Goal: Task Accomplishment & Management: Complete application form

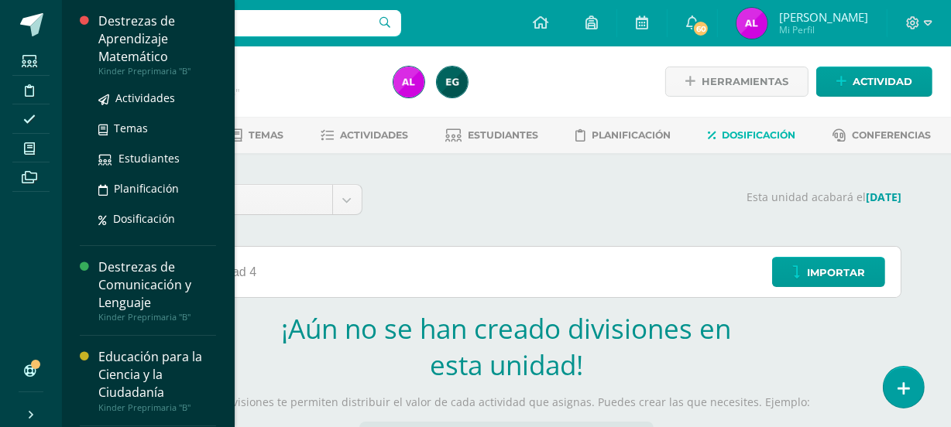
click at [149, 67] on div "Kinder Preprimaria "B"" at bounding box center [157, 71] width 118 height 11
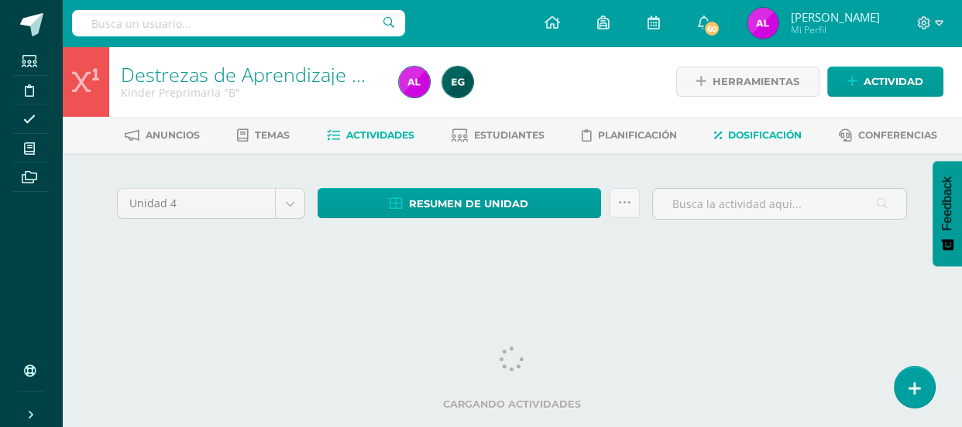
click at [765, 135] on span "Dosificación" at bounding box center [765, 135] width 74 height 12
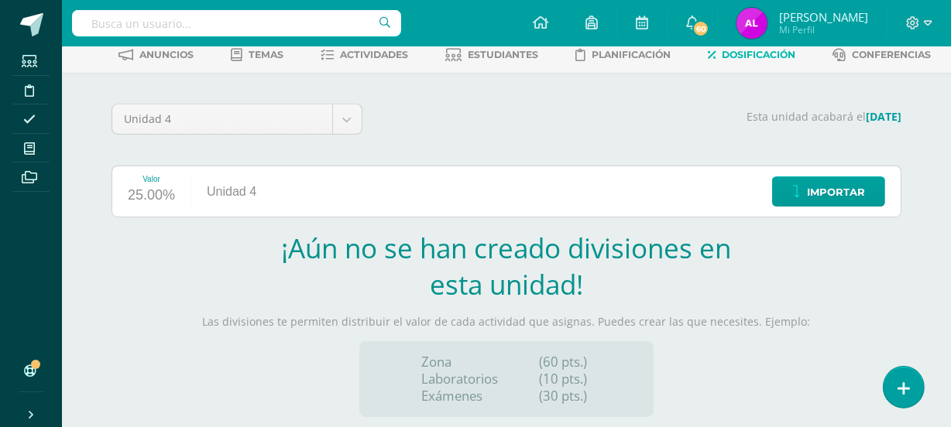
scroll to position [64, 0]
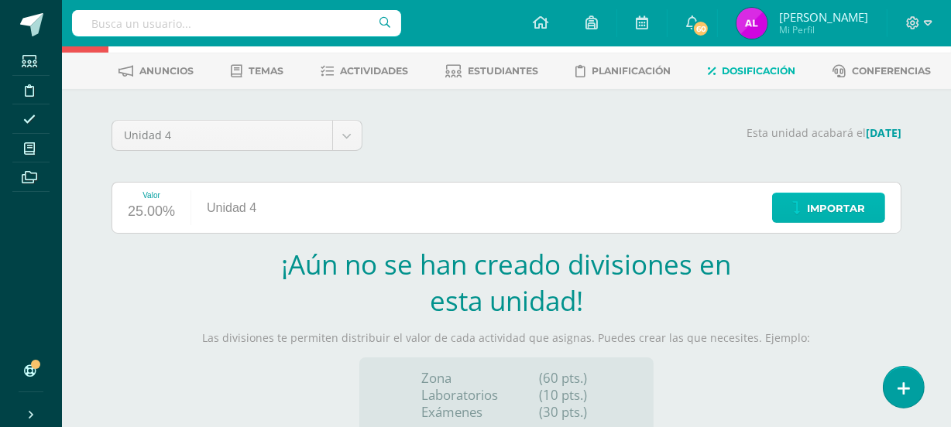
click at [810, 211] on span "Importar" at bounding box center [836, 208] width 58 height 29
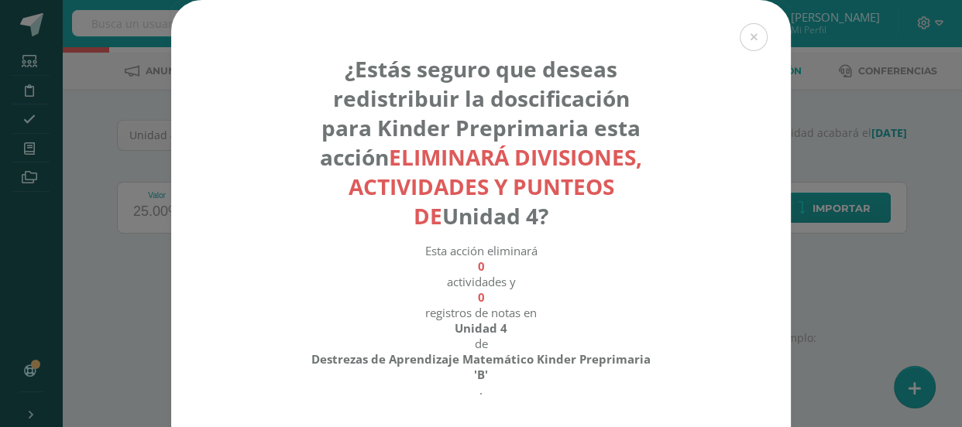
click at [821, 244] on div "¿Estás seguro que deseas redistribuir la doscificación para Kinder Preprimaria …" at bounding box center [480, 263] width 949 height 526
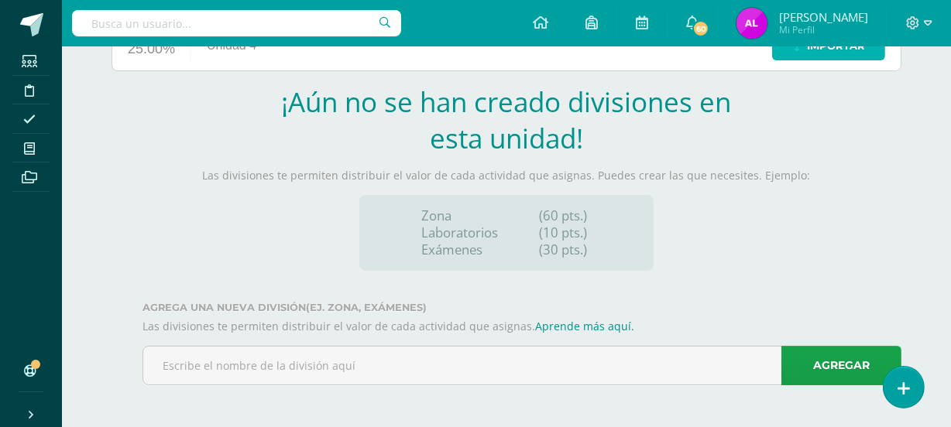
scroll to position [228, 0]
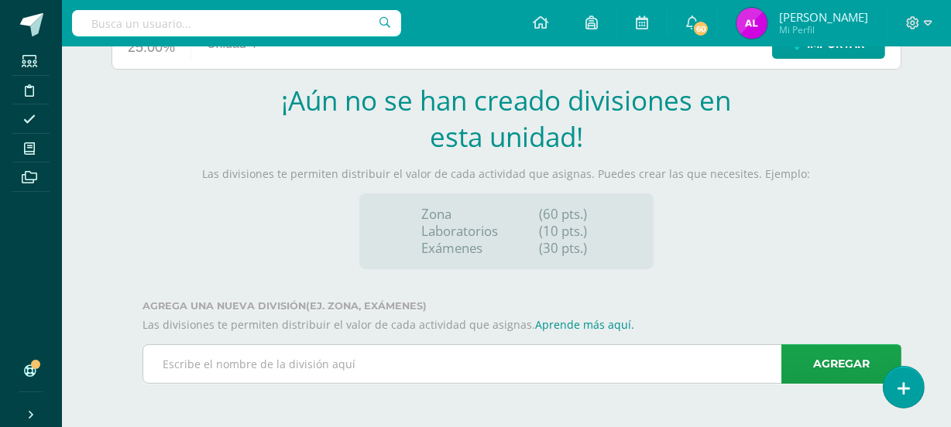
click at [605, 372] on input "text" at bounding box center [521, 364] width 757 height 38
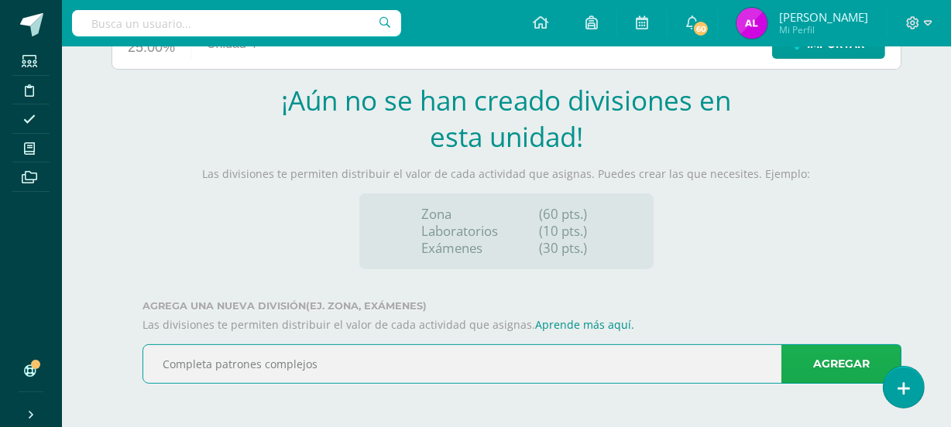
type input "Completa patrones complejos"
click at [812, 354] on link "Agregar" at bounding box center [841, 364] width 120 height 39
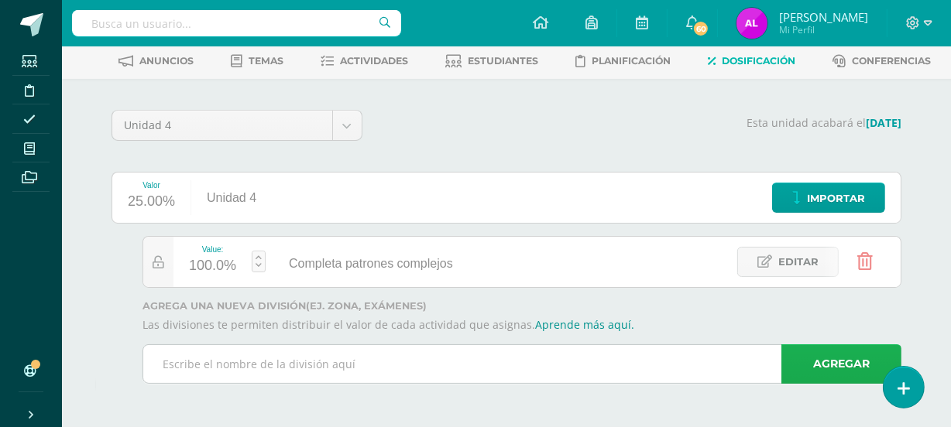
scroll to position [74, 0]
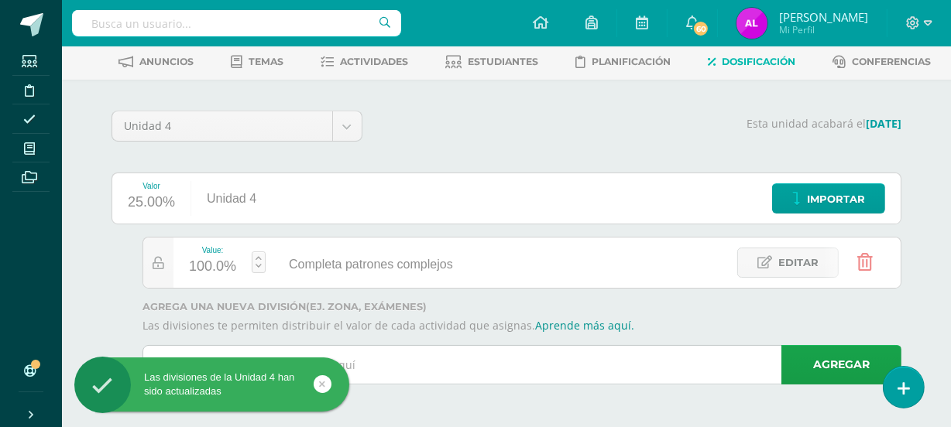
click at [446, 367] on input "text" at bounding box center [521, 365] width 757 height 38
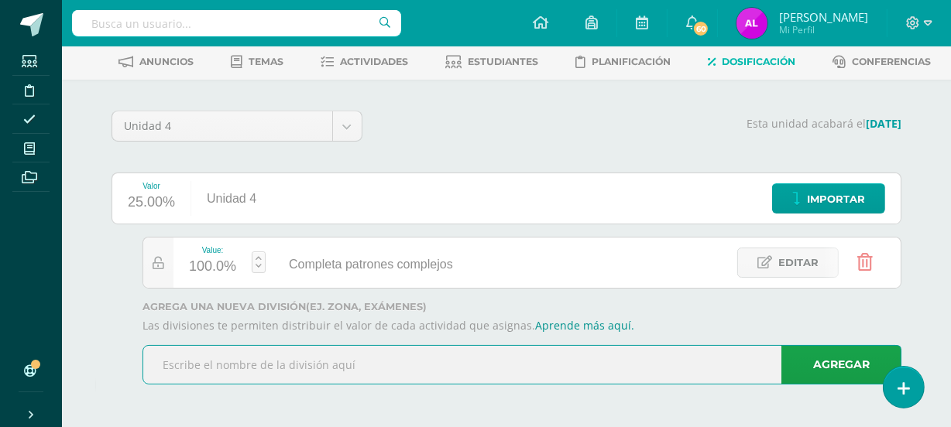
click at [456, 355] on input "text" at bounding box center [521, 365] width 757 height 38
type input "Traza numerales del 1-20"
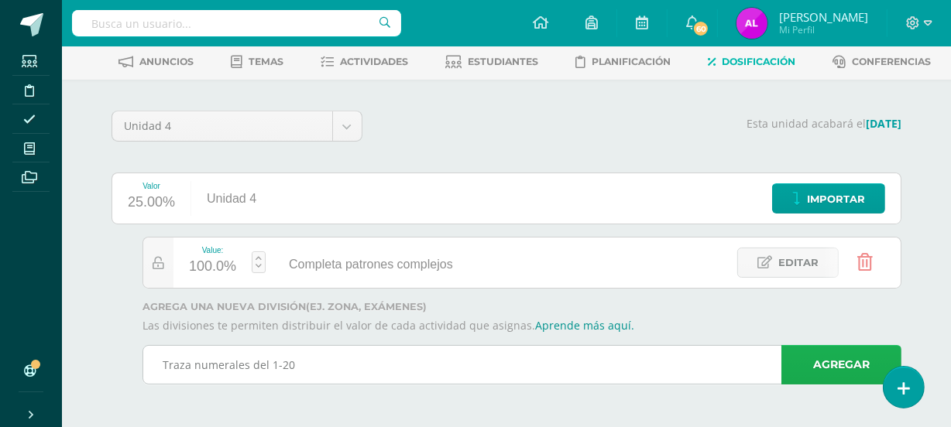
click at [829, 368] on link "Agregar" at bounding box center [841, 364] width 120 height 39
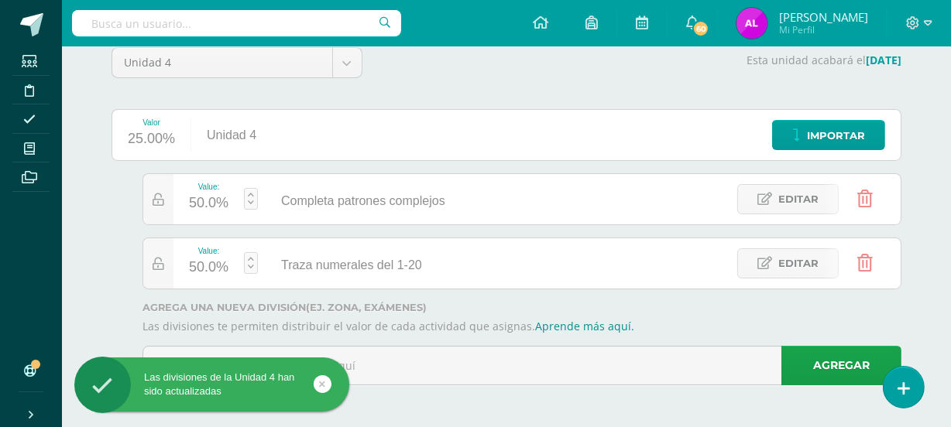
scroll to position [138, 0]
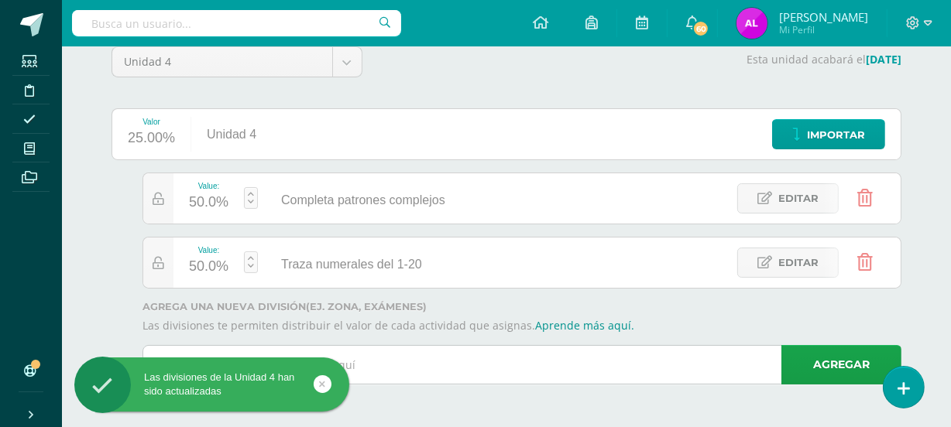
click at [478, 363] on input "text" at bounding box center [521, 365] width 757 height 38
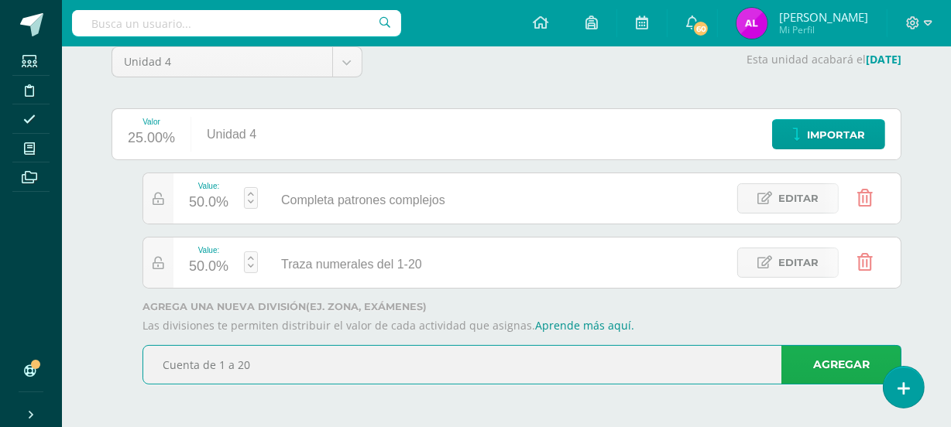
type input "Cuenta de 1 a 20"
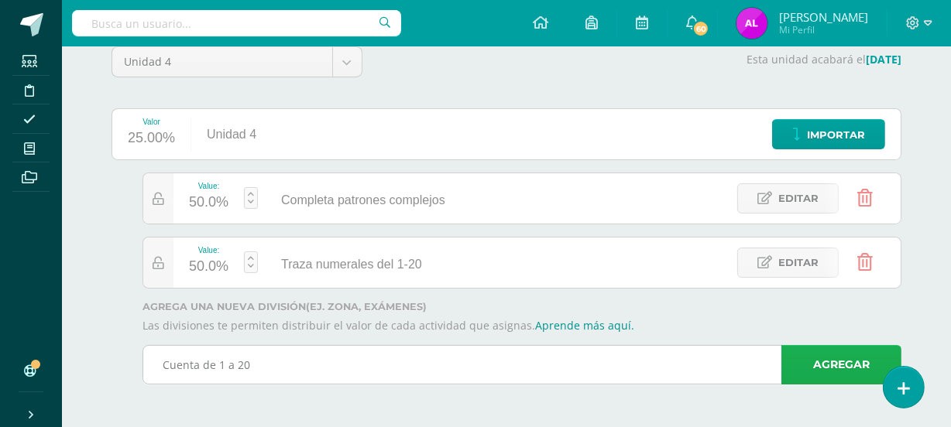
click at [844, 369] on link "Agregar" at bounding box center [841, 364] width 120 height 39
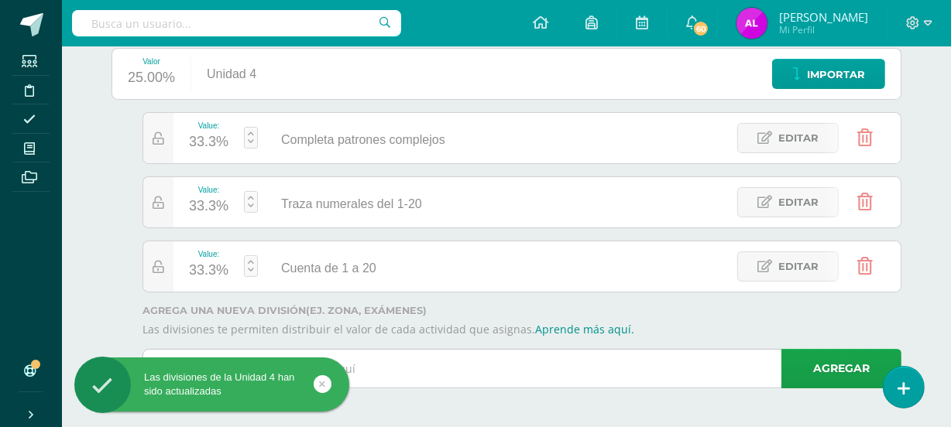
scroll to position [201, 0]
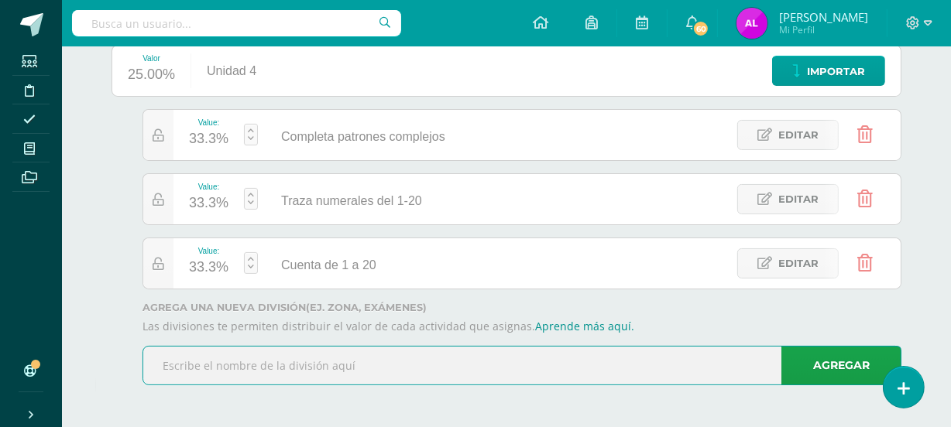
click at [445, 360] on input "text" at bounding box center [521, 366] width 757 height 38
type input "Conoce las distintas denominaciones de monedas y"
click at [818, 360] on link "Agregar" at bounding box center [841, 365] width 120 height 39
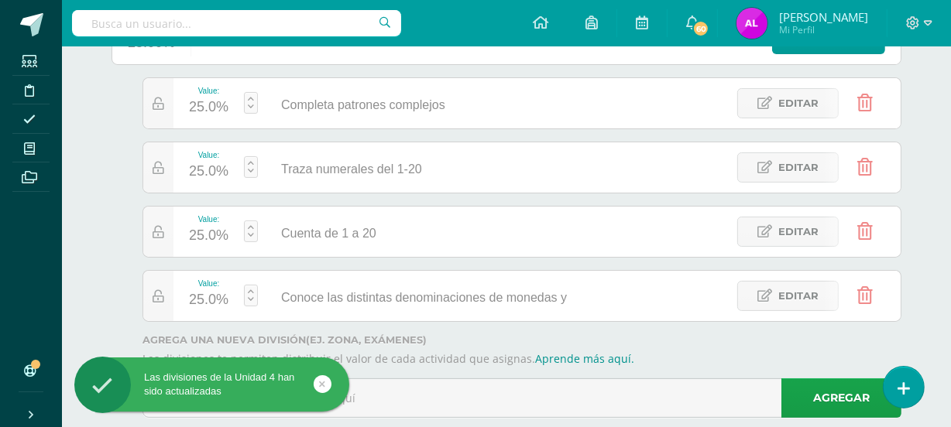
scroll to position [266, 0]
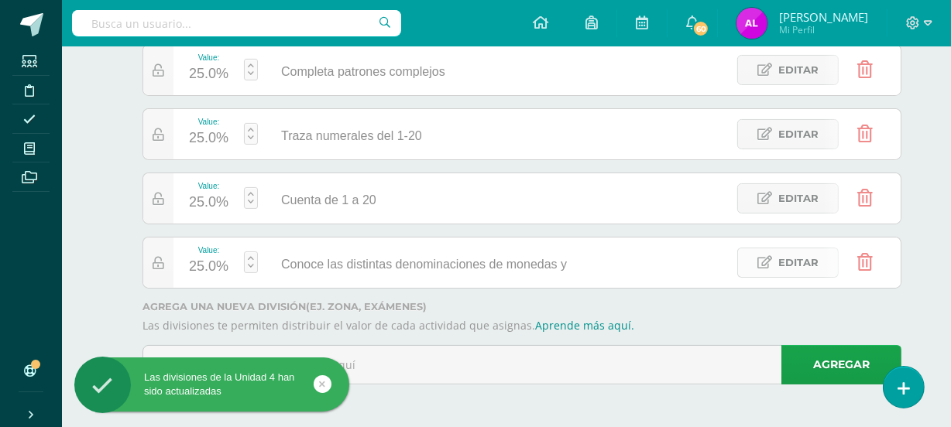
click at [817, 261] on span "Editar" at bounding box center [798, 263] width 40 height 29
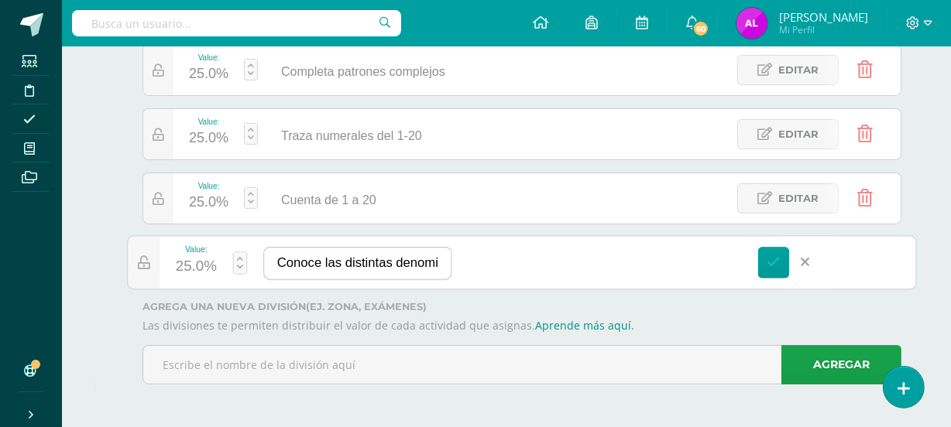
click at [441, 259] on input "Conoce las distintas denominaciones de monedas y" at bounding box center [357, 264] width 187 height 32
click at [434, 264] on input "Conoce las distintas denominaciones de monedas y" at bounding box center [357, 264] width 187 height 32
type input "Conoce las distintas denominaciones de monedas y billetes."
click at [777, 260] on icon at bounding box center [773, 262] width 14 height 14
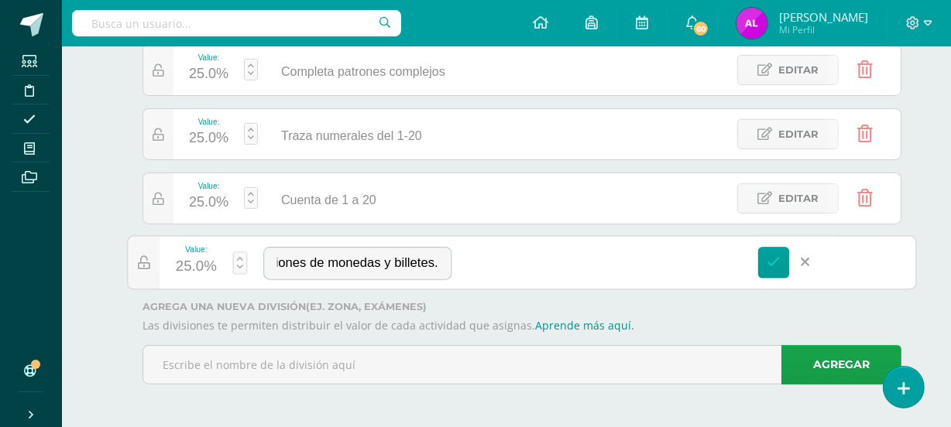
scroll to position [0, 0]
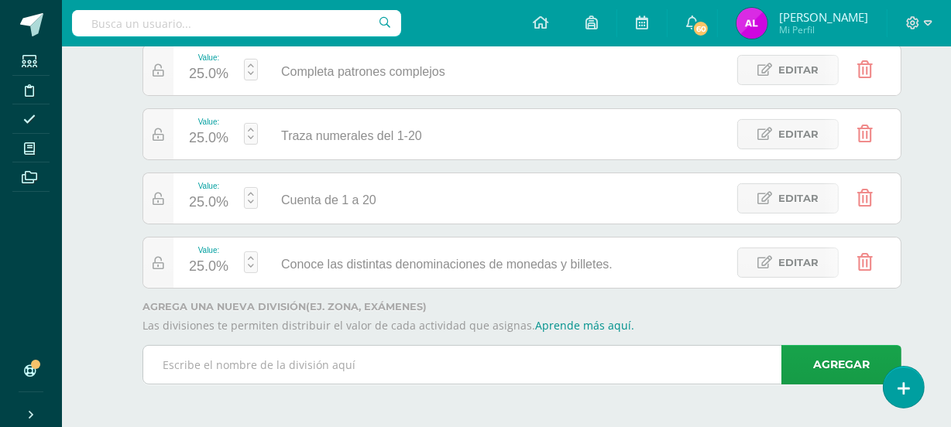
click at [340, 374] on input "text" at bounding box center [521, 365] width 757 height 38
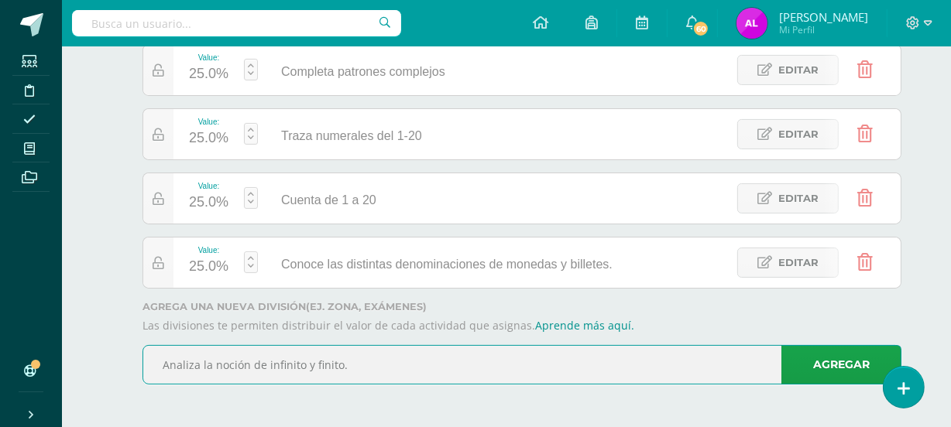
type input "Analiza la noción de infinito y finito."
click at [835, 354] on link "Agregar" at bounding box center [841, 364] width 120 height 39
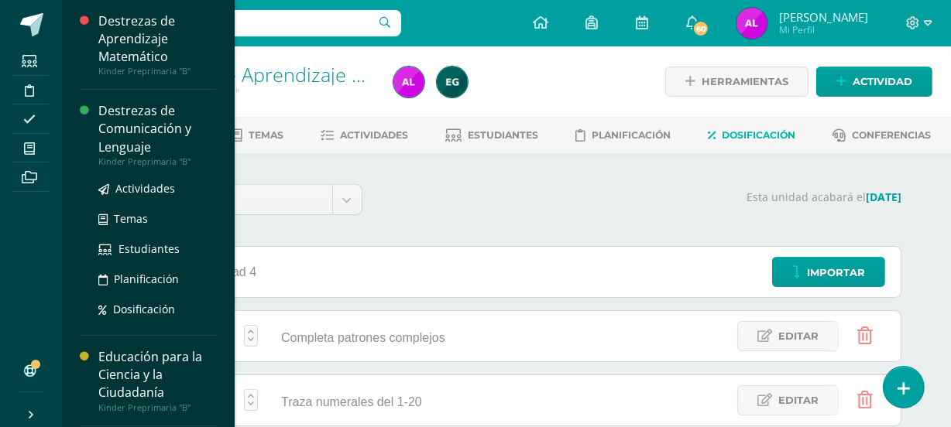
click at [99, 129] on div "Destrezas de Comunicación y Lenguaje" at bounding box center [157, 128] width 118 height 53
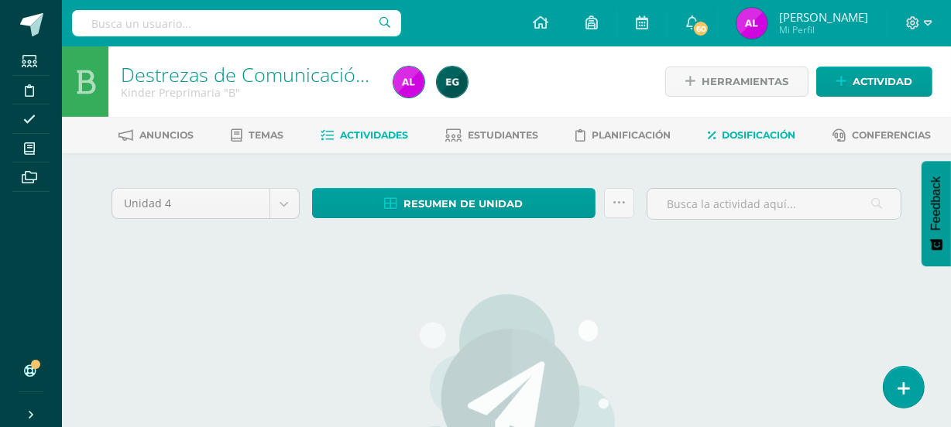
click at [750, 132] on span "Dosificación" at bounding box center [759, 135] width 74 height 12
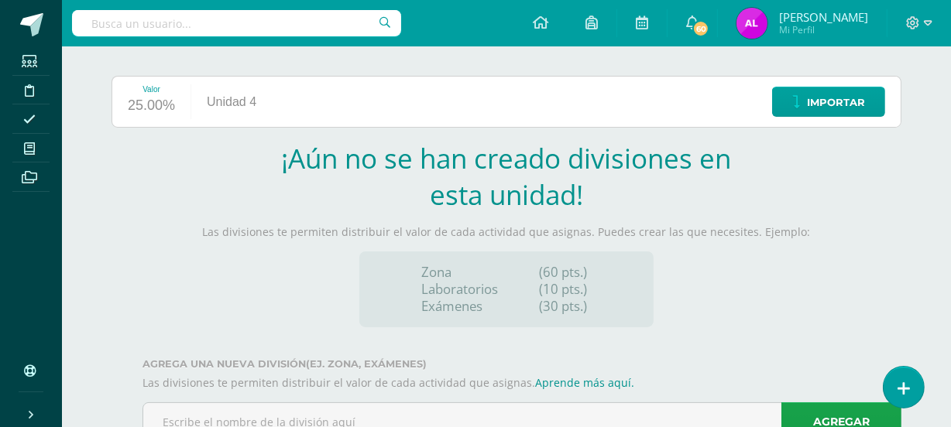
scroll to position [228, 0]
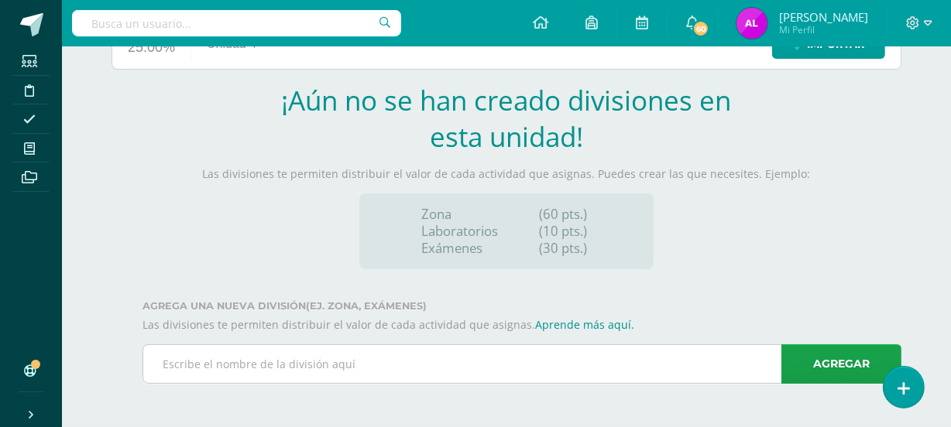
click at [304, 362] on input "text" at bounding box center [521, 364] width 757 height 38
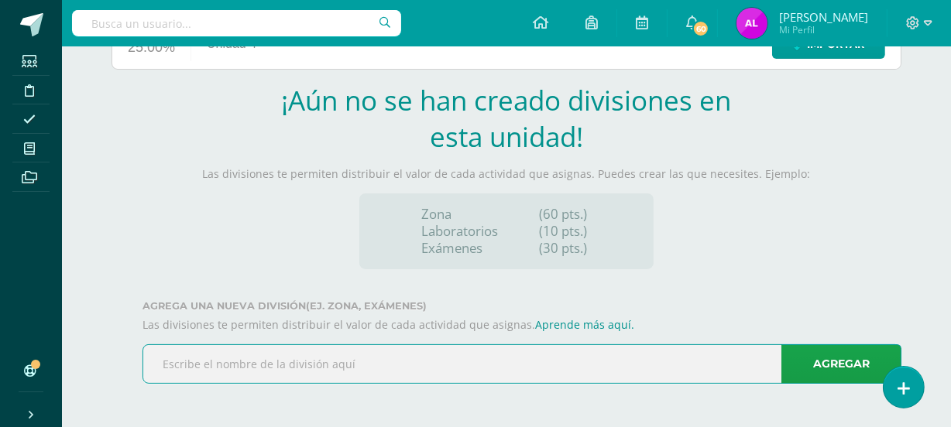
click at [303, 362] on input "text" at bounding box center [521, 364] width 757 height 38
type input "Realiza lectura global de las palabras vistas en"
click at [814, 373] on link "Agregar" at bounding box center [841, 364] width 120 height 39
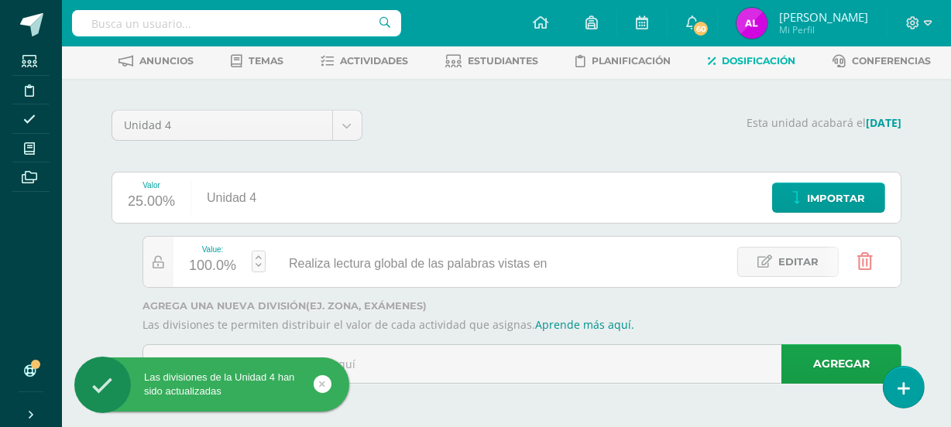
scroll to position [74, 0]
click at [801, 260] on span "Editar" at bounding box center [798, 263] width 40 height 29
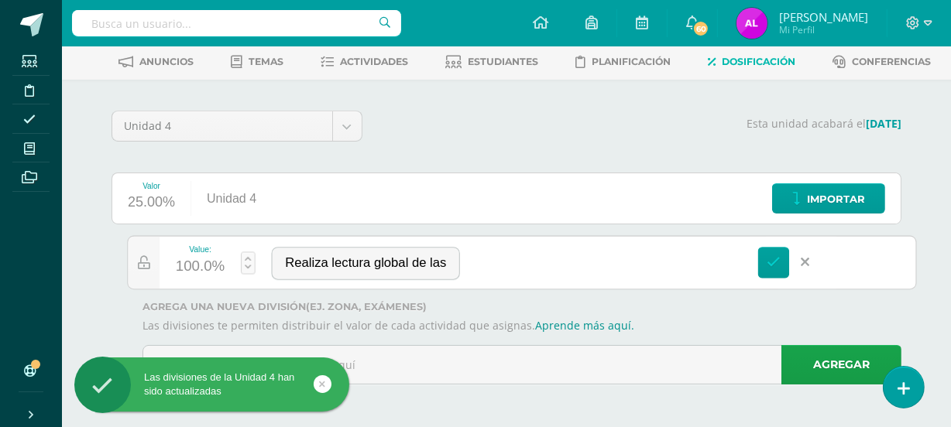
click at [480, 266] on span "Realiza lectura global de las palabras vistas en" at bounding box center [413, 264] width 269 height 14
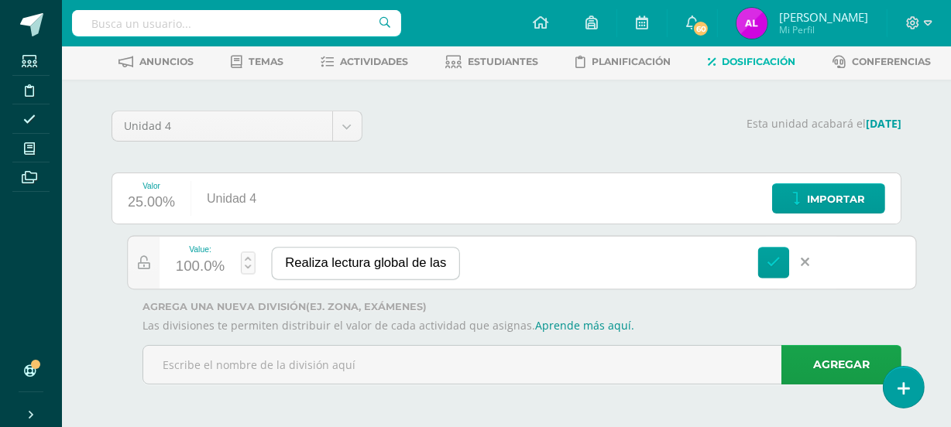
click at [449, 262] on input "Realiza lectura global de las palabras vistas en" at bounding box center [366, 264] width 187 height 32
type input "Realiza lectura global de las palabras vistas en la unidad."
click at [769, 260] on icon at bounding box center [773, 262] width 14 height 14
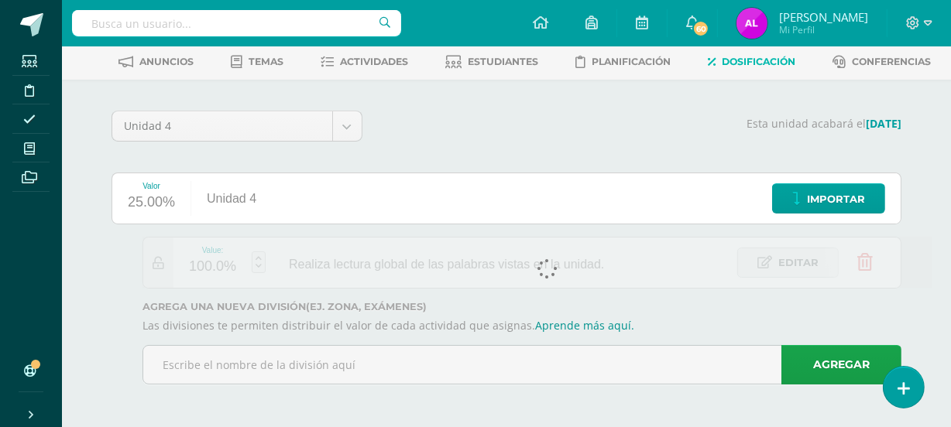
scroll to position [0, 0]
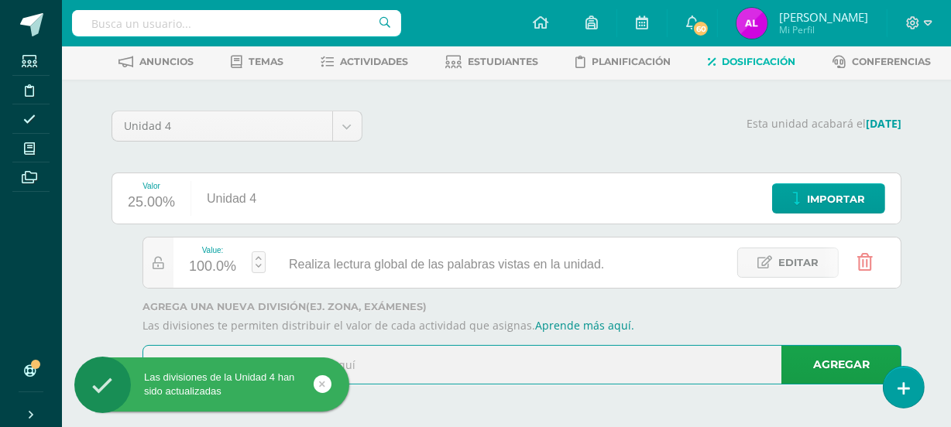
click at [436, 358] on input "text" at bounding box center [521, 365] width 757 height 38
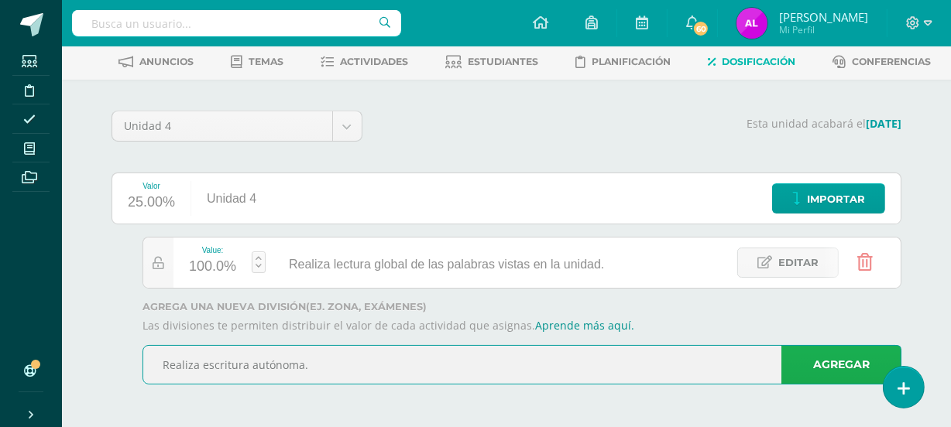
type input "Realiza escritura autónoma."
click at [826, 355] on link "Agregar" at bounding box center [841, 364] width 120 height 39
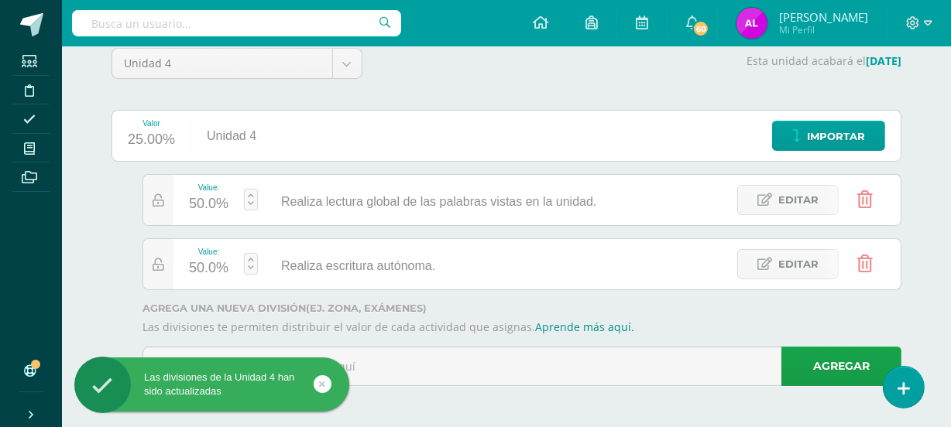
scroll to position [138, 0]
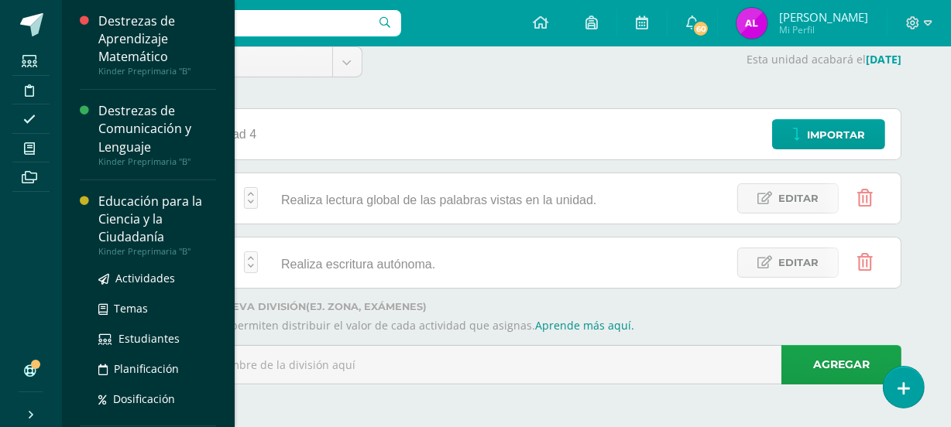
click at [132, 228] on div "Educación para la Ciencia y la Ciudadanía" at bounding box center [157, 219] width 118 height 53
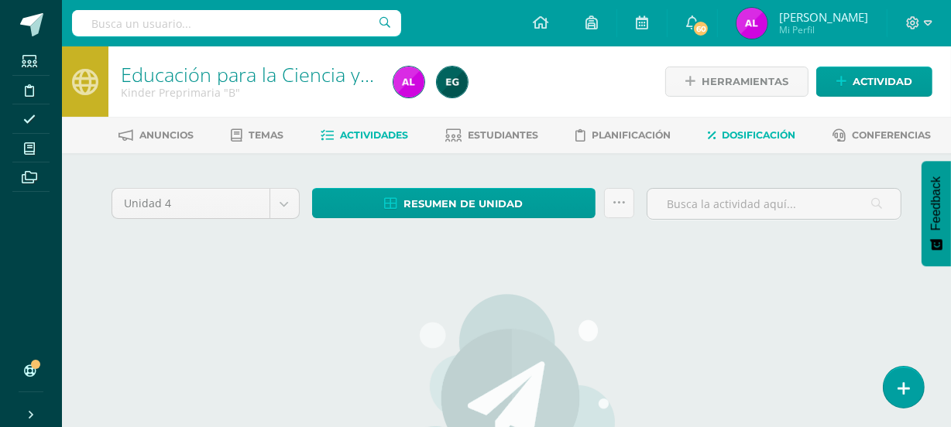
click at [765, 132] on span "Dosificación" at bounding box center [759, 135] width 74 height 12
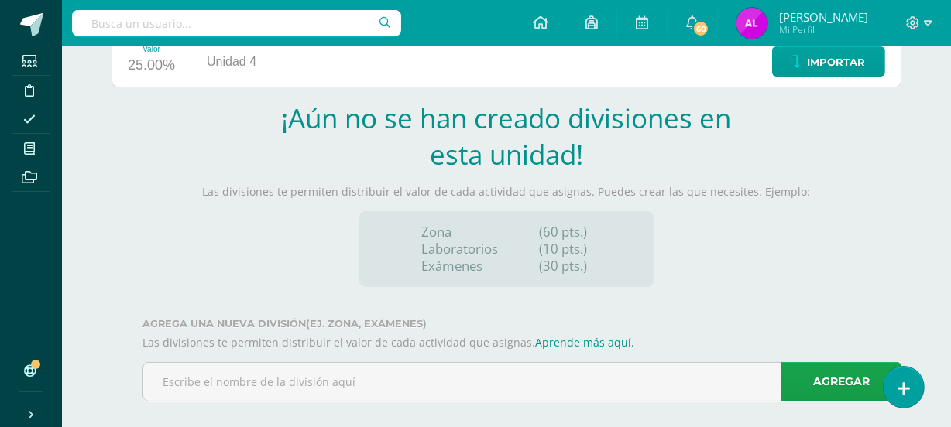
scroll to position [228, 0]
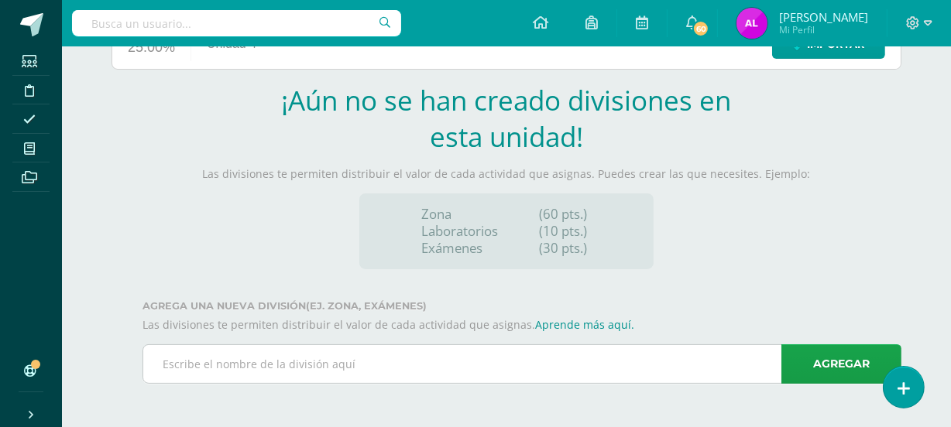
click at [213, 355] on input "text" at bounding box center [521, 364] width 757 height 38
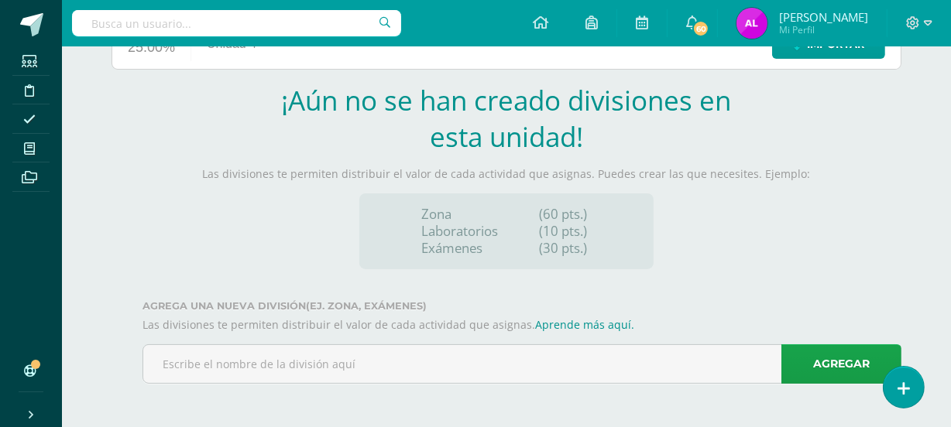
click at [426, 403] on div "Unidad 4 Unidad 1 Unidad 2 Unidad 3 Unidad 4 Esta unidad acabará el [DATE] Valo…" at bounding box center [507, 176] width 852 height 502
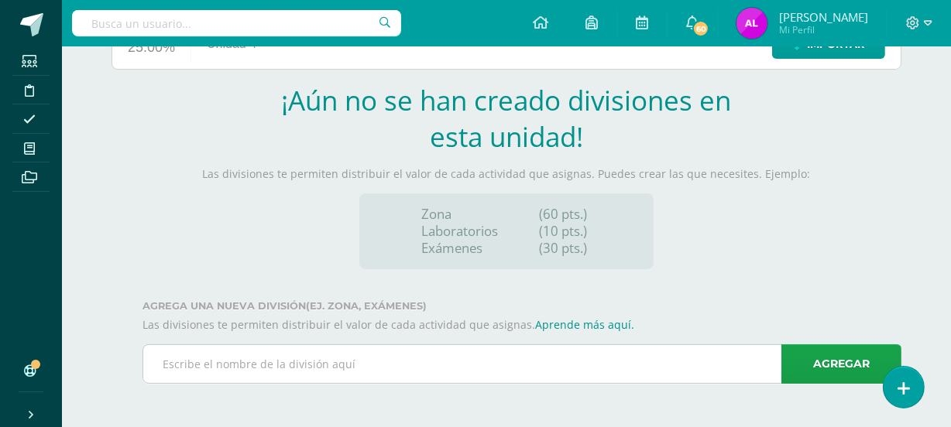
click at [191, 368] on input "text" at bounding box center [521, 364] width 757 height 38
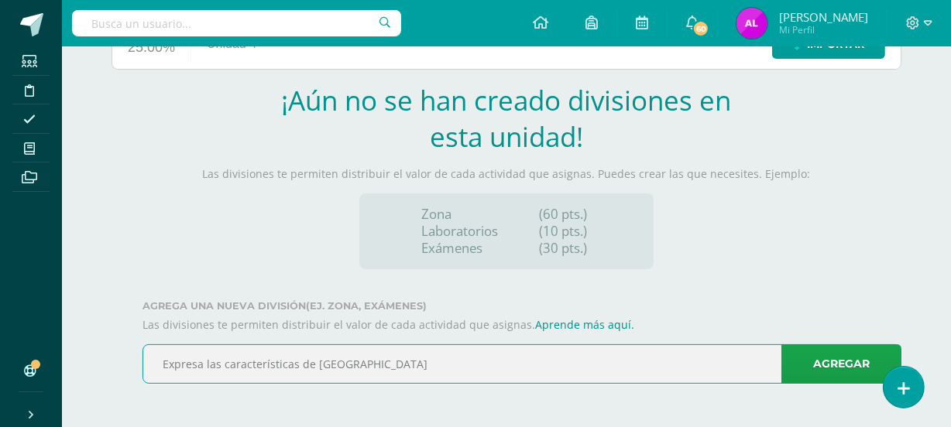
click at [386, 371] on input "Expresa las características de [GEOGRAPHIC_DATA]" at bounding box center [521, 364] width 757 height 38
type input "Expresa las características de [GEOGRAPHIC_DATA]"
click at [856, 362] on link "Agregar" at bounding box center [841, 364] width 120 height 39
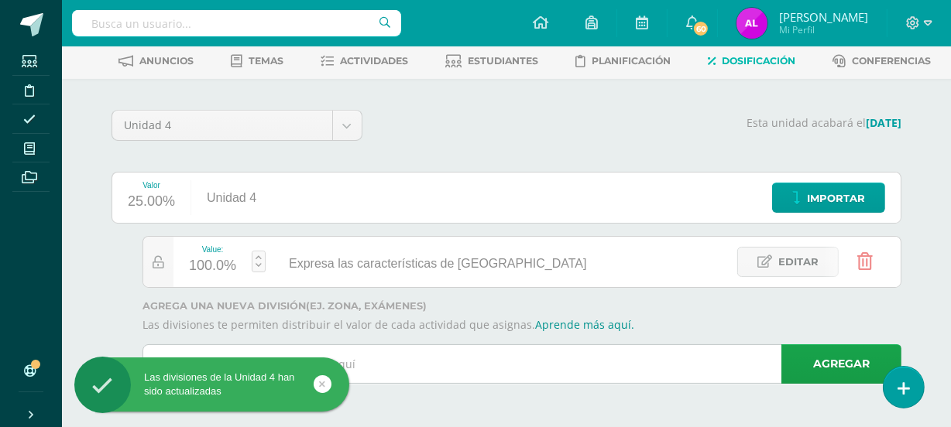
scroll to position [74, 0]
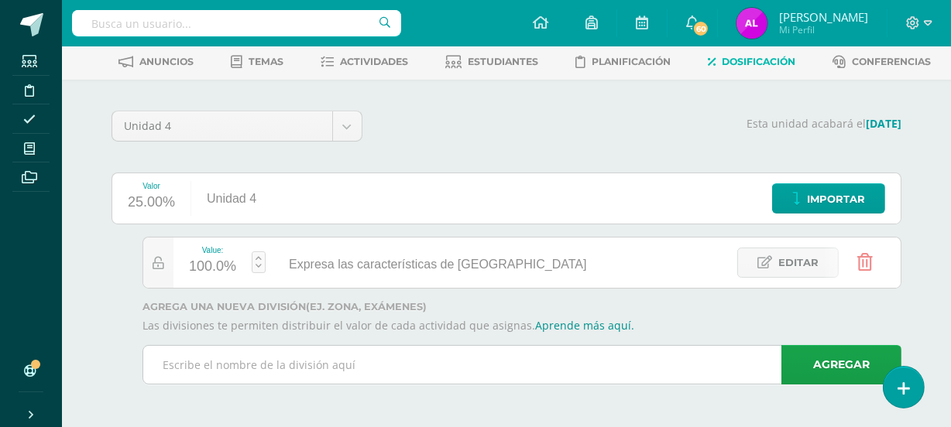
click at [252, 371] on input "text" at bounding box center [521, 365] width 757 height 38
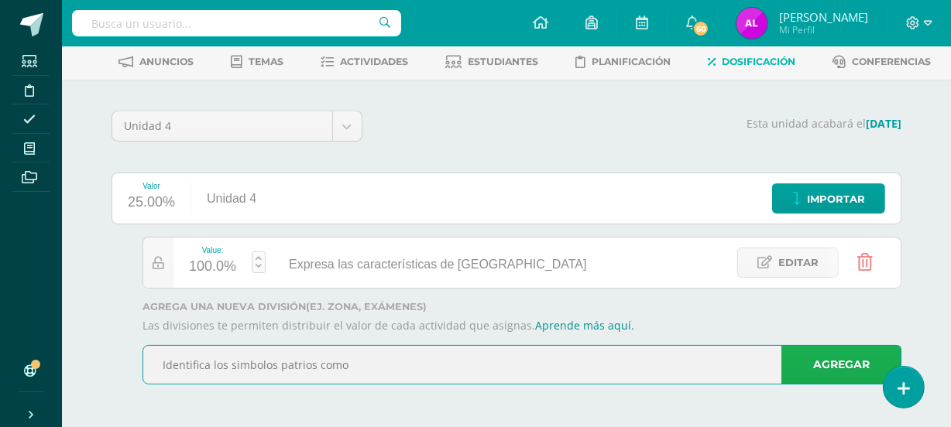
type input "Identifica los simbolos patrios como"
click at [816, 362] on link "Agregar" at bounding box center [841, 364] width 120 height 39
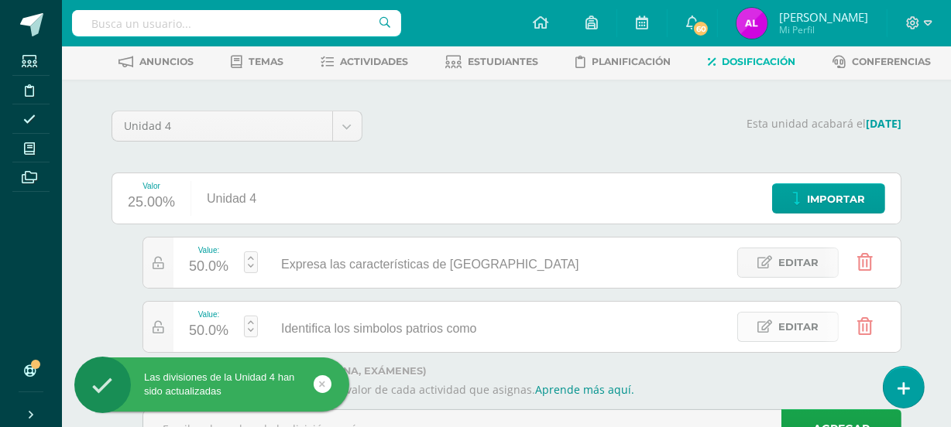
click at [797, 321] on span "Editar" at bounding box center [798, 327] width 40 height 29
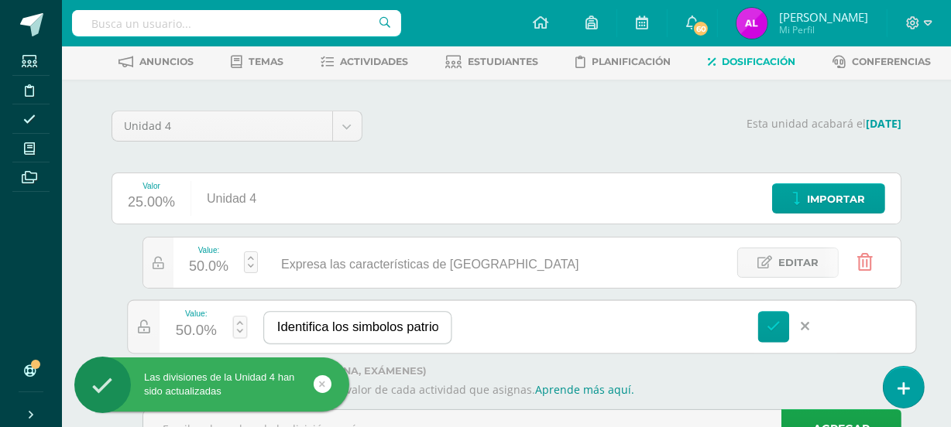
click at [436, 321] on input "Identifica los simbolos patrios como" at bounding box center [357, 328] width 187 height 32
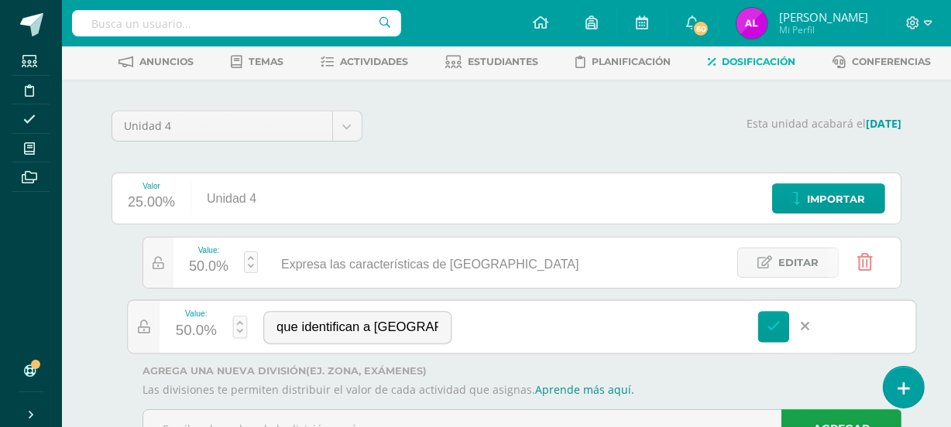
scroll to position [0, 263]
click at [777, 320] on icon at bounding box center [773, 327] width 14 height 14
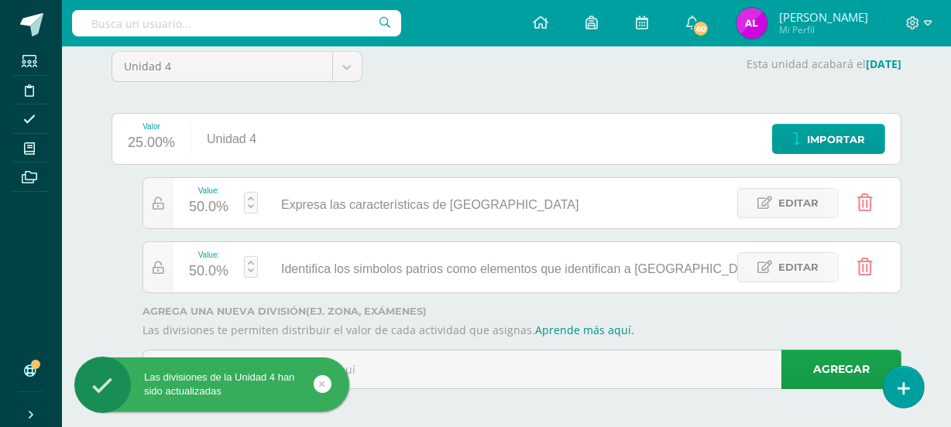
scroll to position [138, 0]
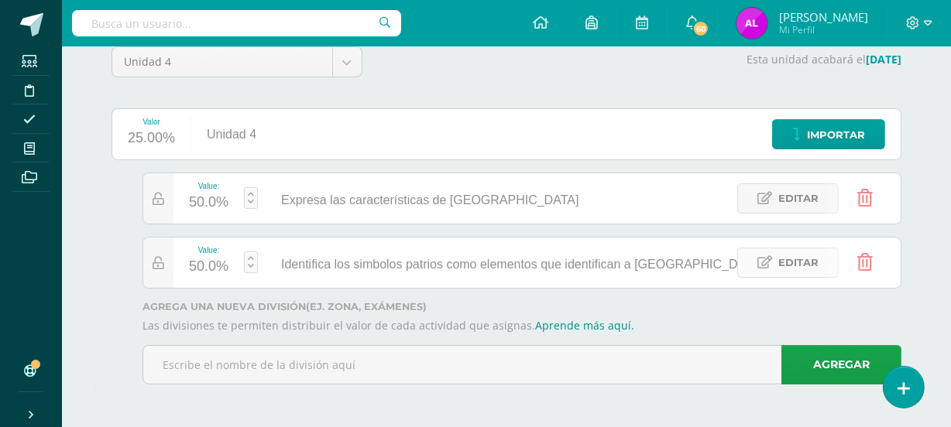
click at [806, 255] on span "Editar" at bounding box center [798, 263] width 40 height 29
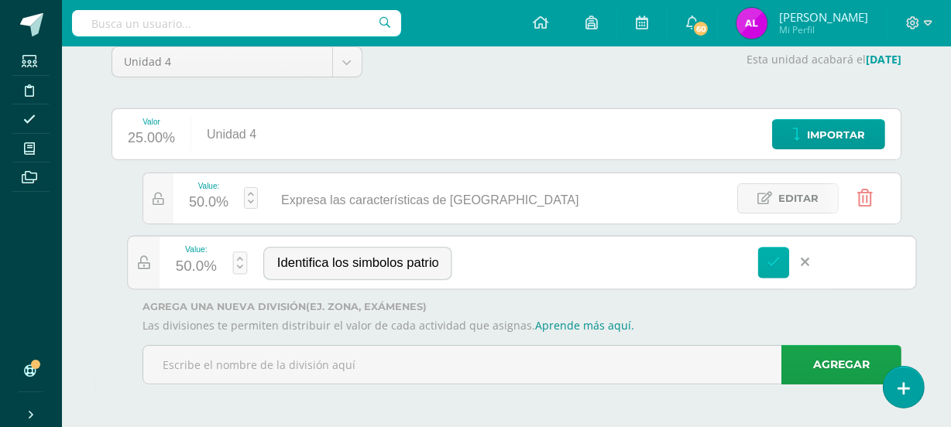
scroll to position [0, 263]
drag, startPoint x: 443, startPoint y: 255, endPoint x: 451, endPoint y: 258, distance: 8.1
click at [443, 256] on input "Identifica los simbolos patrios como elementos que identifican a Guatemala." at bounding box center [357, 264] width 187 height 32
click at [441, 261] on input "Identifica los simbolos patrios como elementos que identifican a Guatemala." at bounding box center [357, 264] width 187 height 32
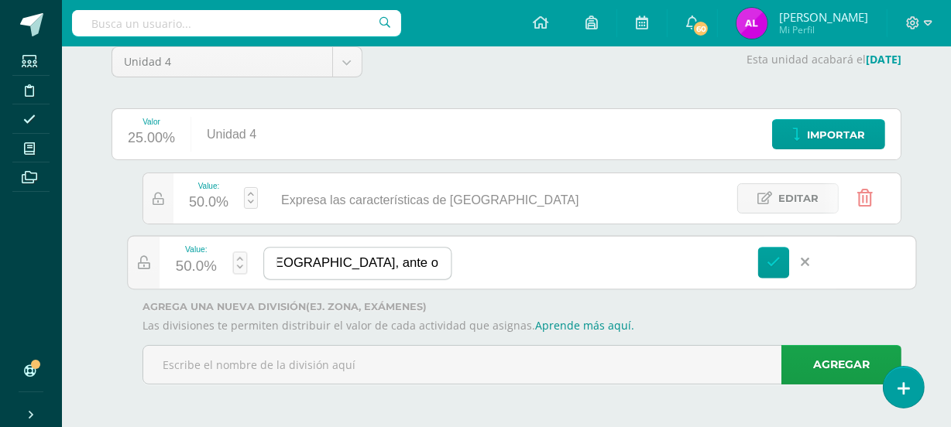
click at [442, 262] on input "Identifica los simbolos patrios como elementos que identifican a Guatemala, ant…" at bounding box center [357, 264] width 187 height 32
type input "Identifica los simbolos patrios como elementos que identifican a Guatemala, ant…"
click at [776, 266] on icon at bounding box center [773, 262] width 14 height 14
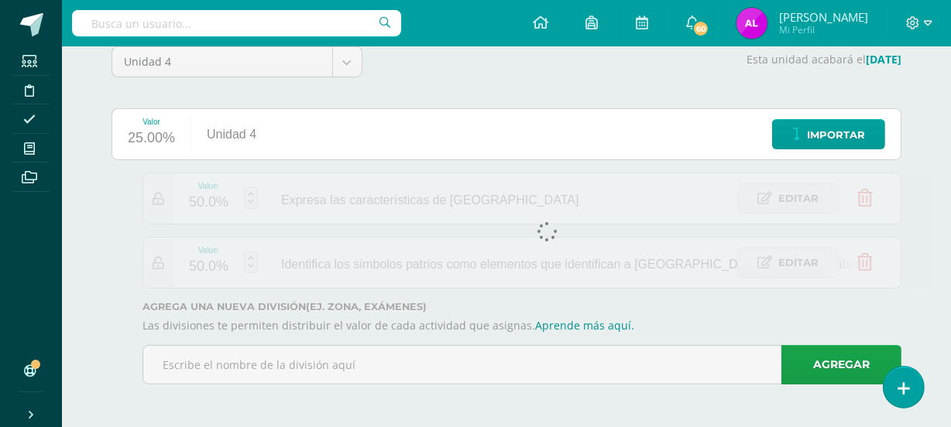
scroll to position [0, 0]
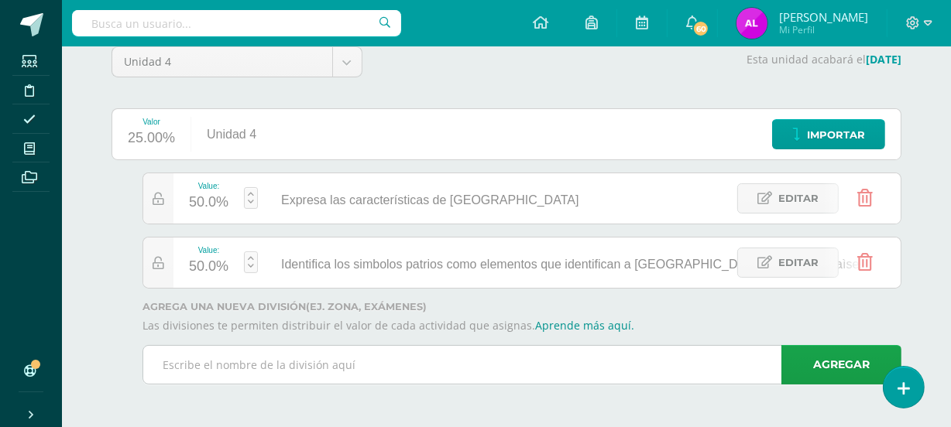
click at [257, 357] on input "text" at bounding box center [521, 365] width 757 height 38
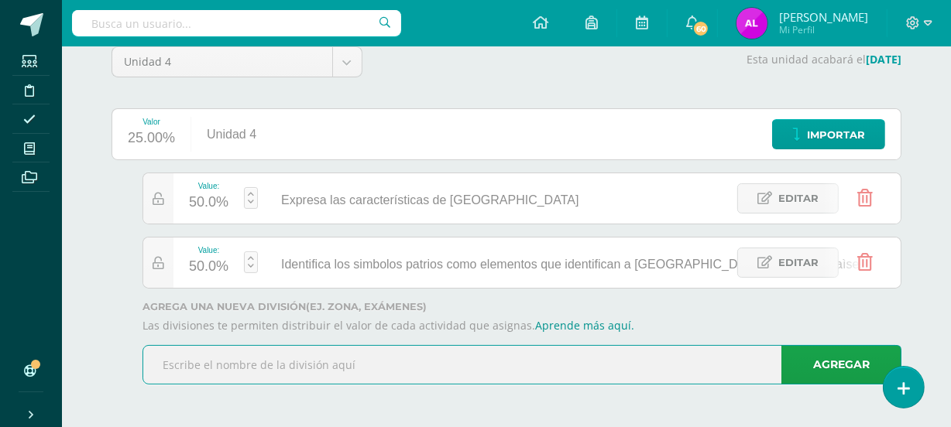
click at [260, 363] on input "text" at bounding box center [521, 365] width 757 height 38
type input "Compara e identifica semejanzas y"
click at [852, 356] on link "Agregar" at bounding box center [841, 364] width 120 height 39
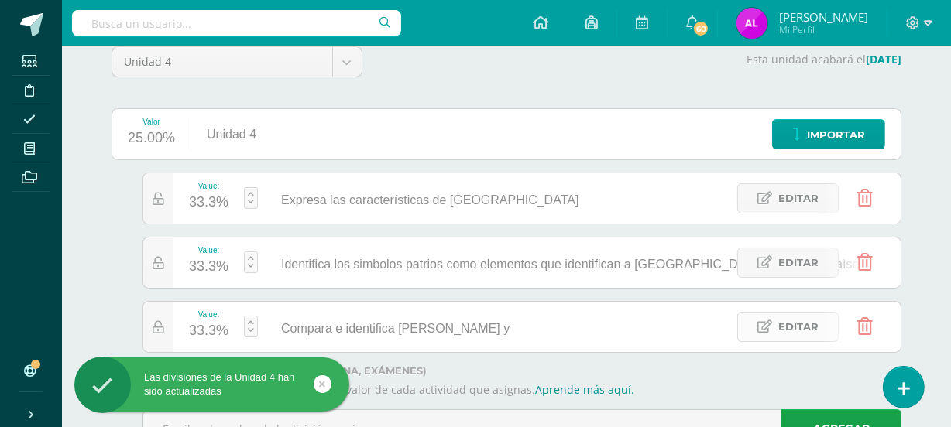
click at [810, 328] on span "Editar" at bounding box center [798, 327] width 40 height 29
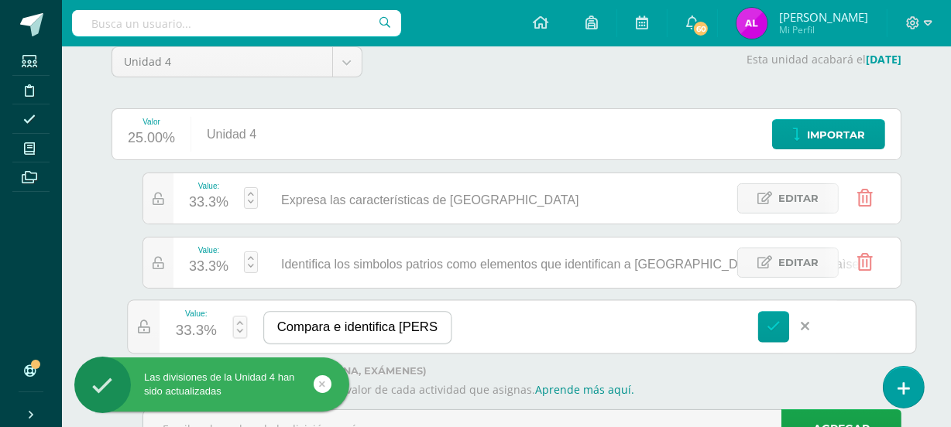
click at [441, 320] on input "Compara e identifica semejanzas y" at bounding box center [357, 328] width 187 height 32
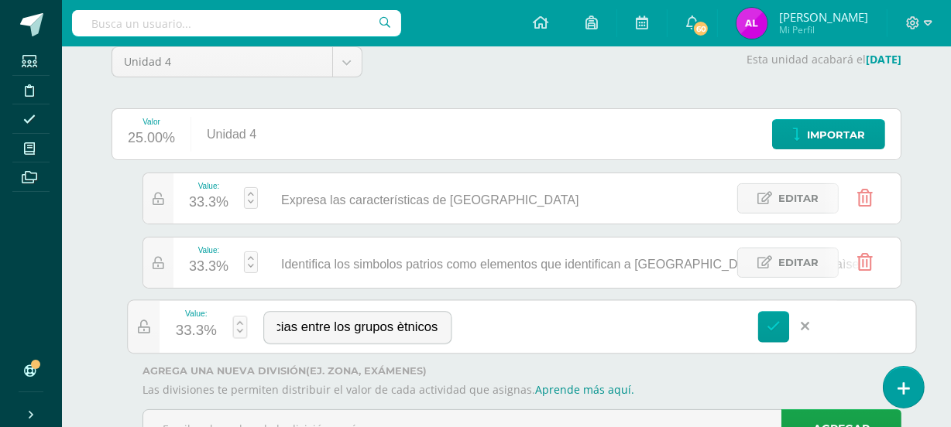
scroll to position [0, 244]
type input "Compara e identifica semejanzas y diferencias entre los grupos ètnicos."
click at [772, 329] on icon at bounding box center [773, 327] width 14 height 14
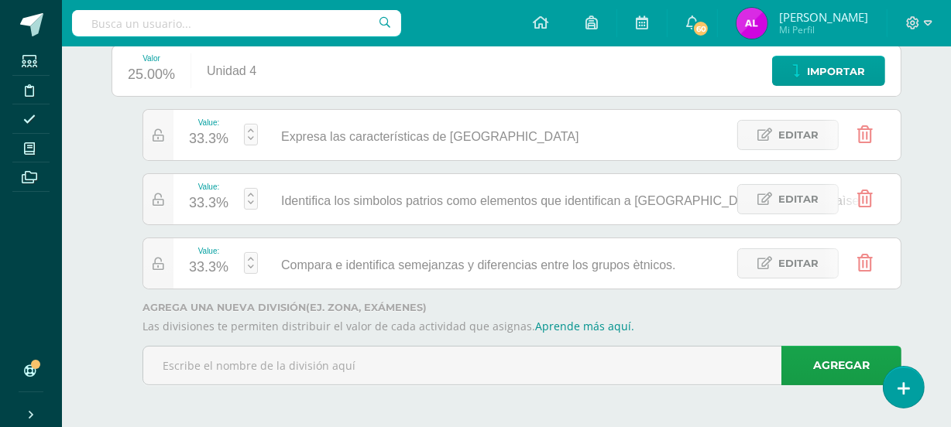
scroll to position [201, 0]
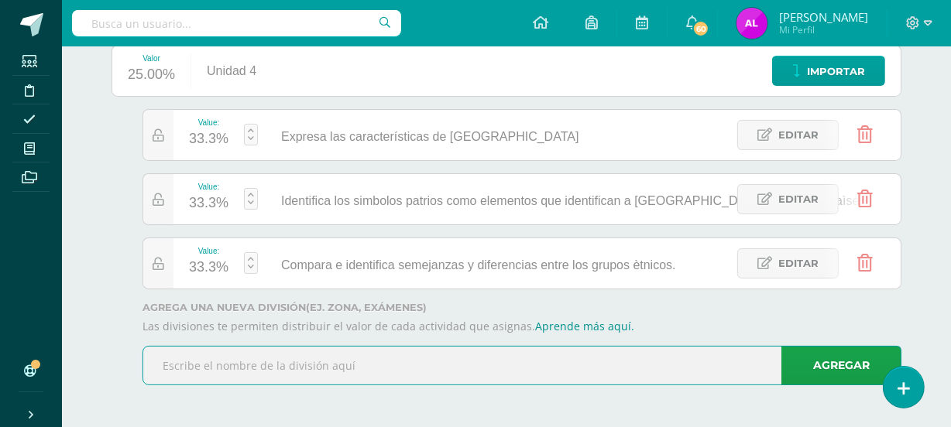
click at [271, 365] on input "text" at bounding box center [521, 366] width 757 height 38
type input "m"
type input "Muestra seguridad al enfrentar retos matemáticos"
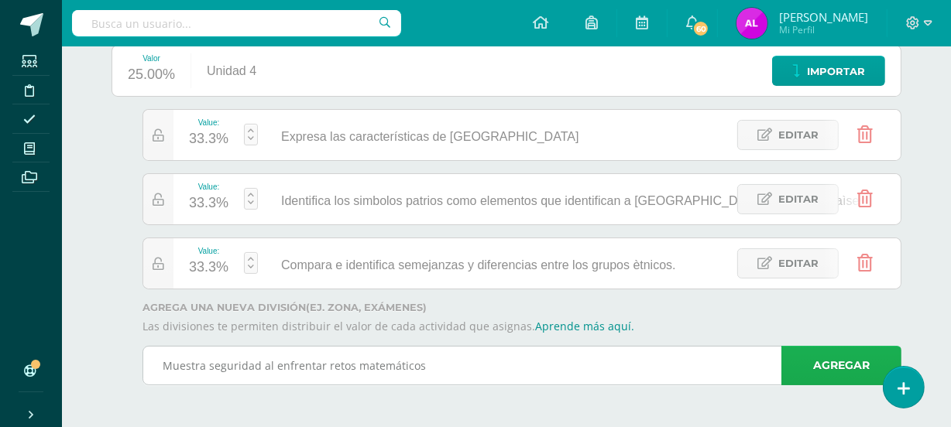
click at [855, 362] on link "Agregar" at bounding box center [841, 365] width 120 height 39
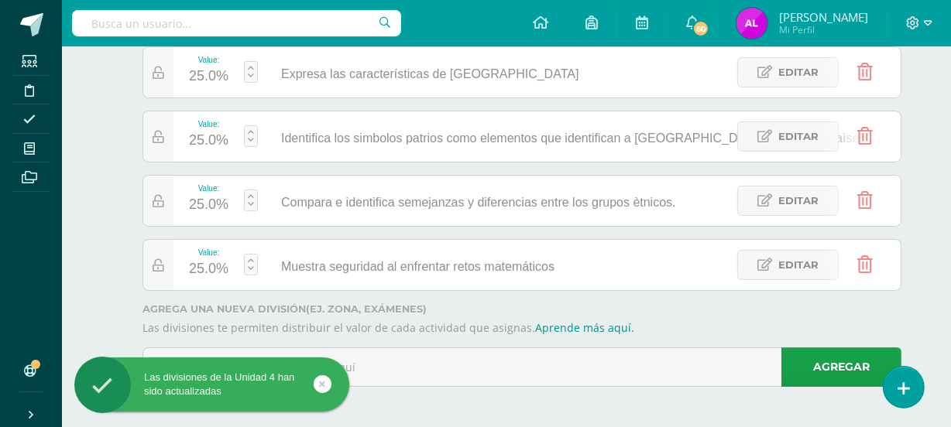
scroll to position [266, 0]
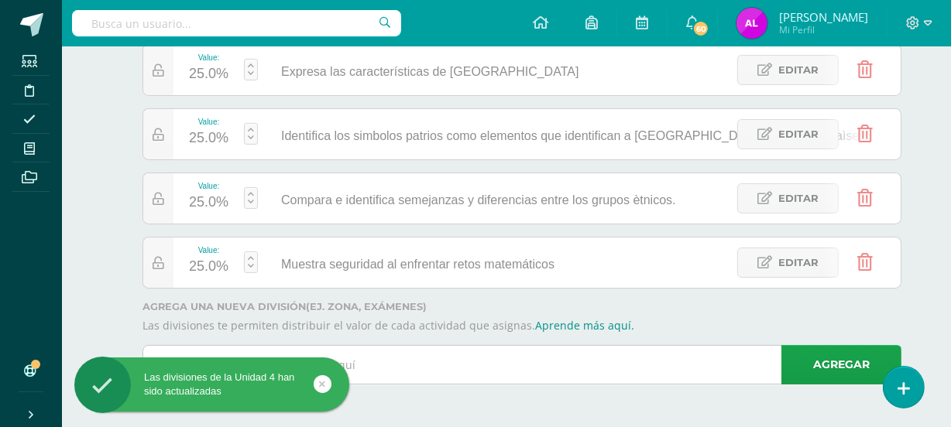
click at [397, 369] on input "text" at bounding box center [521, 365] width 757 height 38
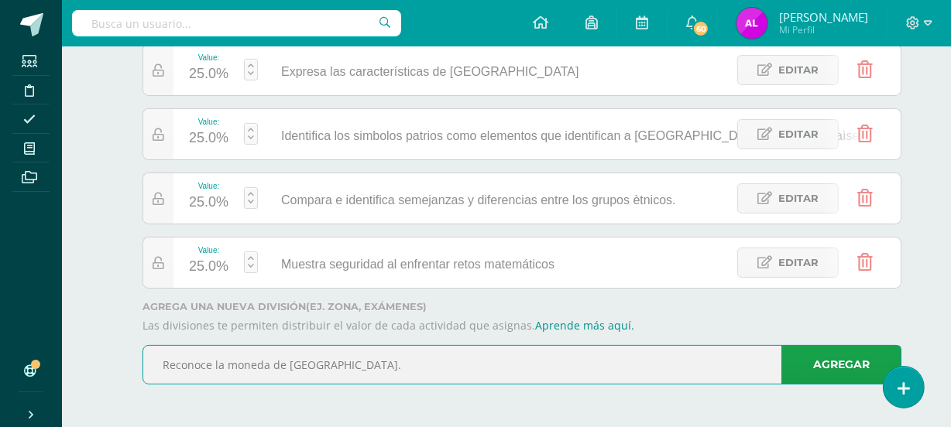
type input "Reconoce la moneda de Guatemala."
click at [831, 363] on link "Agregar" at bounding box center [841, 364] width 120 height 39
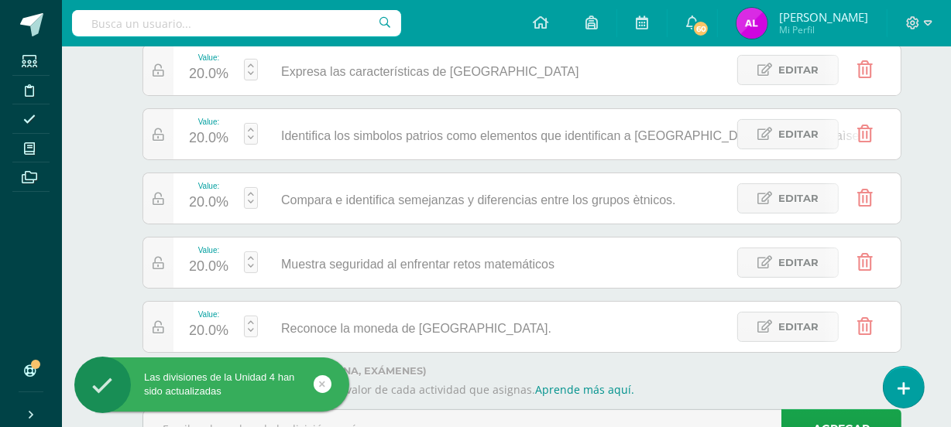
scroll to position [331, 0]
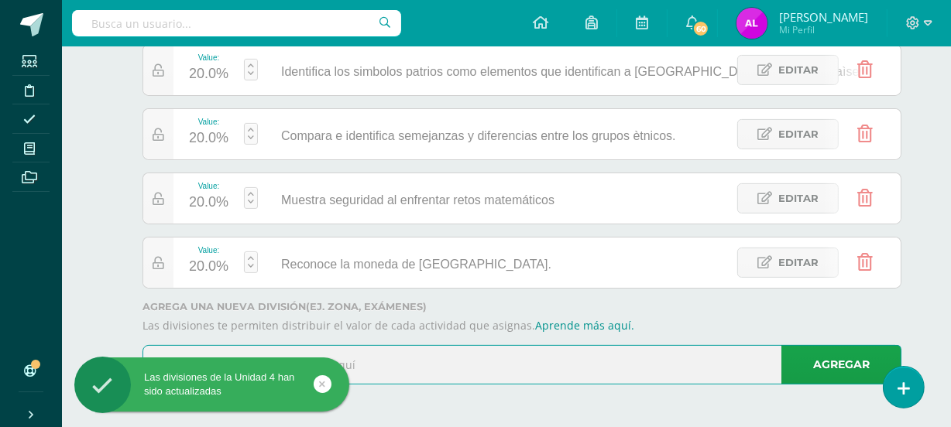
click at [410, 367] on input "text" at bounding box center [521, 365] width 757 height 38
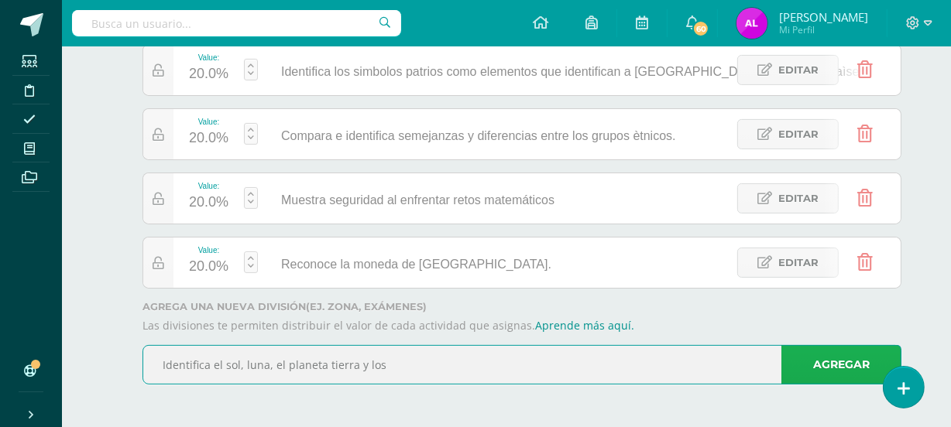
type input "Identifica el sol, luna, el planeta tierra y los"
click at [853, 365] on link "Agregar" at bounding box center [841, 364] width 120 height 39
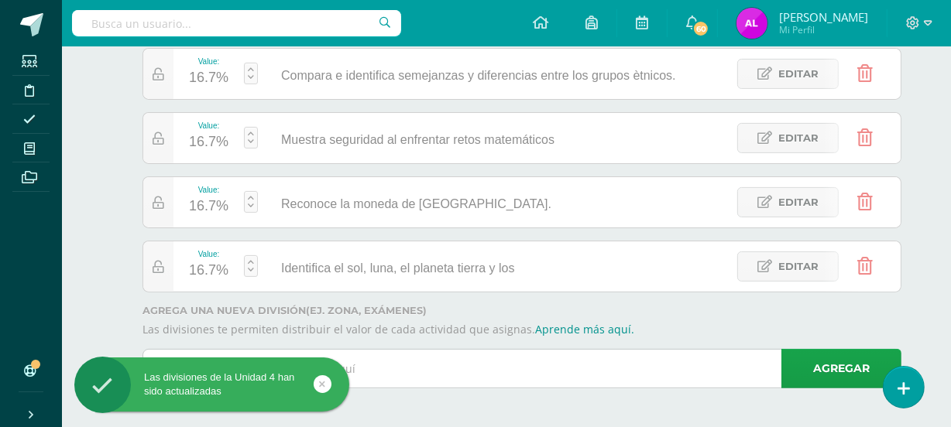
scroll to position [395, 0]
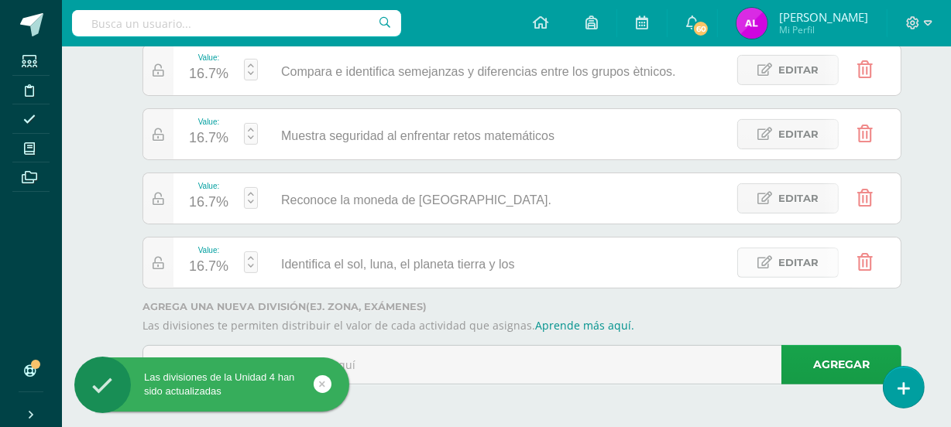
click at [800, 256] on span "Editar" at bounding box center [798, 263] width 40 height 29
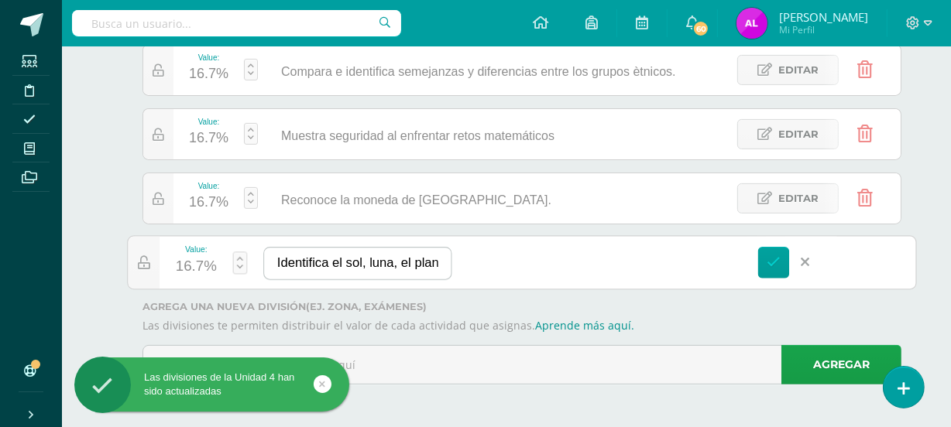
click at [441, 266] on input "Identifica el sol, luna, el planeta tierra y los" at bounding box center [357, 264] width 187 height 32
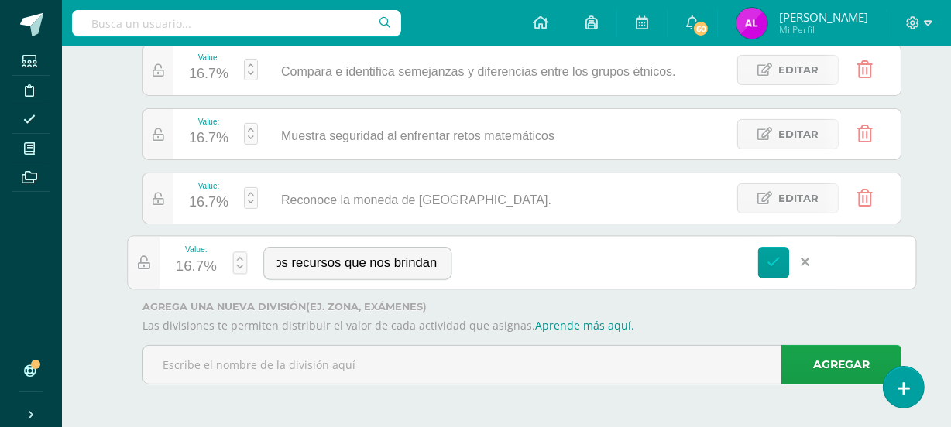
scroll to position [0, 226]
type input "Identifica el sol, luna, el planeta tierra y los recursos que nos brindan."
click at [773, 256] on icon at bounding box center [773, 262] width 14 height 14
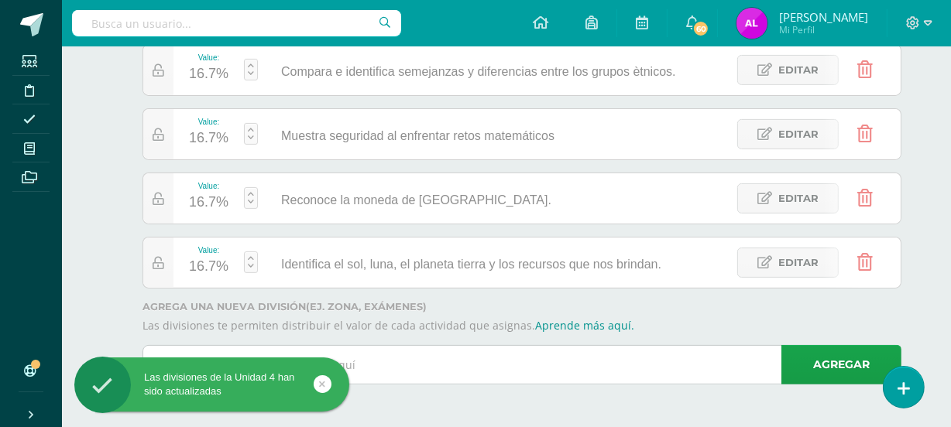
click at [379, 363] on input "text" at bounding box center [521, 365] width 757 height 38
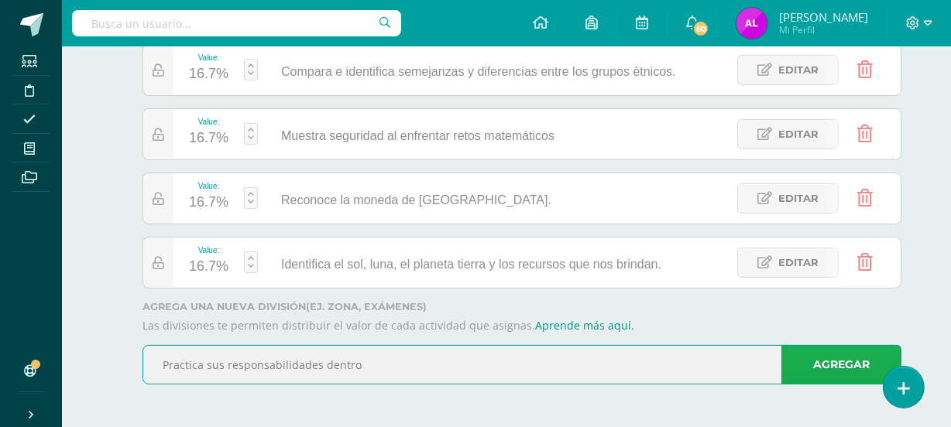
type input "Practica sus responsabilidades dentro"
click at [830, 374] on link "Agregar" at bounding box center [841, 364] width 120 height 39
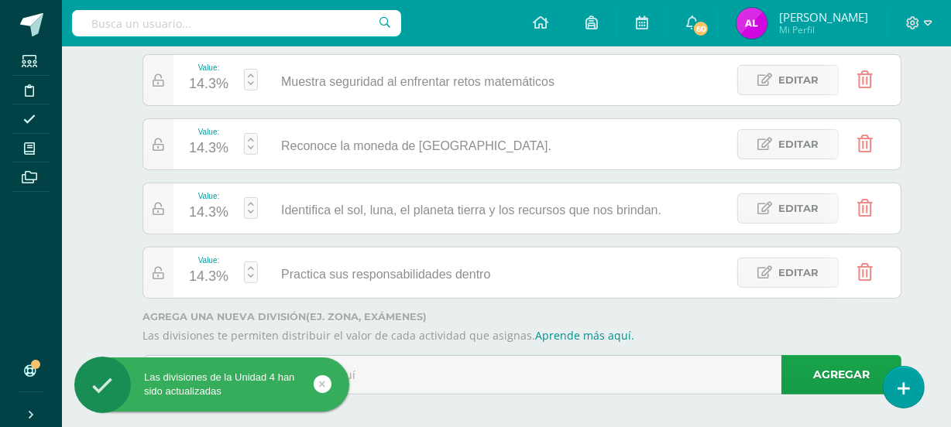
scroll to position [458, 0]
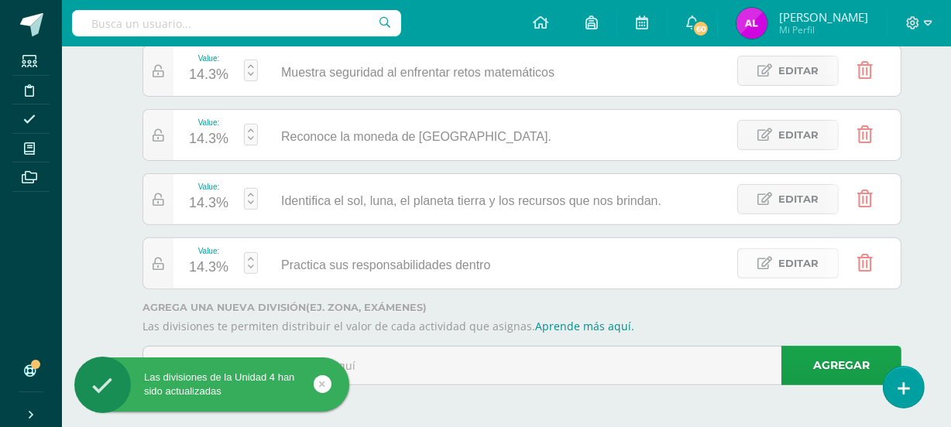
click at [810, 257] on span "Editar" at bounding box center [798, 263] width 40 height 29
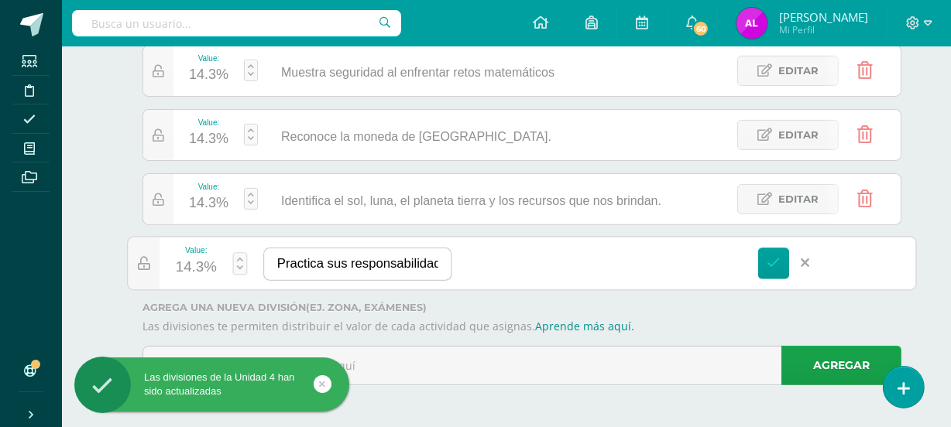
click at [441, 259] on input "Practica sus responsabilidades dentro" at bounding box center [357, 265] width 187 height 32
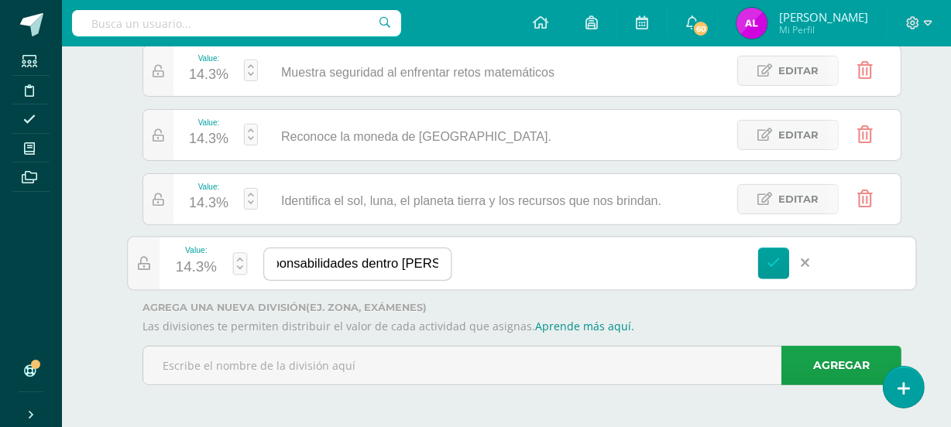
scroll to position [0, 101]
type input "Practica sus responsabilidades dentro del aula"
click at [778, 265] on icon at bounding box center [773, 263] width 14 height 14
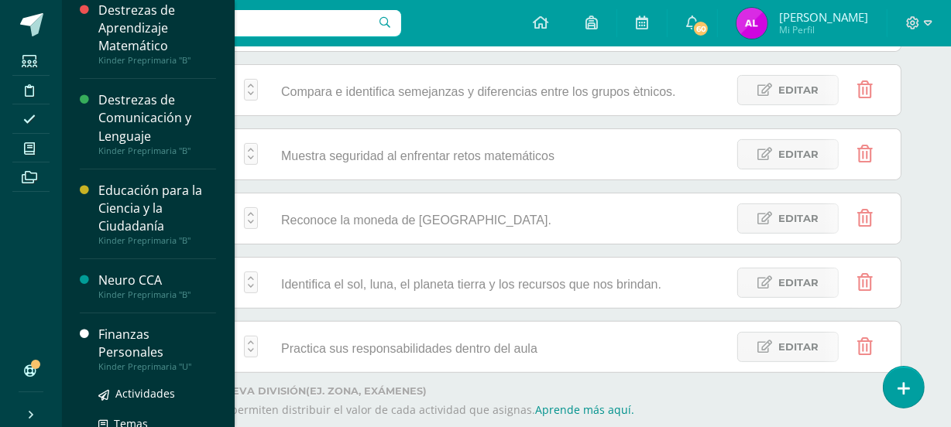
scroll to position [0, 0]
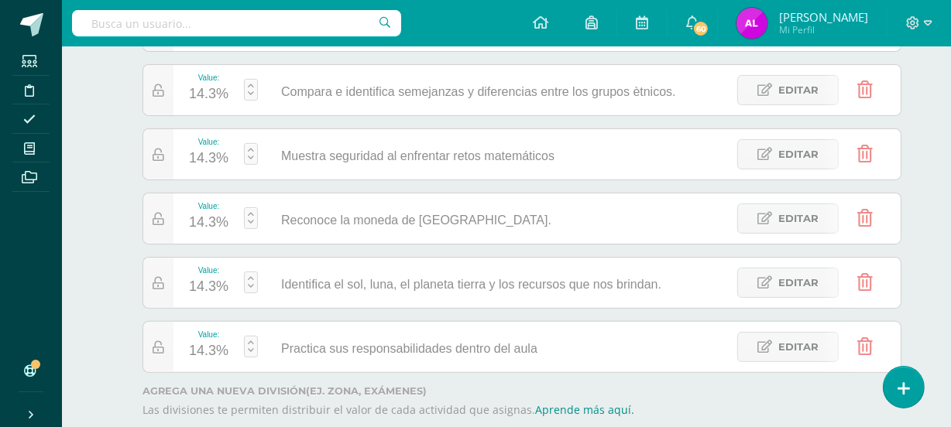
click at [70, 125] on div "Educación para la Ciencia y la Ciudadanía Kinder Preprimaria "B" Herramientas D…" at bounding box center [506, 92] width 889 height 841
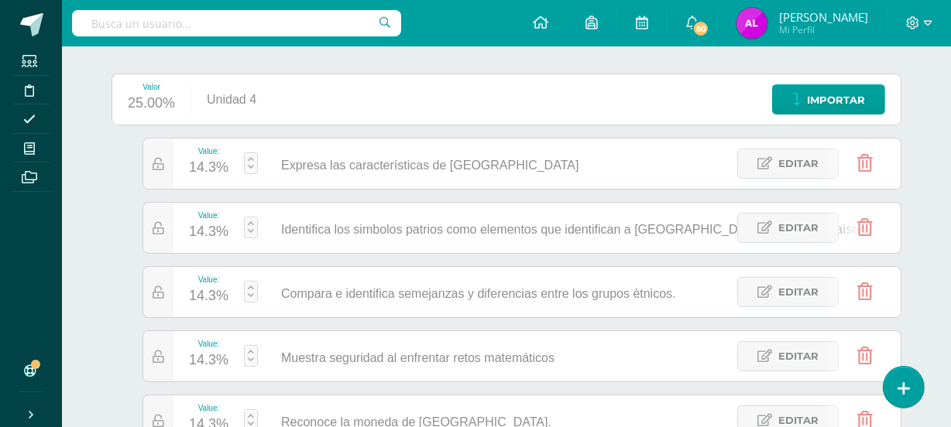
scroll to position [211, 0]
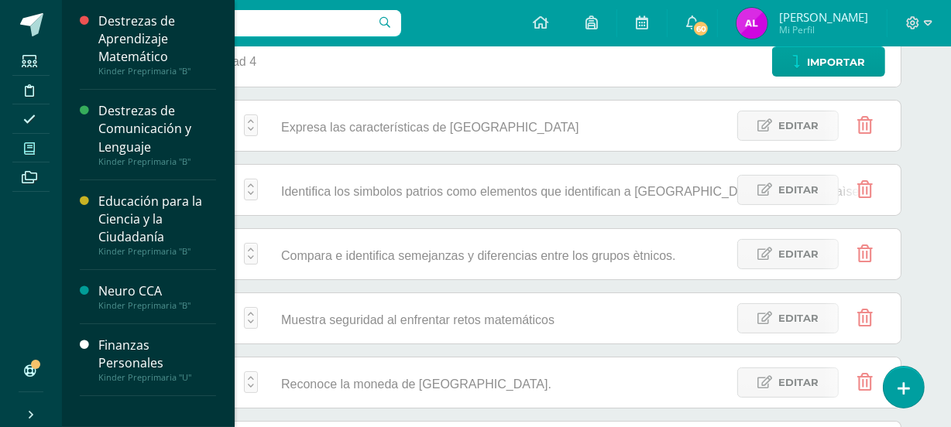
click at [39, 139] on span at bounding box center [29, 148] width 35 height 21
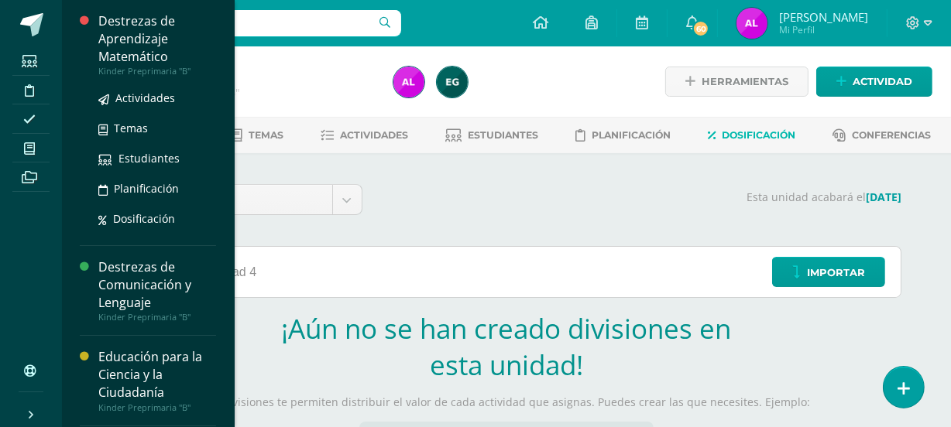
click at [149, 39] on div "Destrezas de Aprendizaje Matemático" at bounding box center [157, 38] width 118 height 53
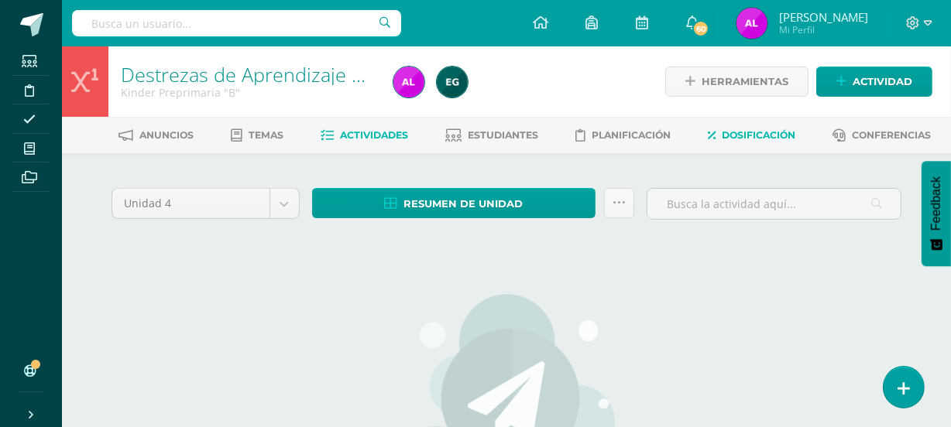
click at [778, 132] on span "Dosificación" at bounding box center [759, 135] width 74 height 12
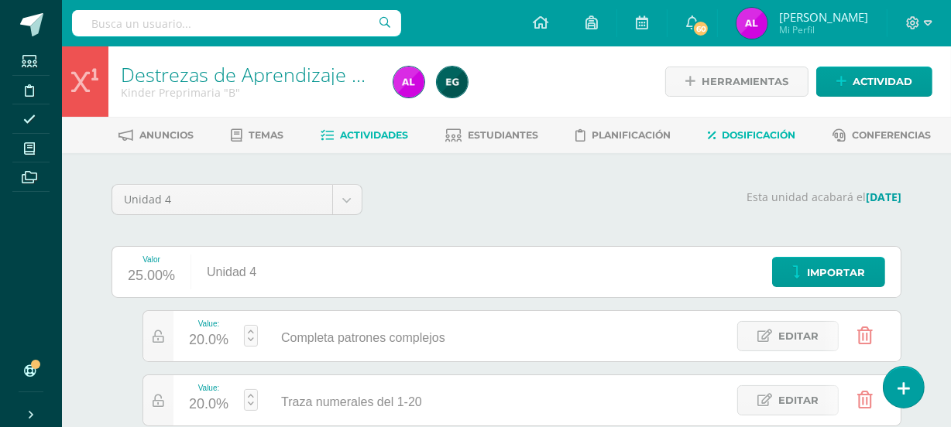
click at [392, 132] on span "Actividades" at bounding box center [375, 135] width 68 height 12
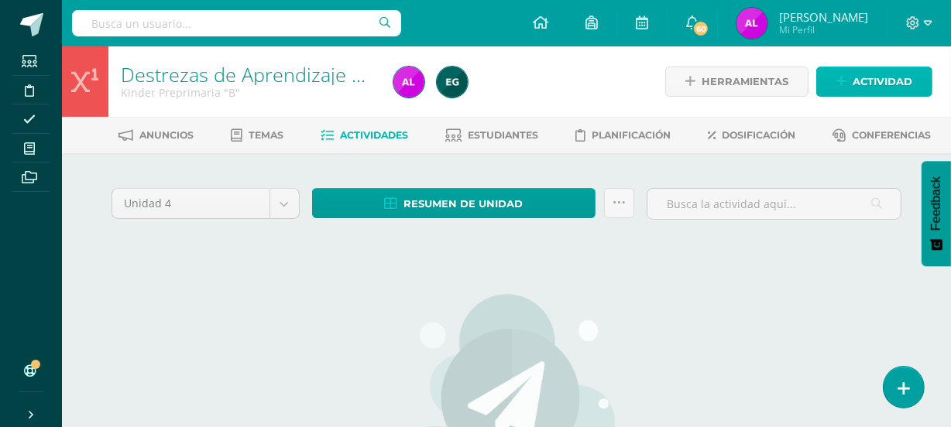
click at [875, 75] on span "Actividad" at bounding box center [882, 81] width 60 height 29
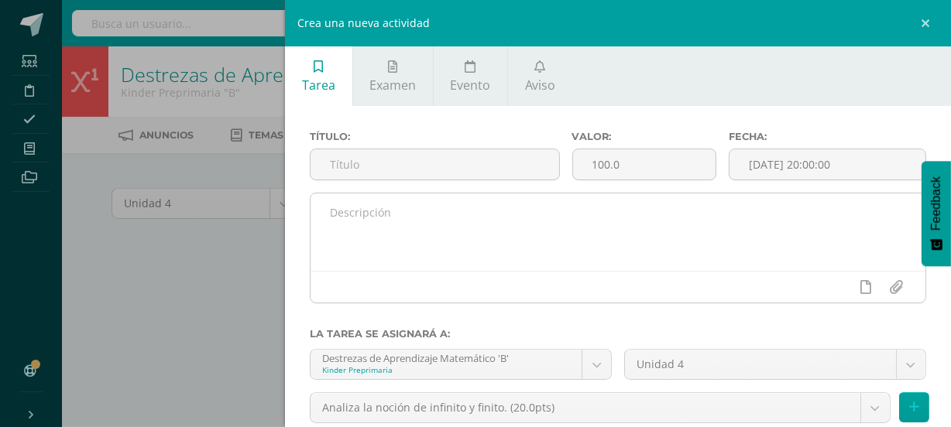
click at [361, 228] on textarea at bounding box center [617, 232] width 615 height 77
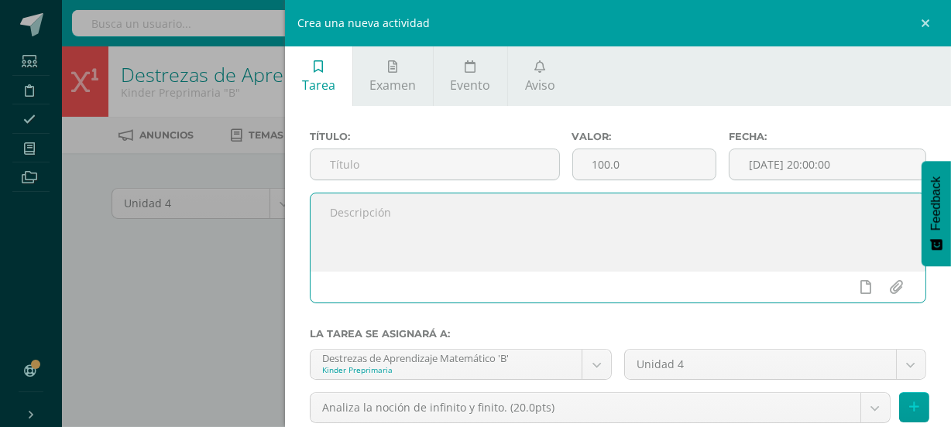
paste textarea "Realiza de manera correcta el patrón que se le muestra."
type textarea "Realiza de manera correcta el patrón que se le muestra."
click at [139, 301] on div "Crea una nueva actividad Tarea Examen Evento Aviso Título: Valor: 100.0 Fecha: …" at bounding box center [475, 213] width 951 height 427
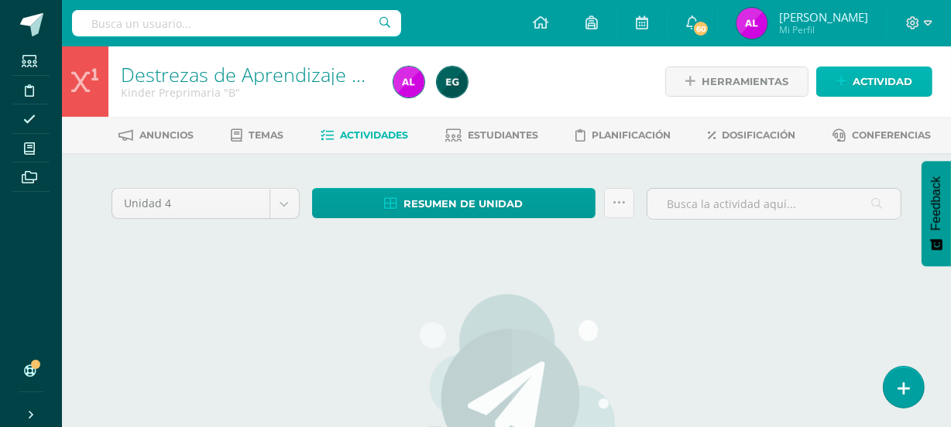
click at [873, 80] on span "Actividad" at bounding box center [882, 81] width 60 height 29
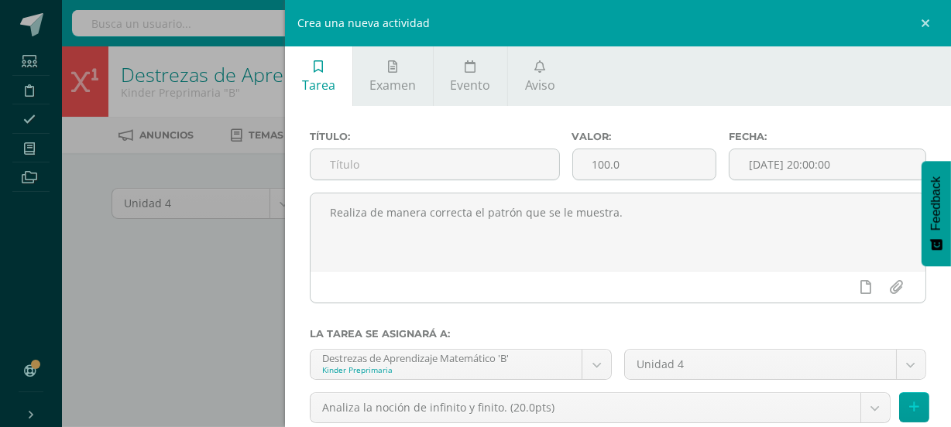
click at [198, 306] on div "Crea una nueva actividad Tarea Examen Evento Aviso Título: Valor: 100.0 Fecha: …" at bounding box center [475, 213] width 951 height 427
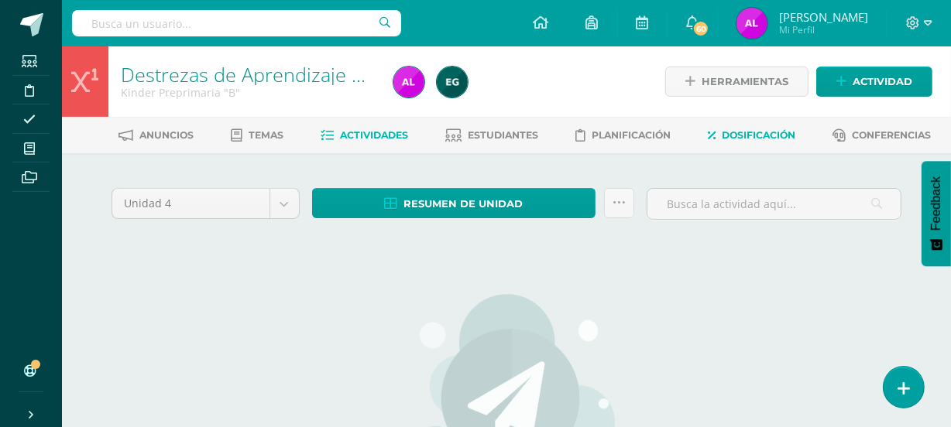
click at [783, 132] on span "Dosificación" at bounding box center [759, 135] width 74 height 12
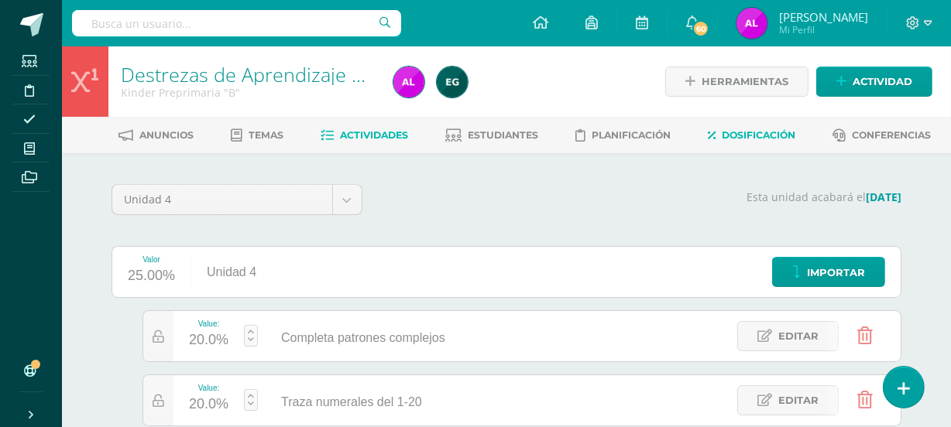
click at [397, 133] on span "Actividades" at bounding box center [375, 135] width 68 height 12
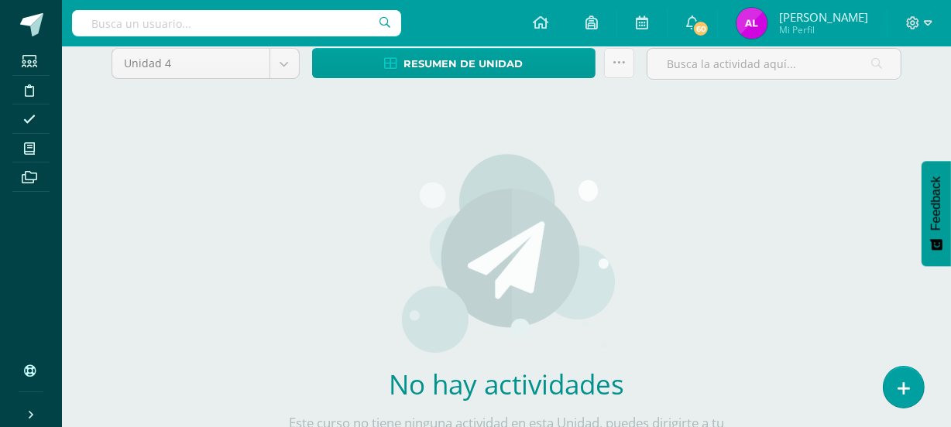
scroll to position [241, 0]
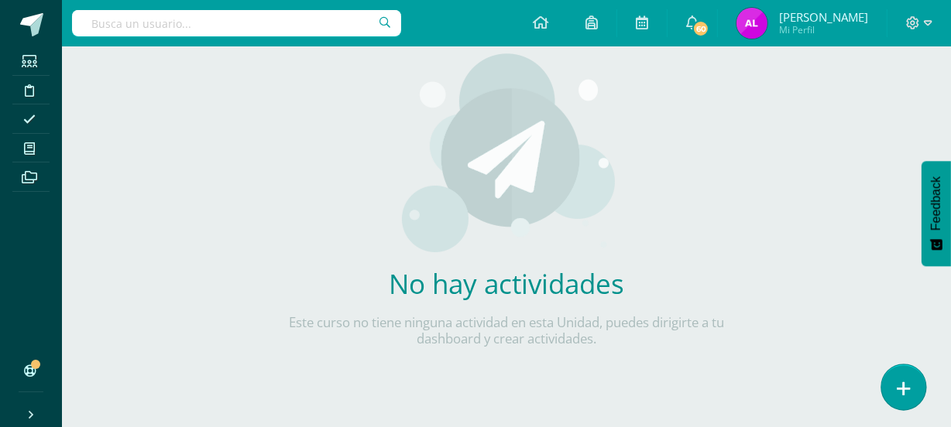
click at [910, 380] on link at bounding box center [903, 387] width 44 height 45
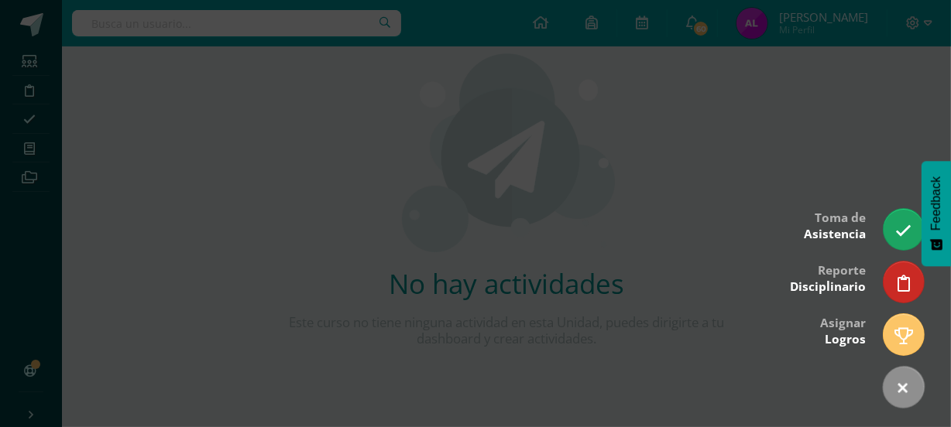
click at [606, 300] on div at bounding box center [475, 213] width 951 height 427
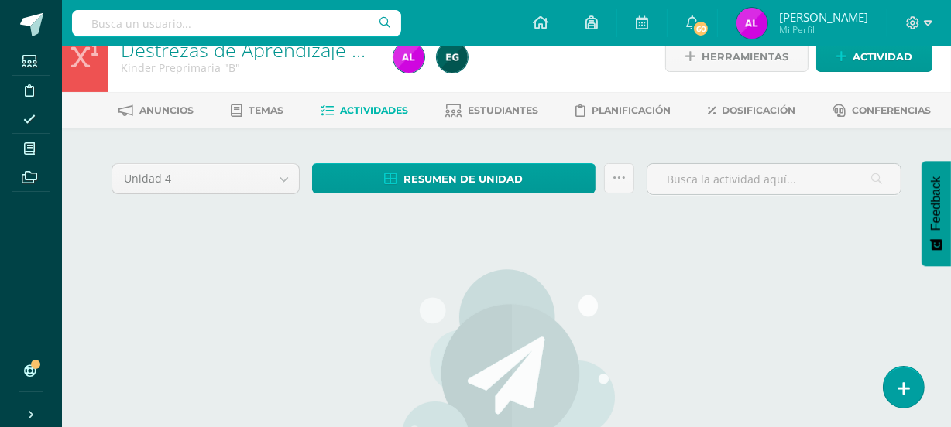
scroll to position [0, 0]
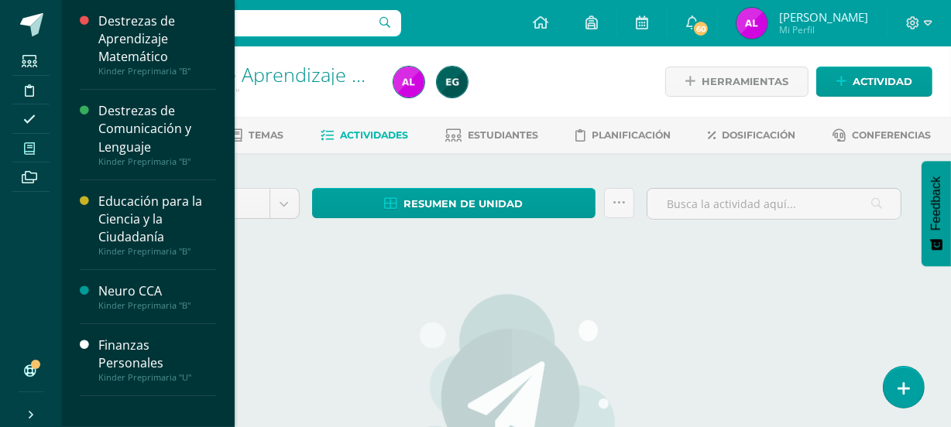
click at [33, 149] on icon at bounding box center [29, 148] width 11 height 12
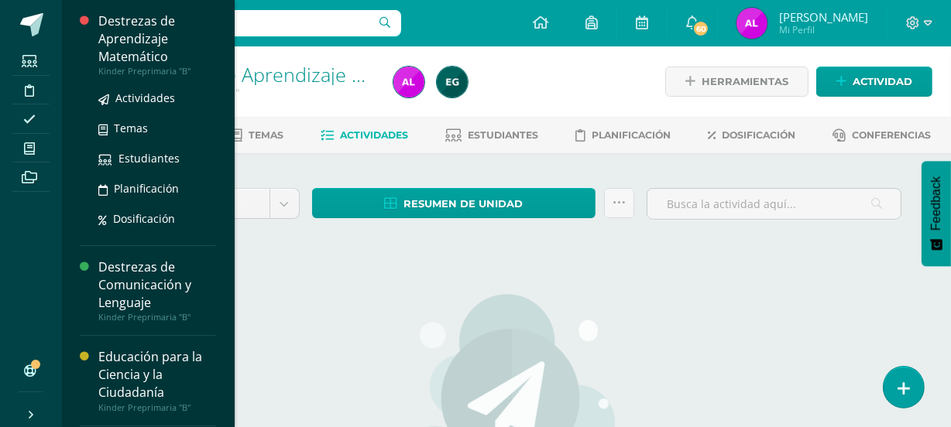
click at [149, 44] on div "Destrezas de Aprendizaje Matemático" at bounding box center [157, 38] width 118 height 53
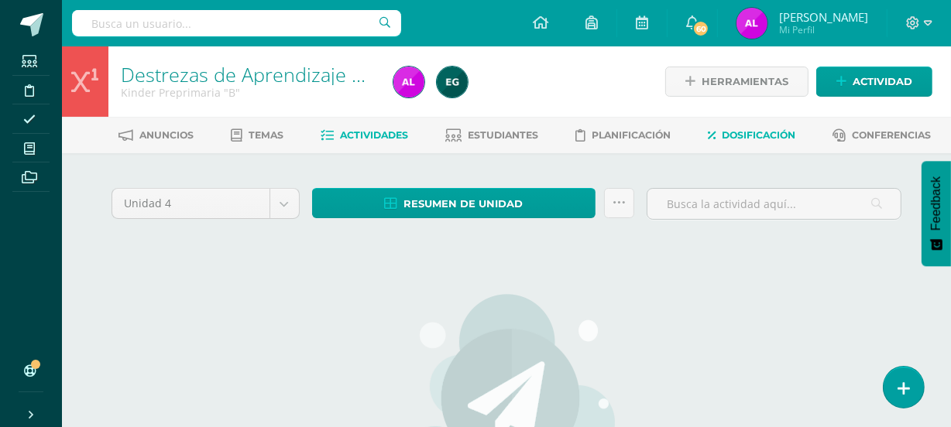
click at [766, 132] on span "Dosificación" at bounding box center [759, 135] width 74 height 12
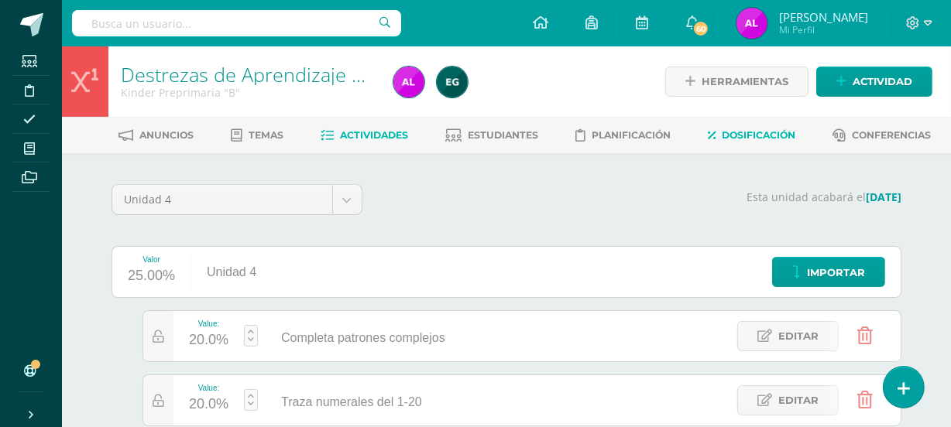
click at [370, 136] on span "Actividades" at bounding box center [375, 135] width 68 height 12
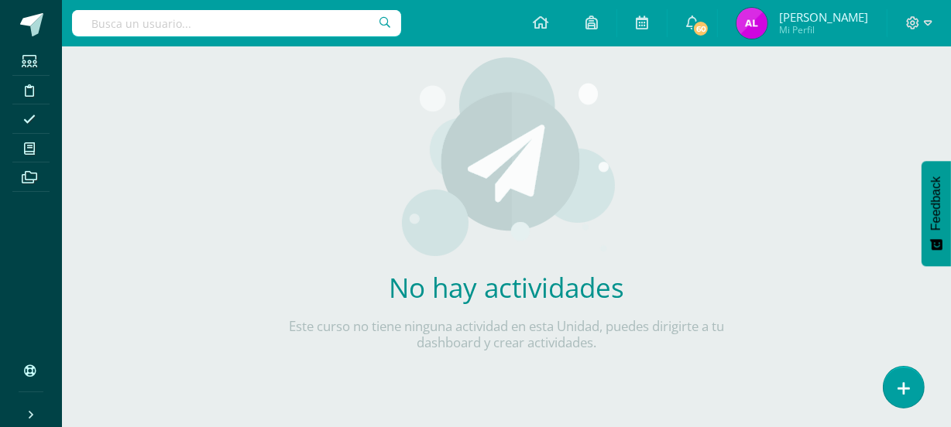
scroll to position [241, 0]
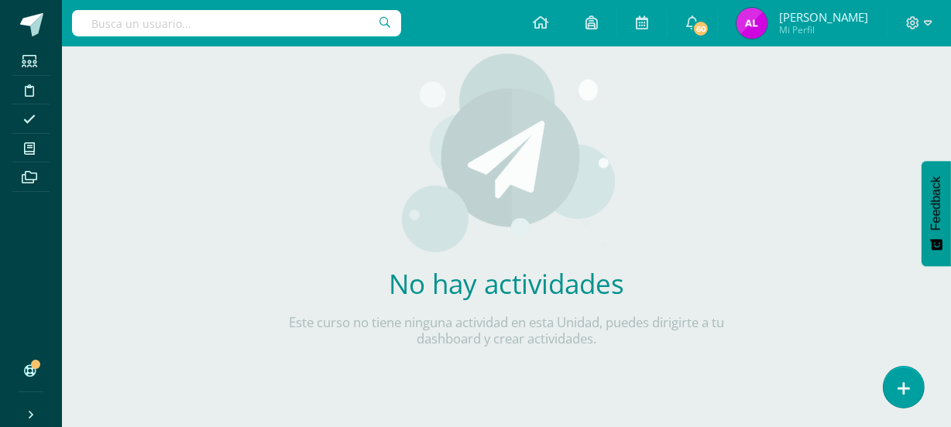
click at [266, 278] on div "Unidad 4 Unidad 1 Unidad 2 Unidad 3 Unidad 4 Resumen de unidad Descargar como H…" at bounding box center [506, 170] width 802 height 454
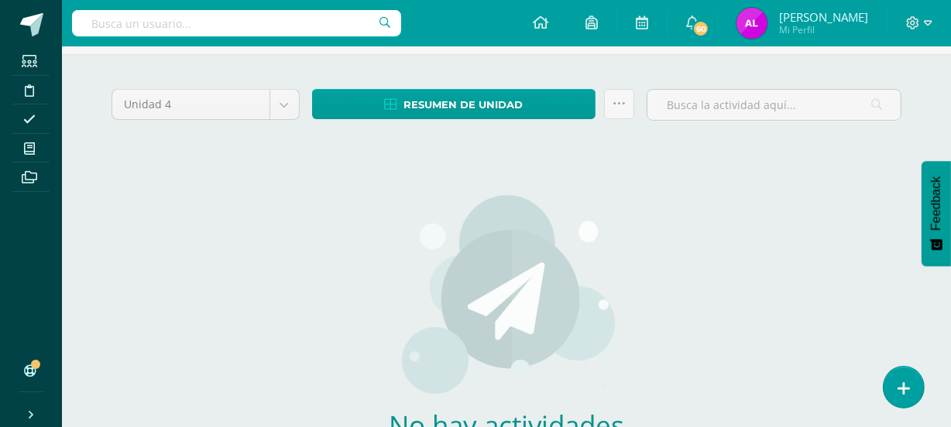
scroll to position [7, 0]
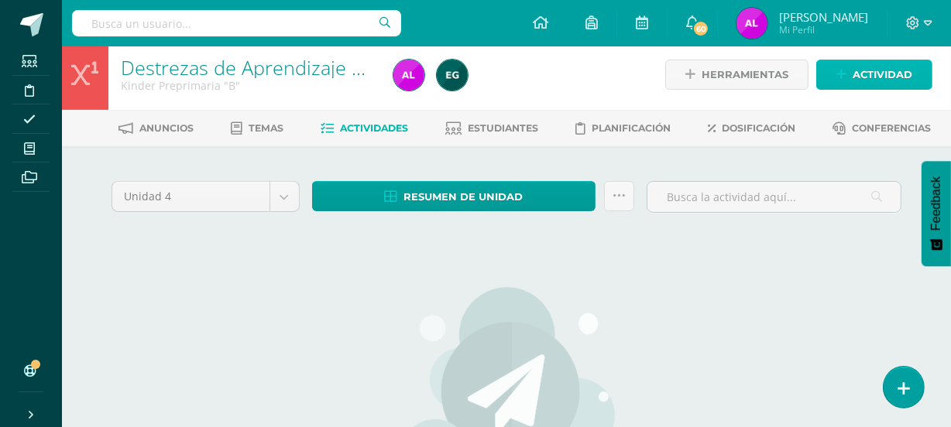
click at [863, 69] on span "Actividad" at bounding box center [882, 74] width 60 height 29
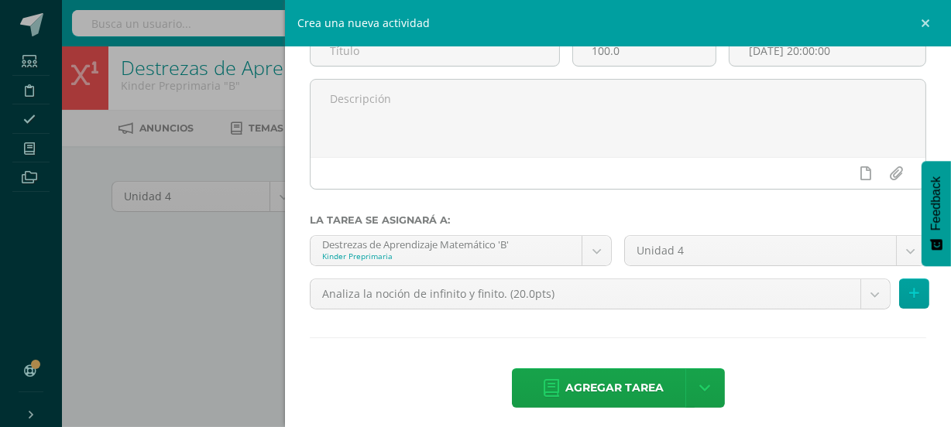
scroll to position [124, 0]
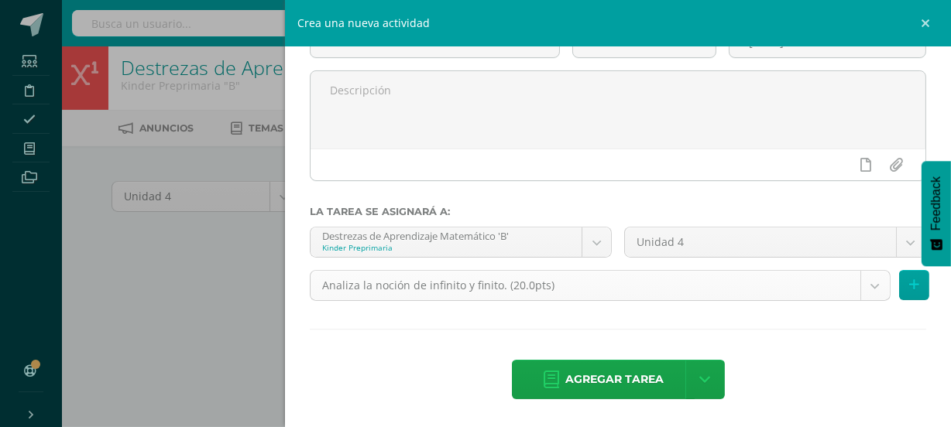
click at [867, 291] on body "Estudiantes Disciplina Asistencia Mis cursos Archivos Soporte Ayuda Reportar un…" at bounding box center [475, 327] width 951 height 669
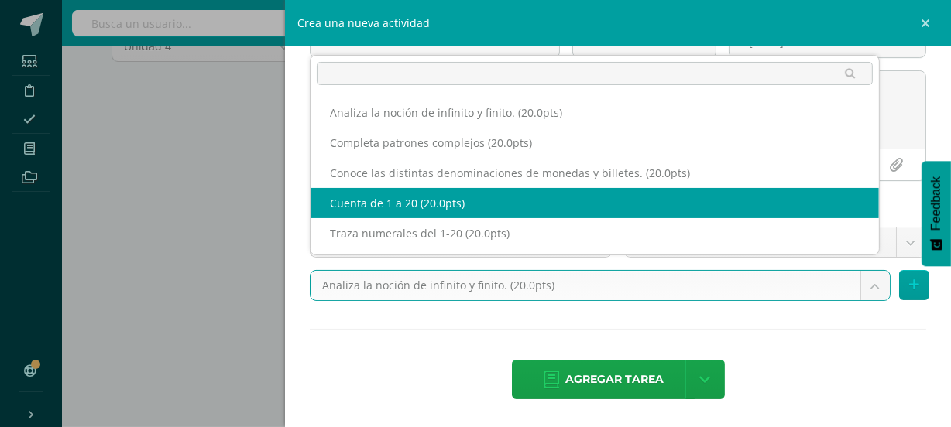
scroll to position [194, 0]
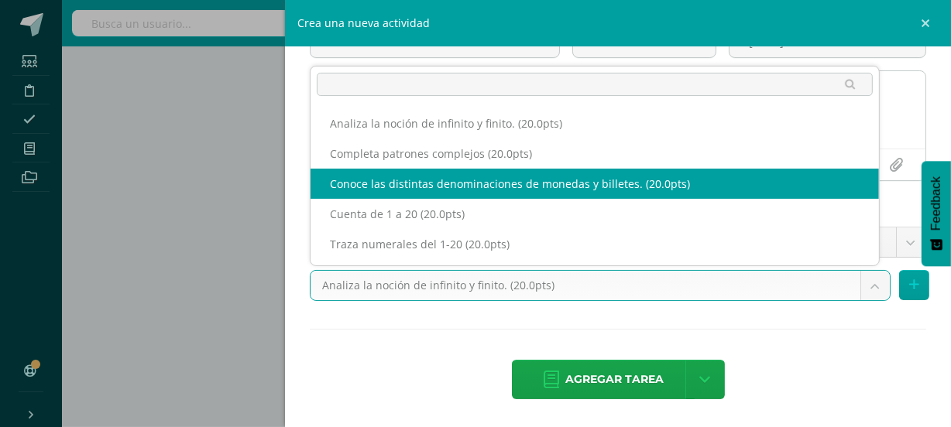
select select "110992"
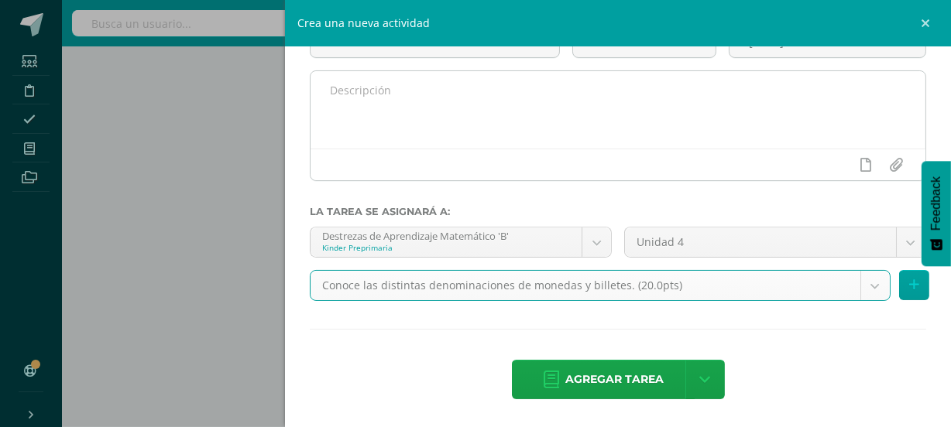
click at [409, 106] on textarea at bounding box center [617, 109] width 615 height 77
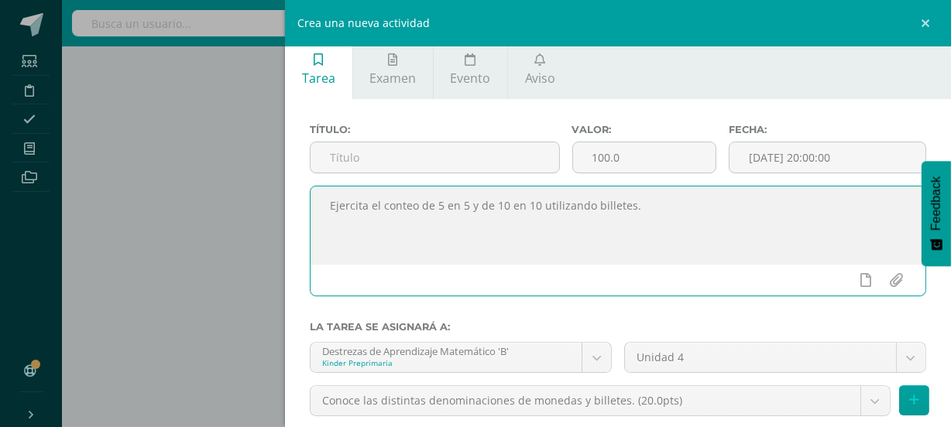
scroll to position [0, 0]
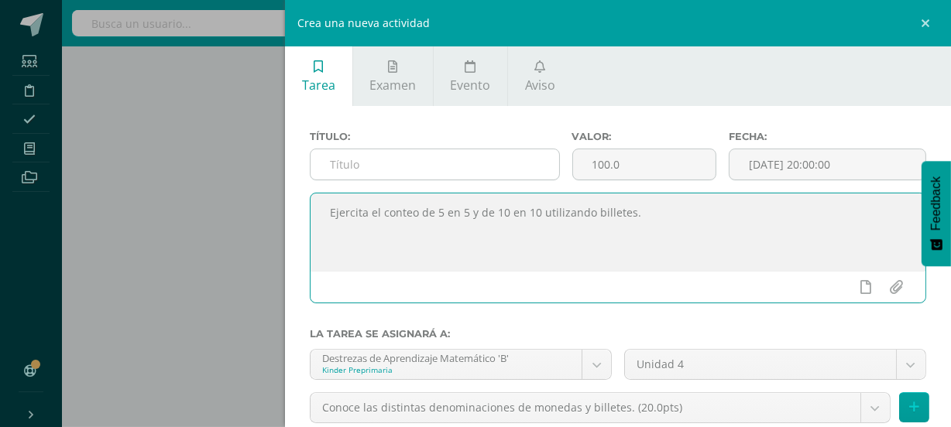
type textarea "Ejercita el conteo de 5 en 5 y de 10 en 10 utilizando billetes."
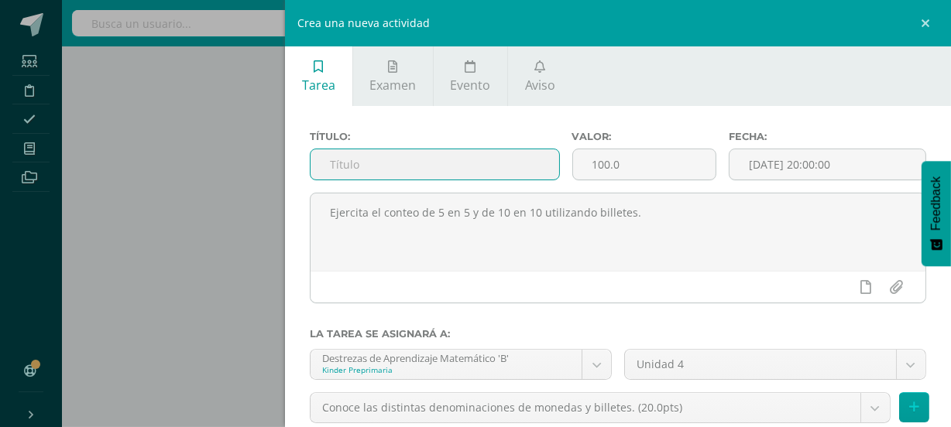
click at [383, 169] on input "text" at bounding box center [434, 164] width 248 height 30
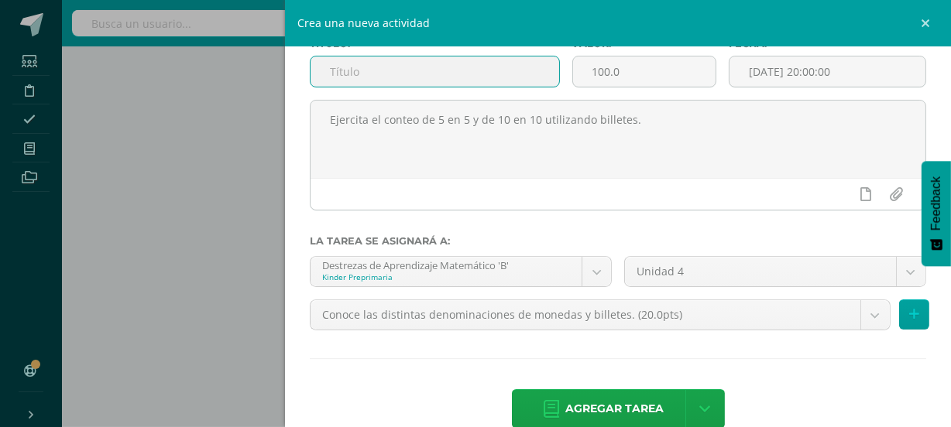
scroll to position [117, 0]
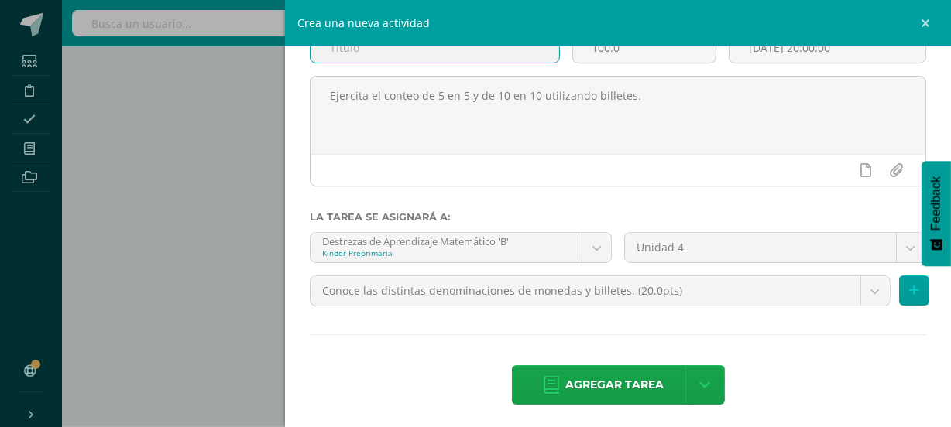
click at [860, 289] on body "Estudiantes Disciplina Asistencia Mis cursos Archivos Soporte Ayuda Reportar un…" at bounding box center [475, 140] width 951 height 669
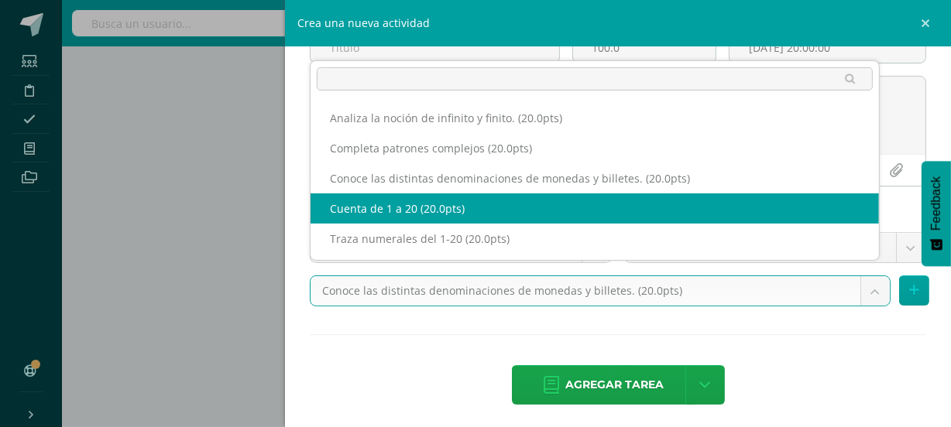
scroll to position [241, 0]
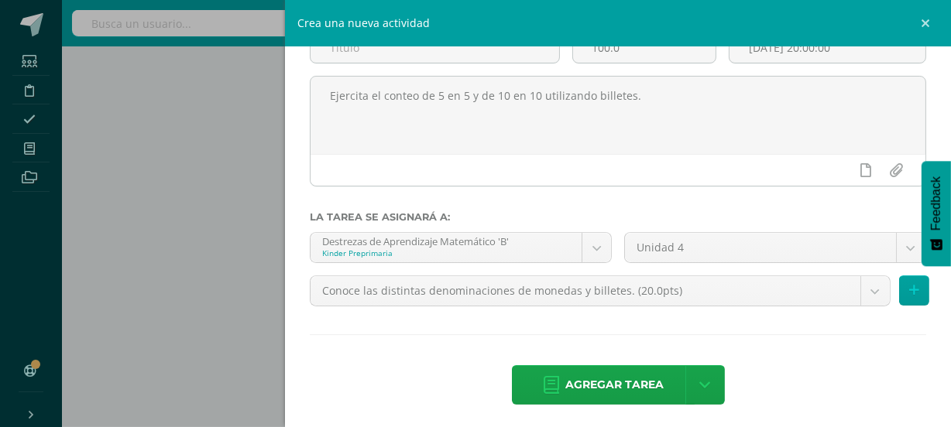
click at [379, 369] on body "Estudiantes Disciplina Asistencia Mis cursos Archivos Soporte Ayuda Reportar un…" at bounding box center [475, 93] width 951 height 669
click at [604, 391] on span "Agregar tarea" at bounding box center [614, 385] width 98 height 38
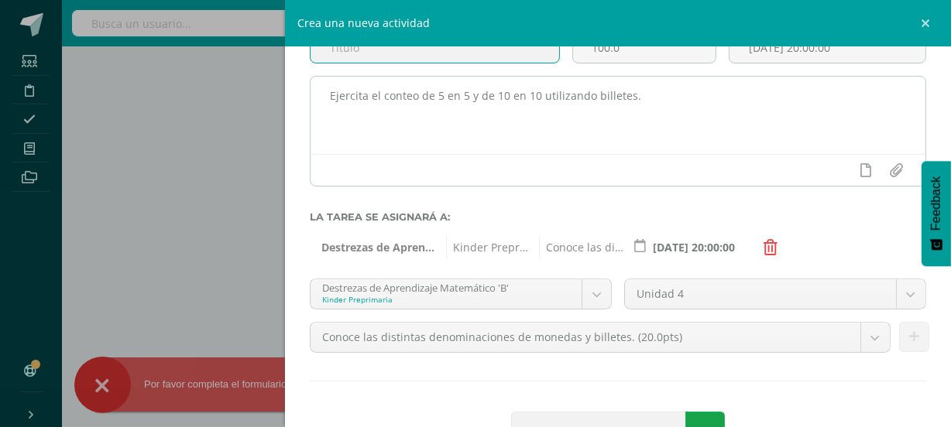
scroll to position [46, 0]
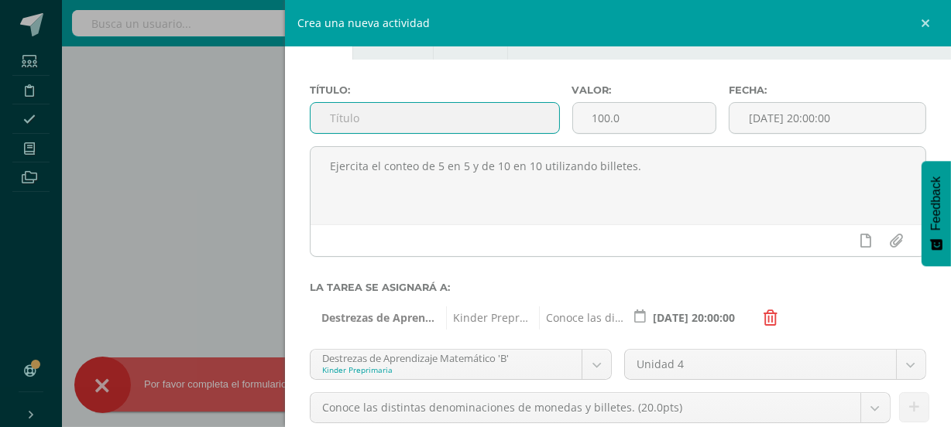
click at [402, 118] on input "text" at bounding box center [434, 118] width 248 height 30
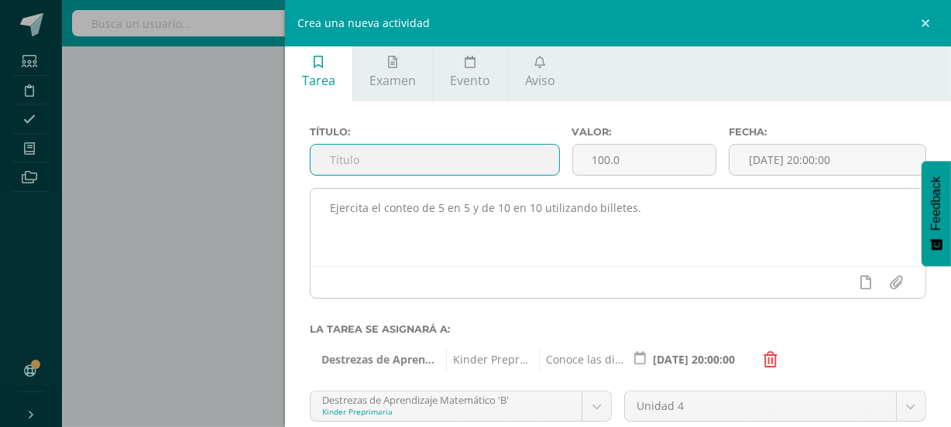
scroll to position [0, 0]
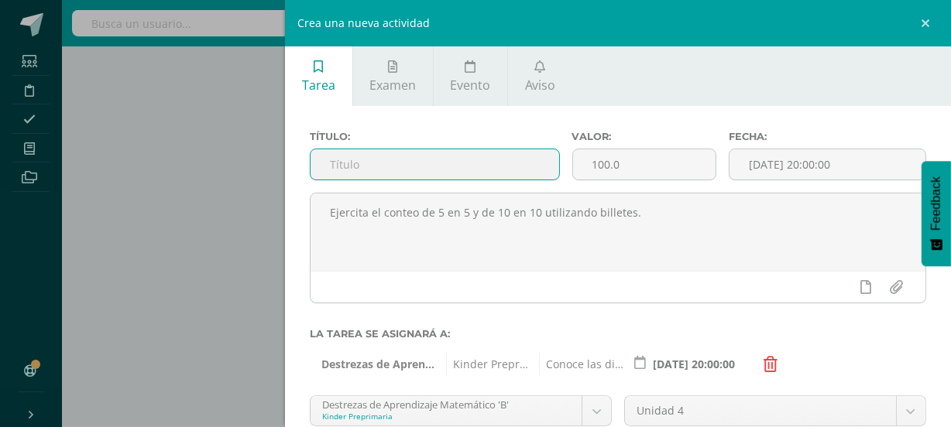
click at [340, 164] on input "text" at bounding box center [434, 164] width 248 height 30
type input "Muestra seguridad al enfrentar retos matemáticos."
click at [629, 170] on input "100.0" at bounding box center [644, 164] width 143 height 30
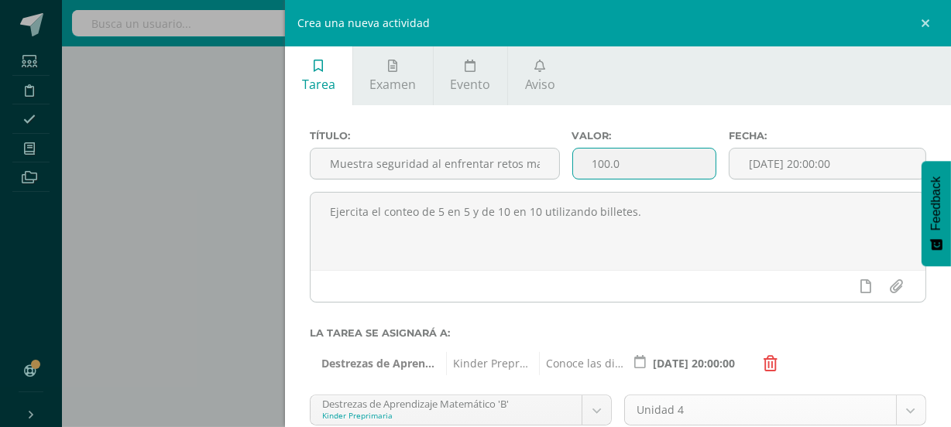
scroll to position [0, 0]
type input "1"
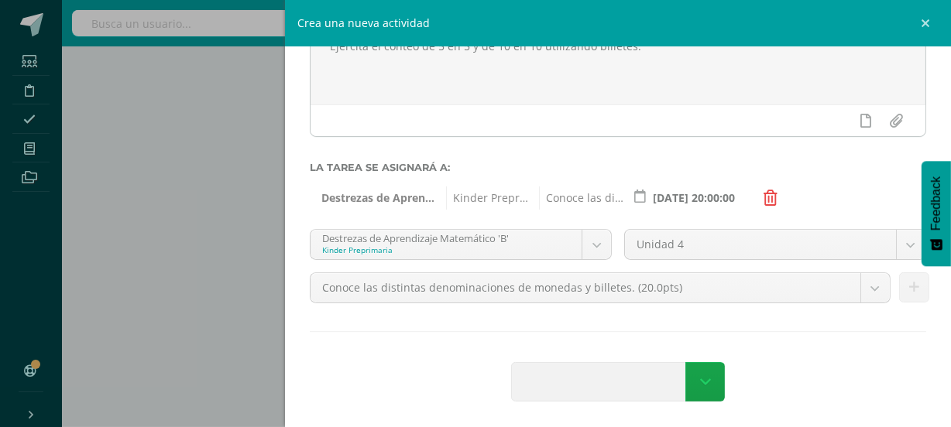
scroll to position [170, 0]
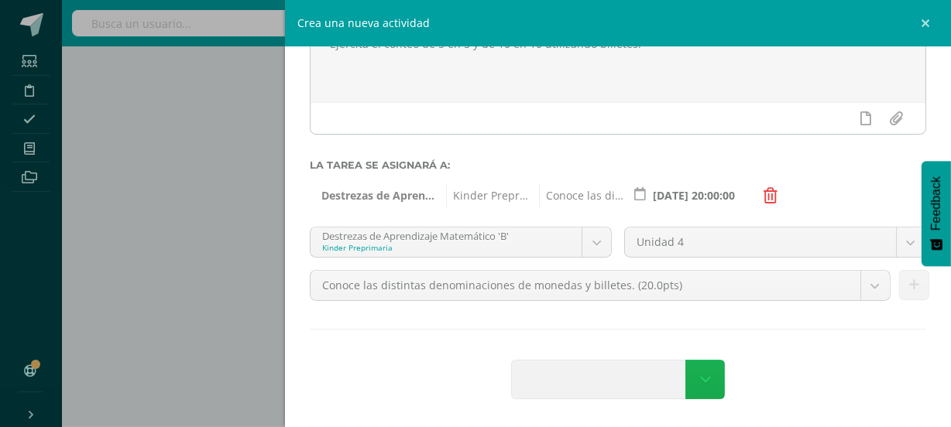
type input "20"
click at [701, 381] on icon at bounding box center [705, 380] width 11 height 17
click at [701, 376] on icon at bounding box center [705, 380] width 11 height 17
click at [700, 379] on icon at bounding box center [705, 380] width 11 height 17
click at [218, 145] on div "Crea una nueva actividad Tarea Examen Evento Aviso Título: Muestra seguridad al…" at bounding box center [475, 213] width 951 height 427
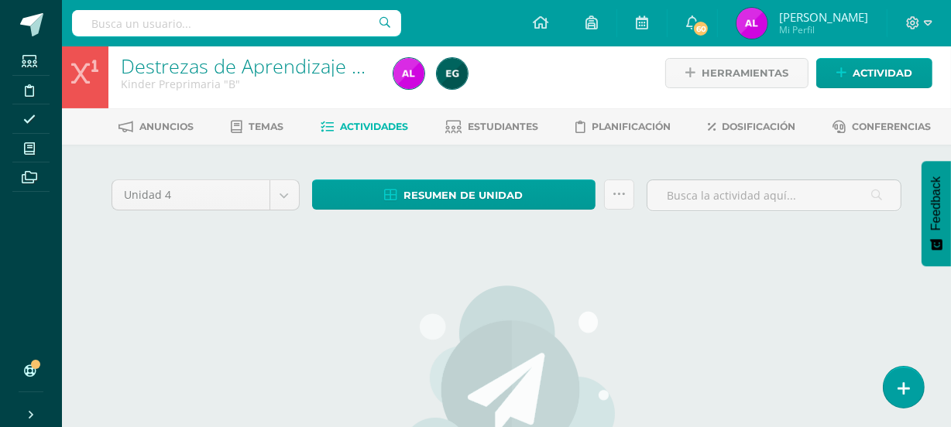
scroll to position [0, 0]
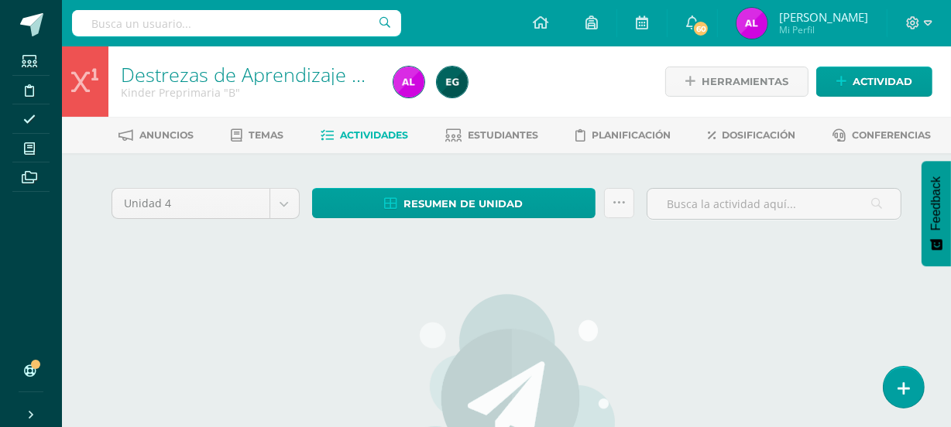
click at [390, 132] on span "Actividades" at bounding box center [375, 135] width 68 height 12
click at [886, 77] on span "Actividad" at bounding box center [882, 81] width 60 height 29
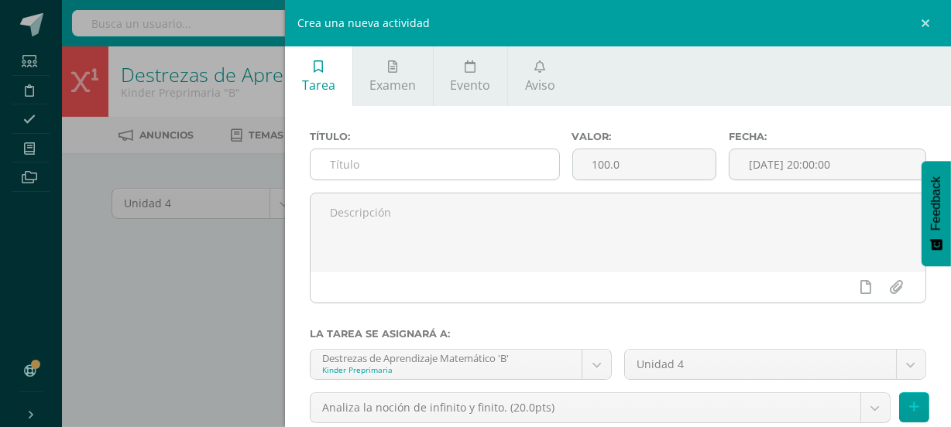
click at [393, 167] on input "text" at bounding box center [434, 164] width 248 height 30
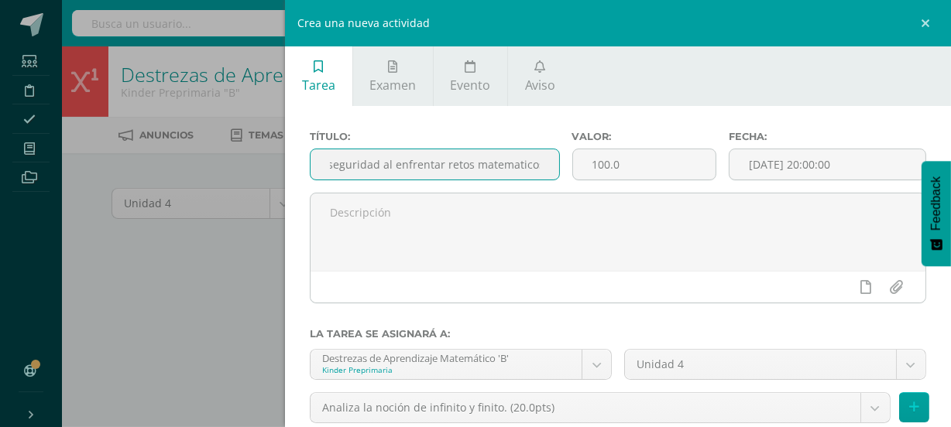
scroll to position [0, 52]
type input "Muestra seguridad al enfrentar retos matemáticos."
click at [633, 170] on input "100.0" at bounding box center [644, 164] width 143 height 30
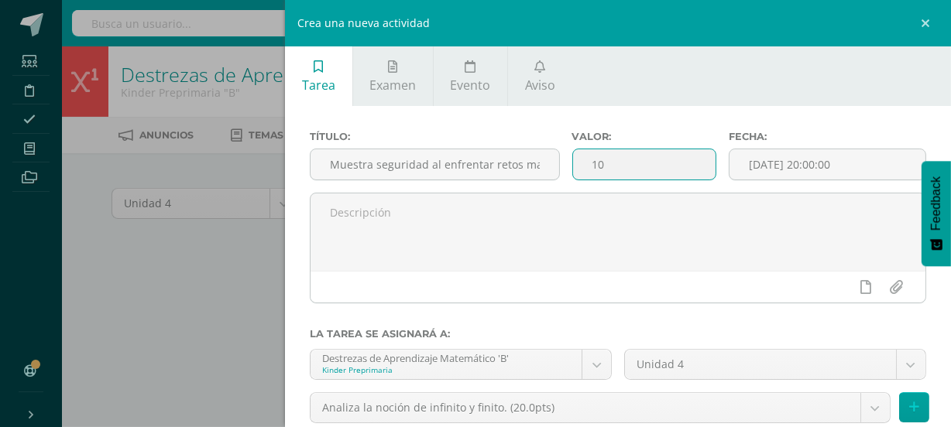
type input "1"
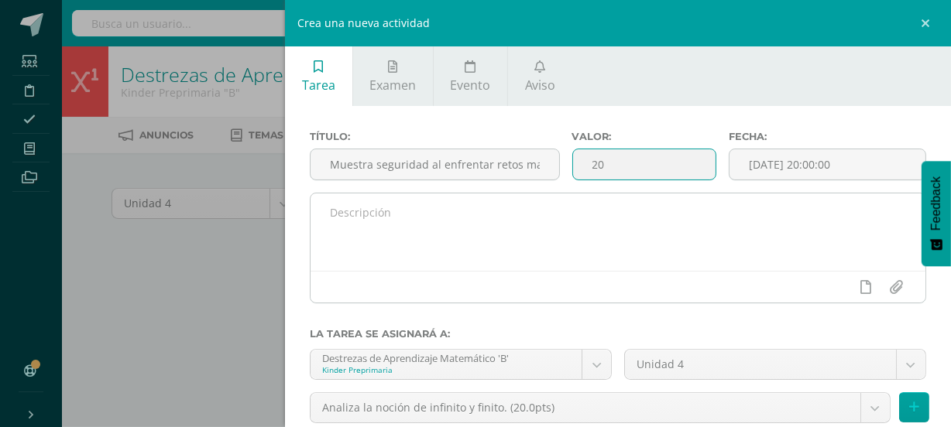
type input "20"
click at [435, 235] on textarea at bounding box center [617, 232] width 615 height 77
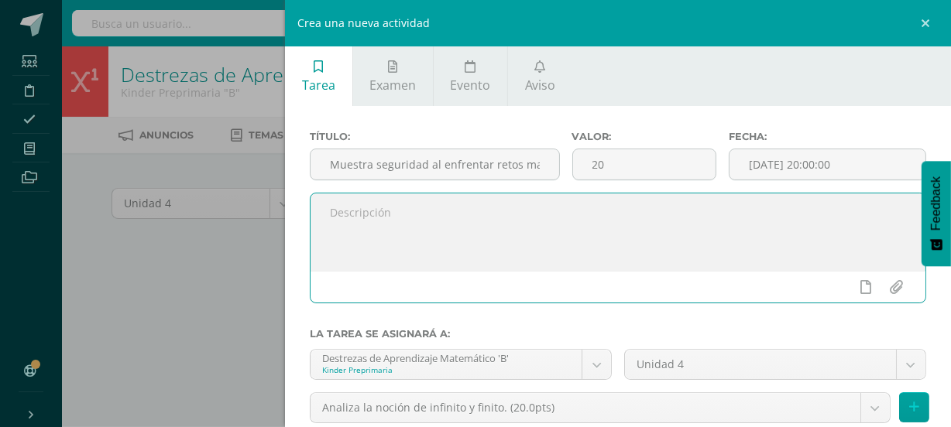
click at [432, 237] on textarea at bounding box center [617, 232] width 615 height 77
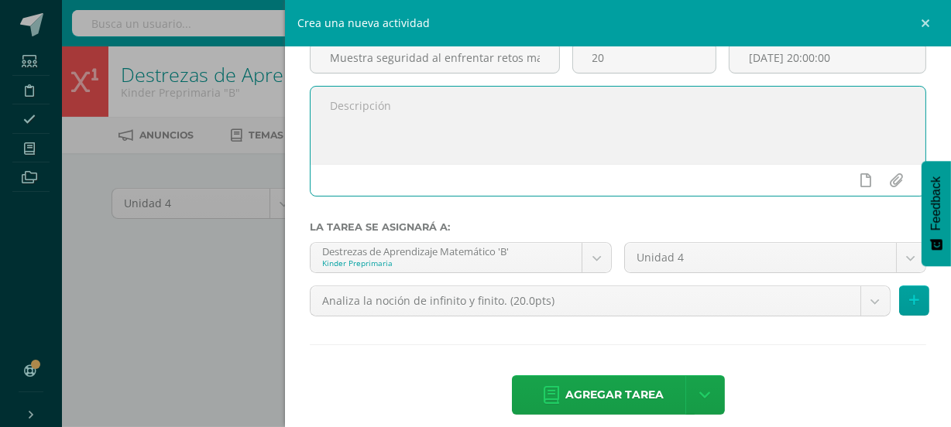
scroll to position [124, 0]
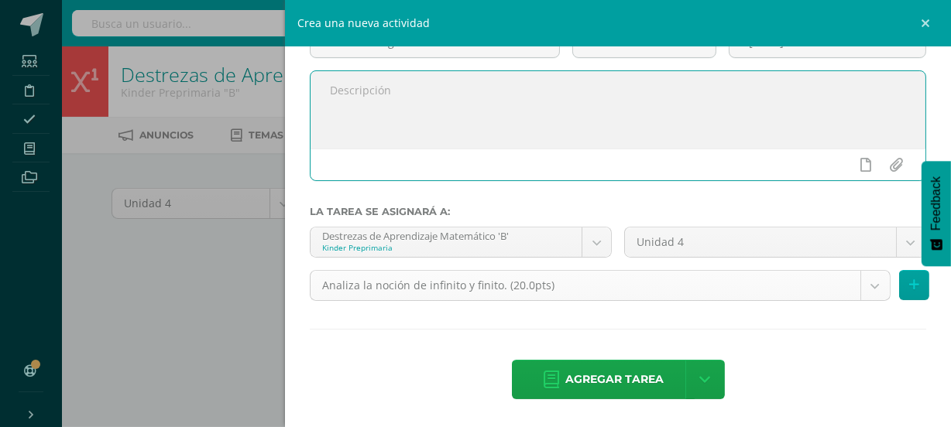
click at [869, 289] on body "Estudiantes Disciplina Asistencia Mis cursos Archivos Soporte Ayuda Reportar un…" at bounding box center [475, 334] width 951 height 669
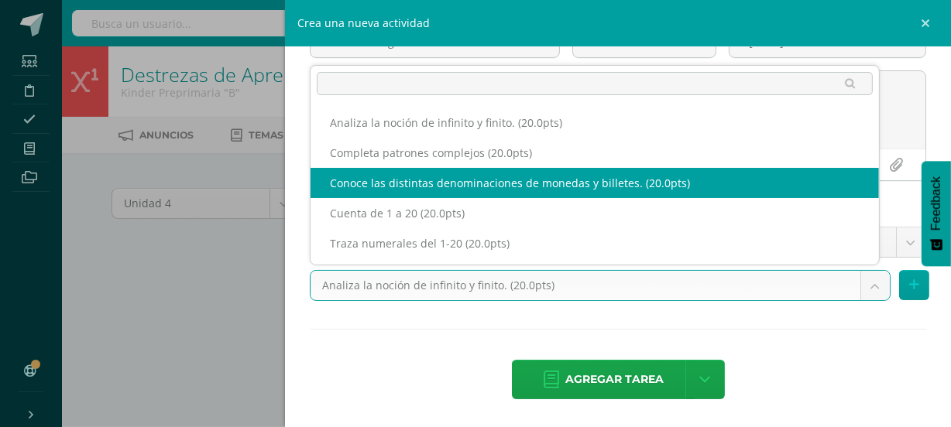
select select "110992"
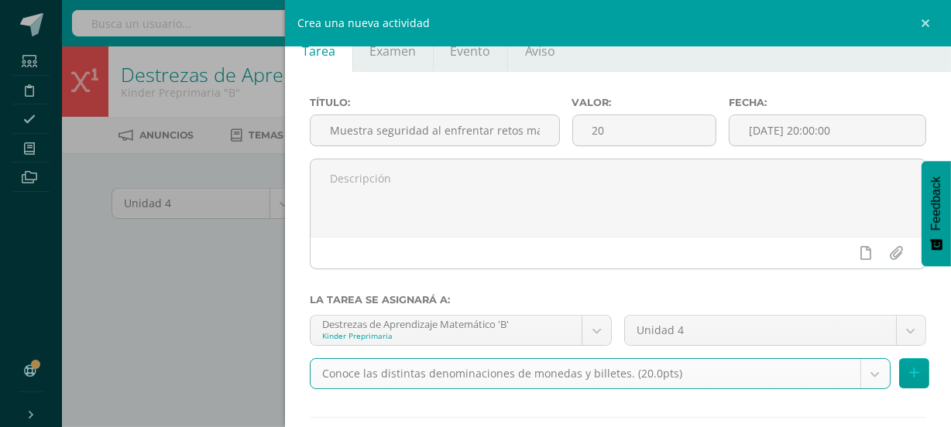
scroll to position [31, 0]
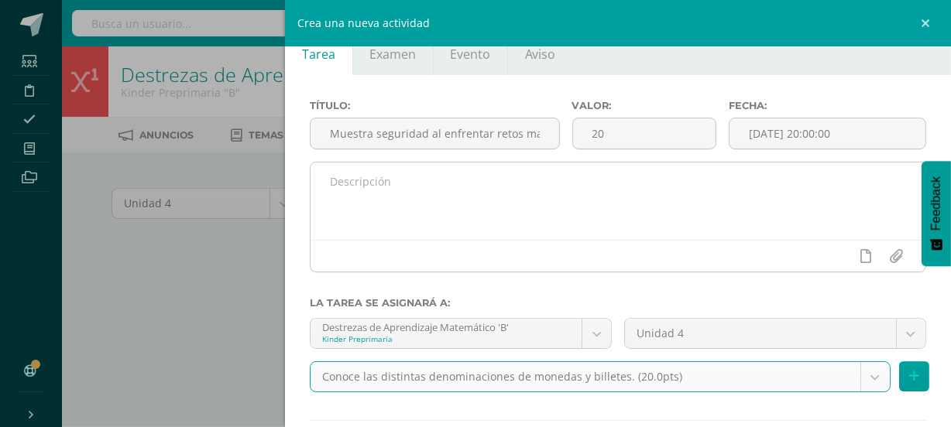
click at [420, 203] on textarea at bounding box center [617, 201] width 615 height 77
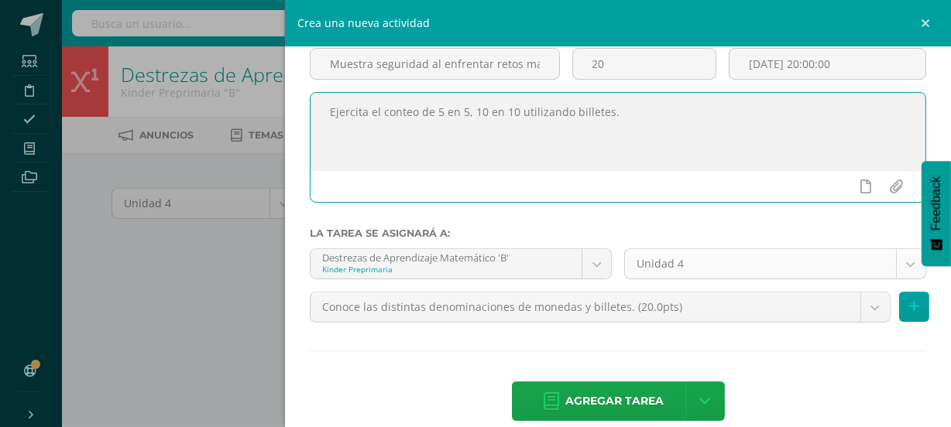
scroll to position [101, 0]
type textarea "Ejercita el conteo de 5 en 5, 10 en 10 utilizando billetes."
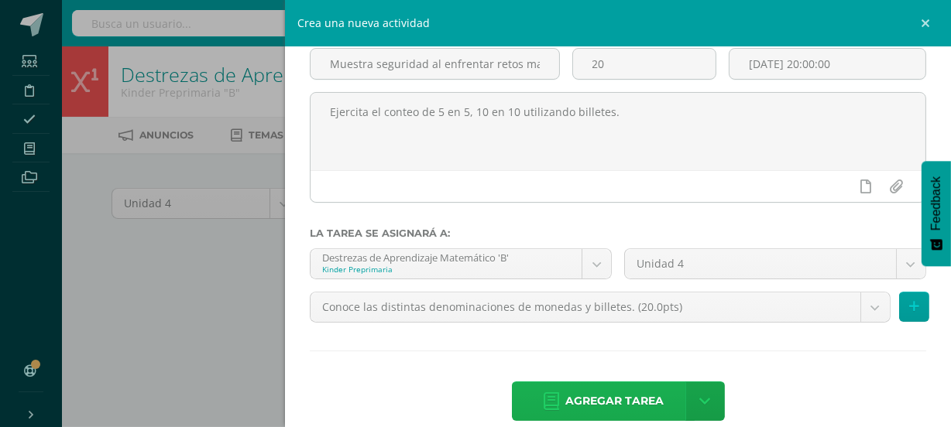
click at [629, 399] on span "Agregar tarea" at bounding box center [614, 401] width 98 height 38
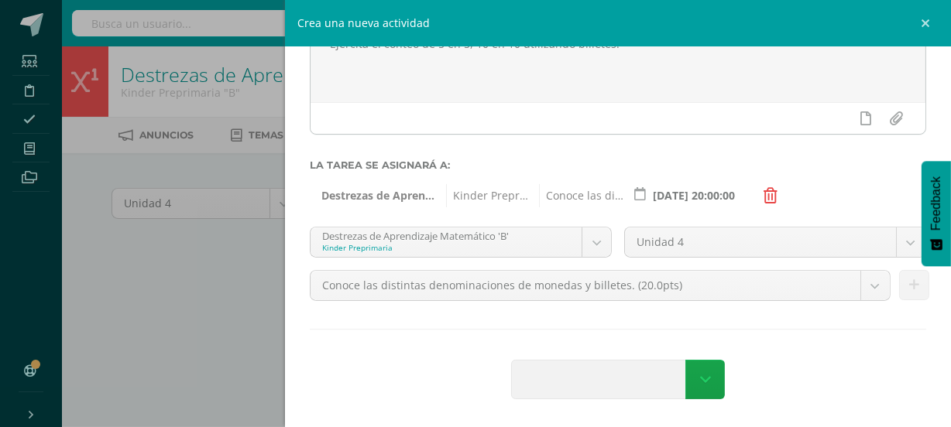
scroll to position [170, 0]
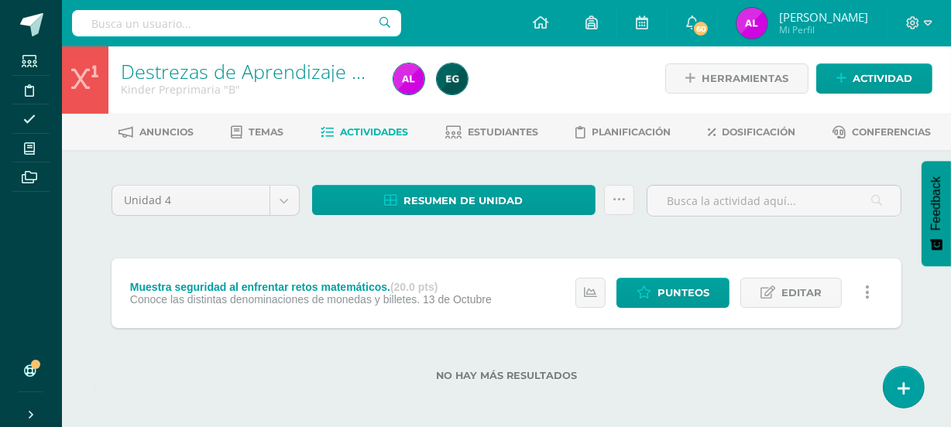
scroll to position [7, 0]
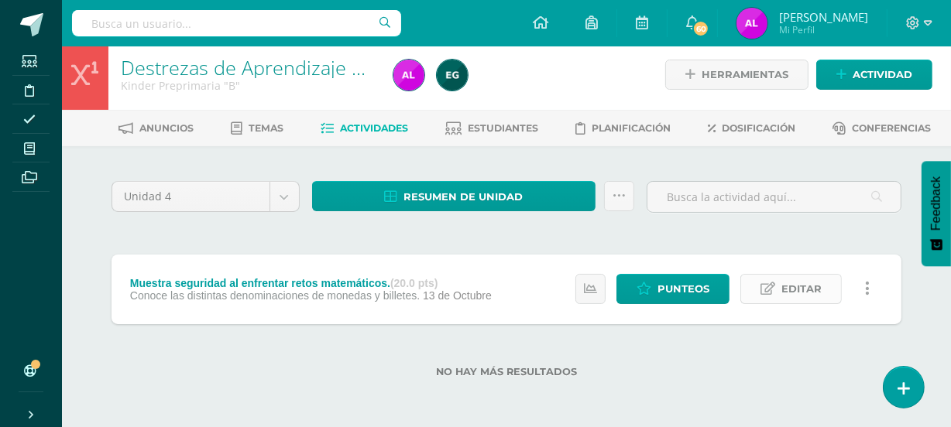
click at [799, 294] on span "Editar" at bounding box center [801, 289] width 40 height 29
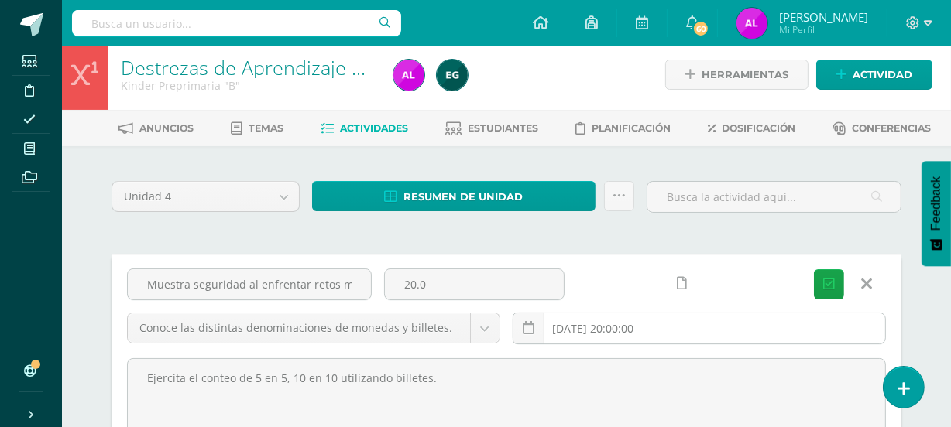
click at [602, 328] on input "[DATE] 20:00:00" at bounding box center [699, 329] width 372 height 30
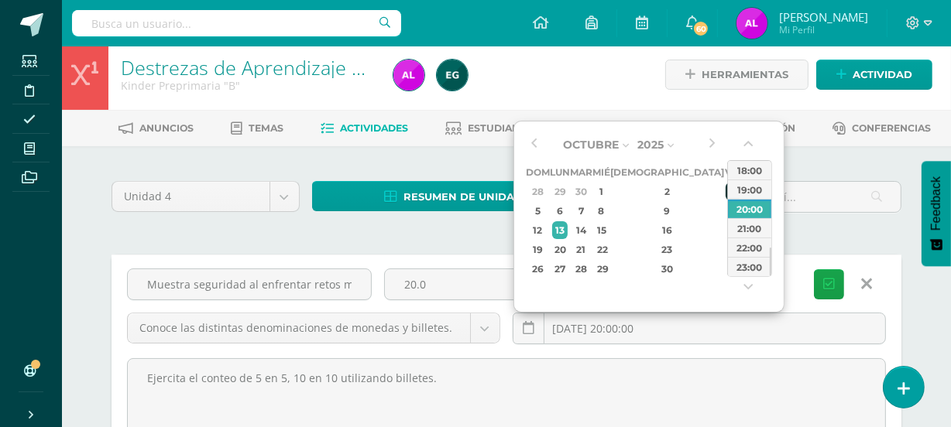
click at [725, 191] on div "3" at bounding box center [732, 192] width 14 height 18
type input "2025-10-03 20:00"
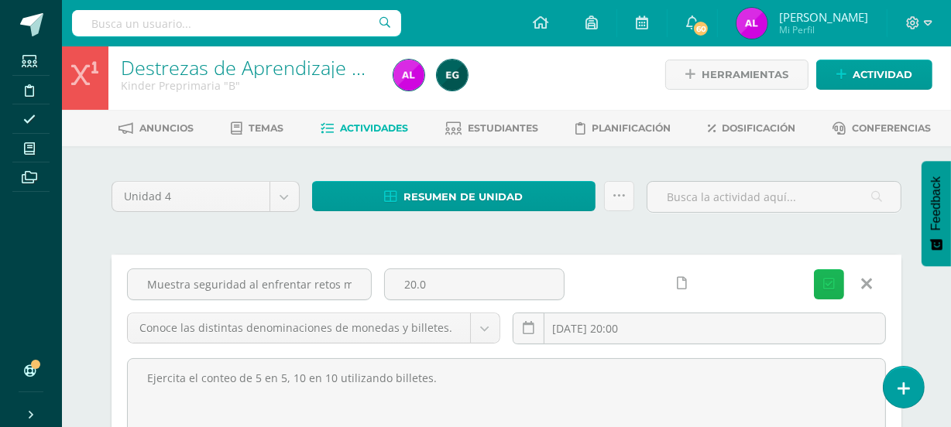
click at [826, 273] on button "Guardar" at bounding box center [829, 284] width 30 height 30
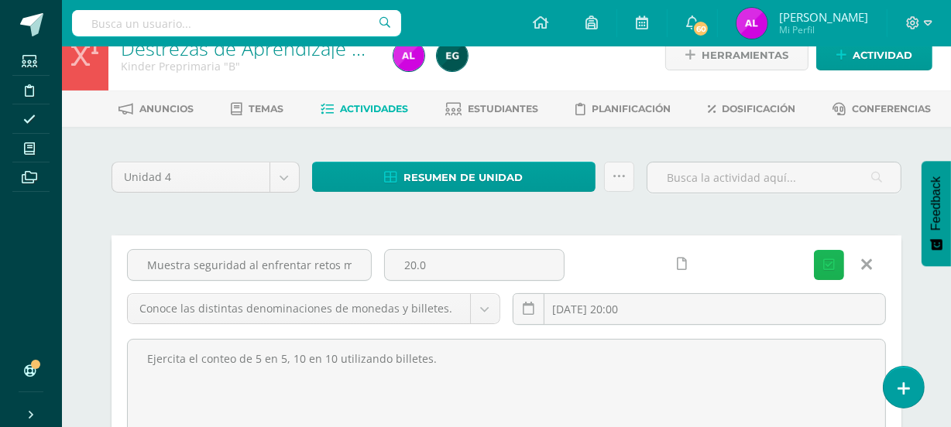
scroll to position [0, 0]
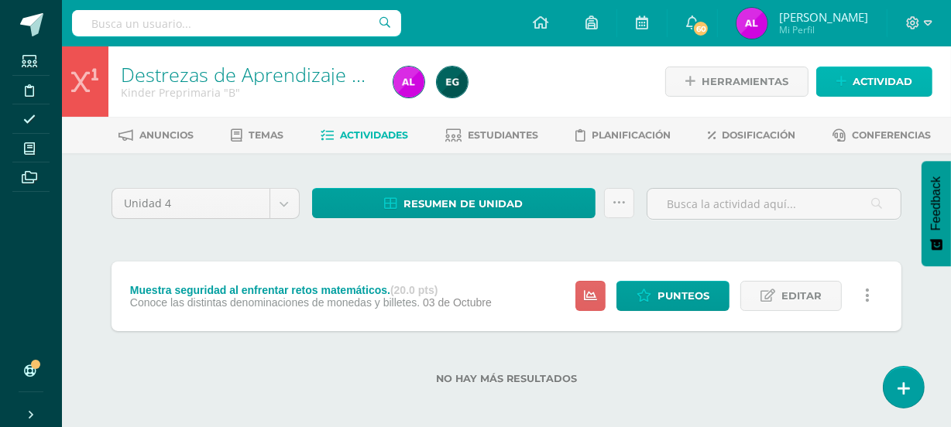
click at [882, 74] on span "Actividad" at bounding box center [882, 81] width 60 height 29
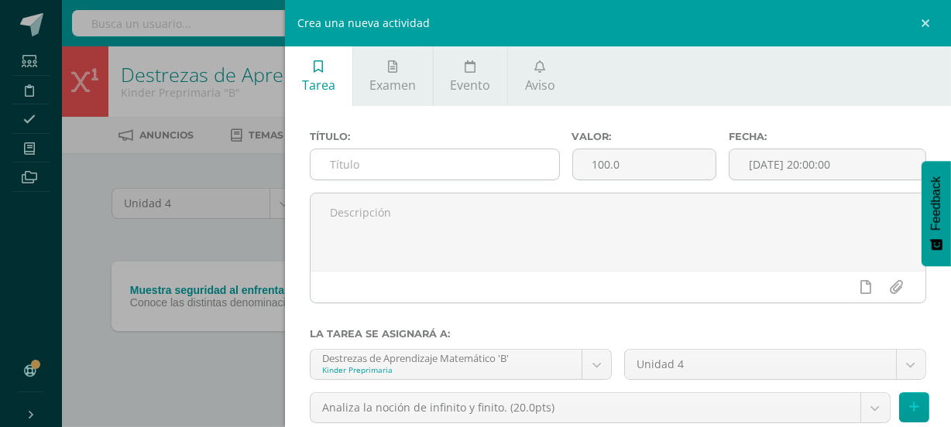
click at [368, 163] on input "text" at bounding box center [434, 164] width 248 height 30
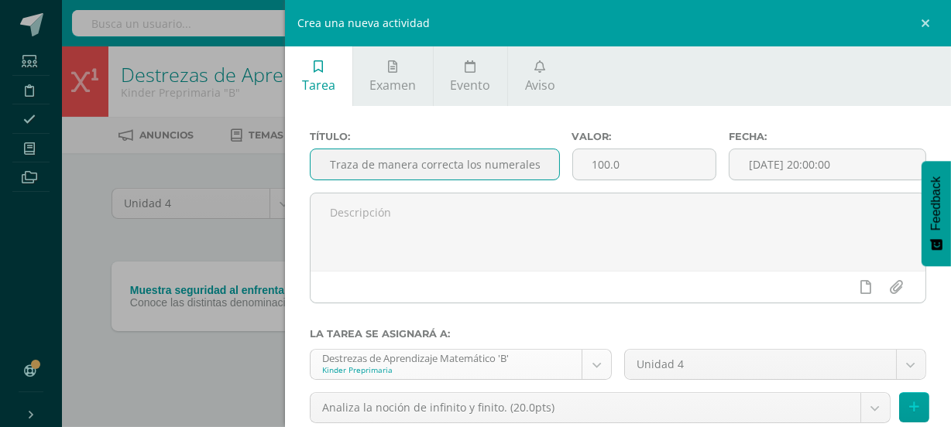
scroll to position [0, 1]
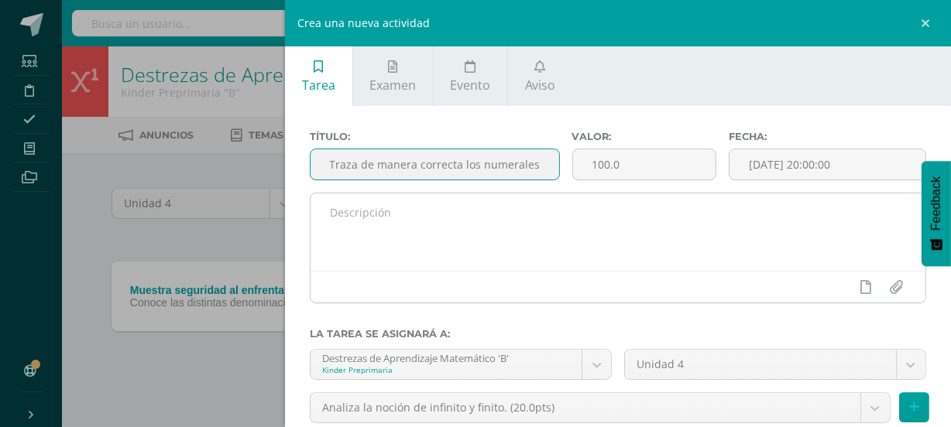
type input "Traza de manera correcta los numerales"
click at [422, 228] on textarea at bounding box center [617, 232] width 615 height 77
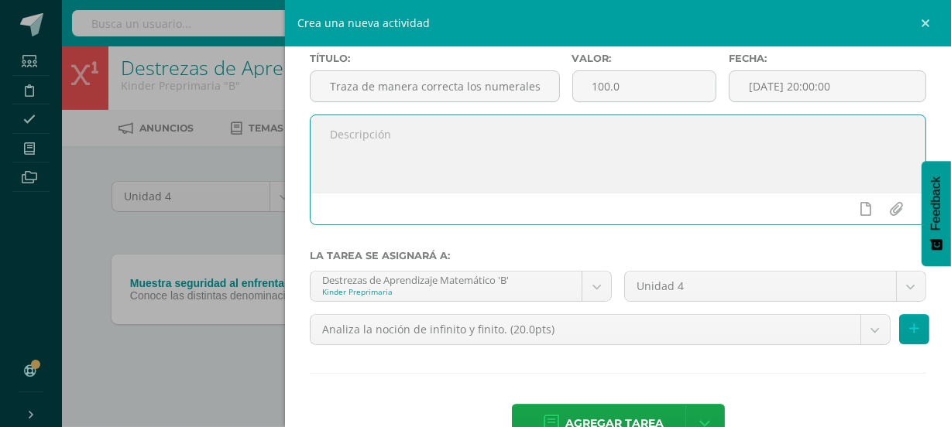
scroll to position [77, 0]
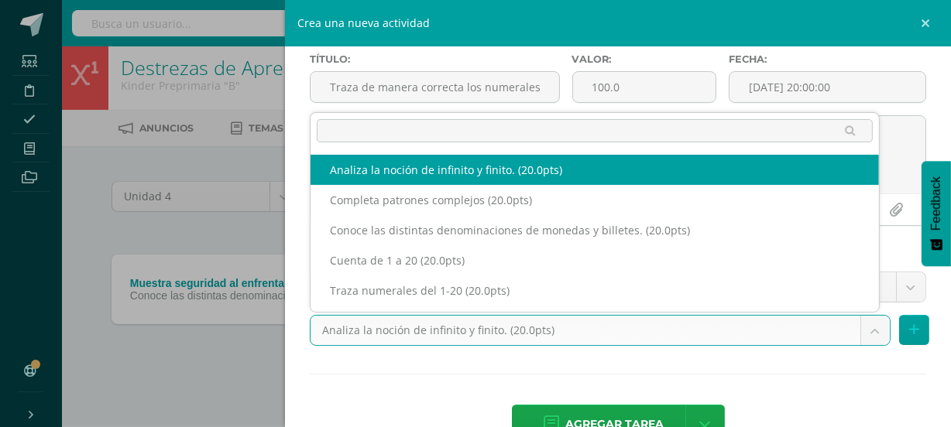
click at [863, 332] on body "La tarea Muestra seguridad al enfrentar retos matemáticos. fue editada exitosam…" at bounding box center [475, 210] width 951 height 434
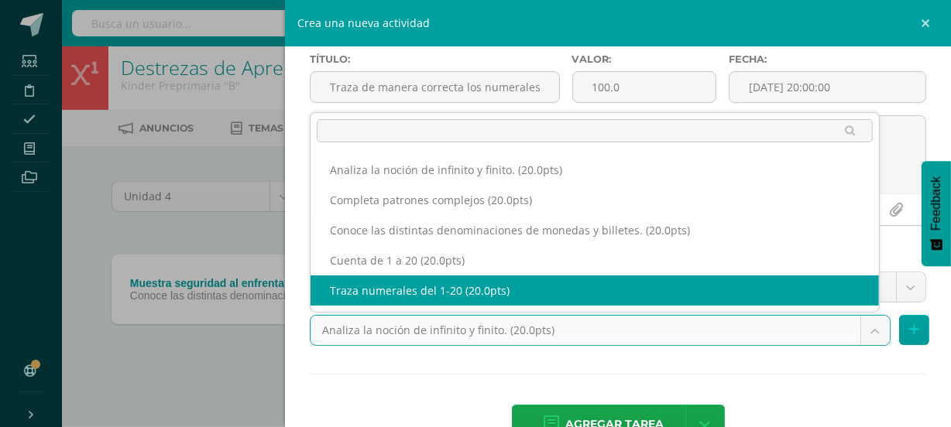
select select "110990"
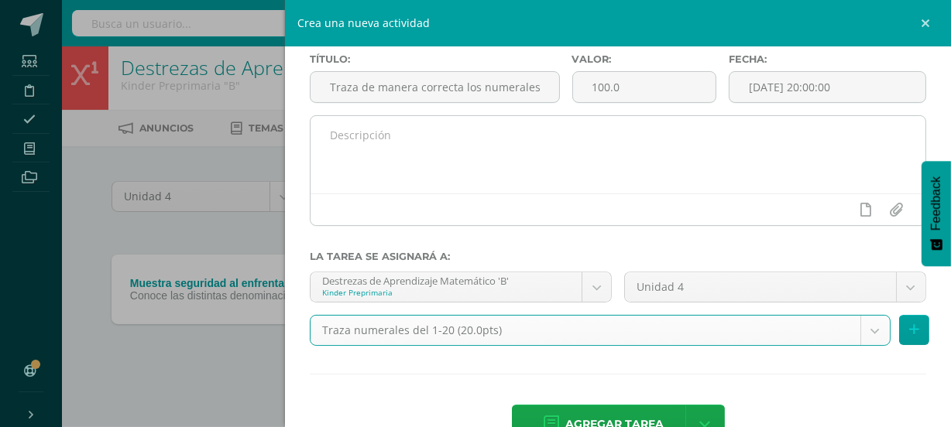
click at [398, 167] on textarea at bounding box center [617, 154] width 615 height 77
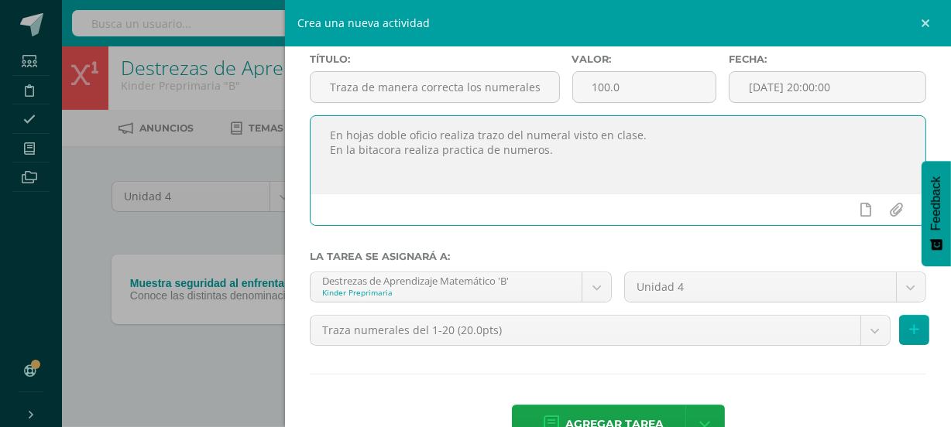
click at [525, 178] on textarea "En hojas doble oficio realiza trazo del numeral visto en clase. En la bitacora …" at bounding box center [617, 154] width 615 height 77
click at [561, 163] on textarea "En hojas doble oficio realiza trazo del numeral visto en clase. En la bitácora …" at bounding box center [617, 154] width 615 height 77
click at [494, 190] on textarea "En hojas doble oficio realiza trazo del numeral visto en clase. En la bitácora …" at bounding box center [617, 154] width 615 height 77
type textarea "En hojas doble oficio realiza trazo del numeral visto en clase. En la bitácora …"
click at [641, 90] on input "100.0" at bounding box center [644, 87] width 143 height 30
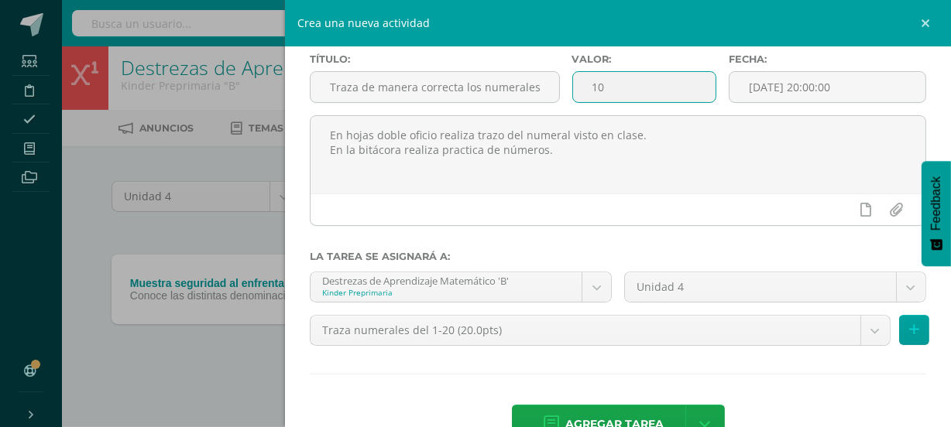
type input "1"
type input "20"
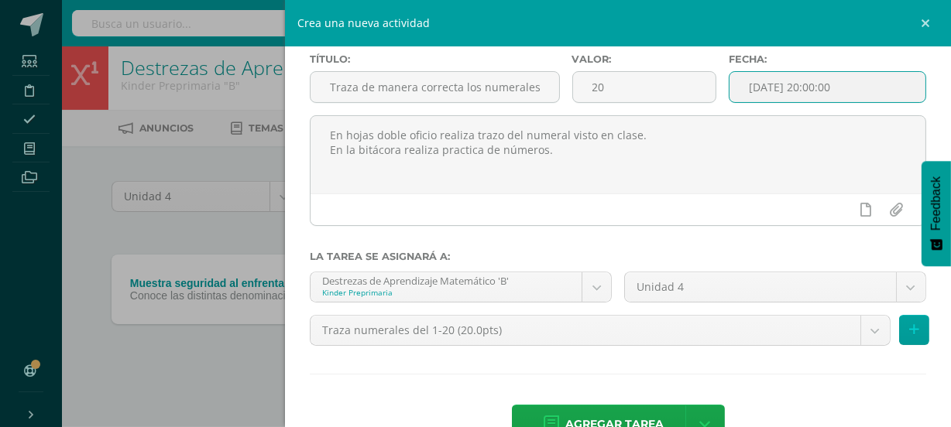
click at [792, 90] on input "[DATE] 20:00:00" at bounding box center [827, 87] width 196 height 30
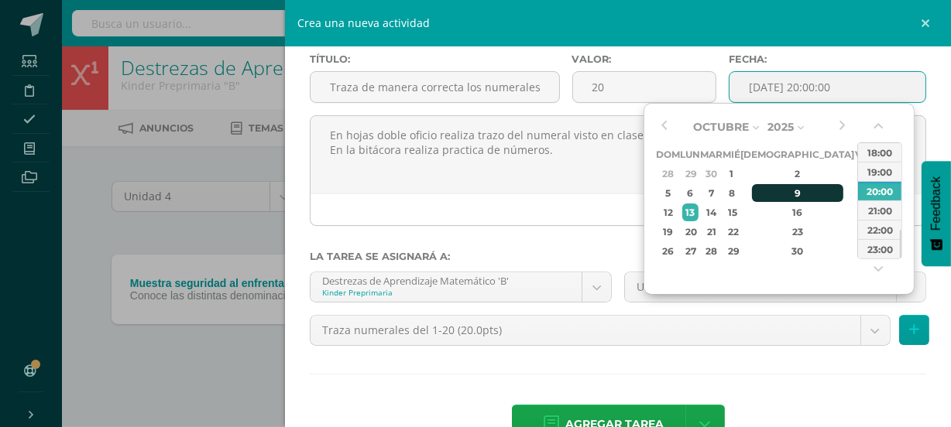
click at [772, 194] on div "9" at bounding box center [797, 193] width 91 height 18
click at [856, 208] on div "17" at bounding box center [863, 213] width 14 height 18
click at [663, 129] on button "button" at bounding box center [663, 126] width 15 height 23
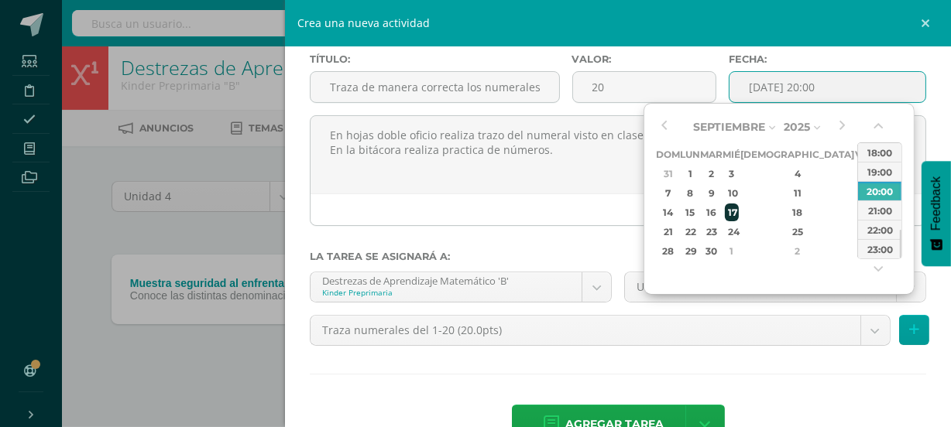
click at [739, 206] on div "17" at bounding box center [732, 213] width 14 height 18
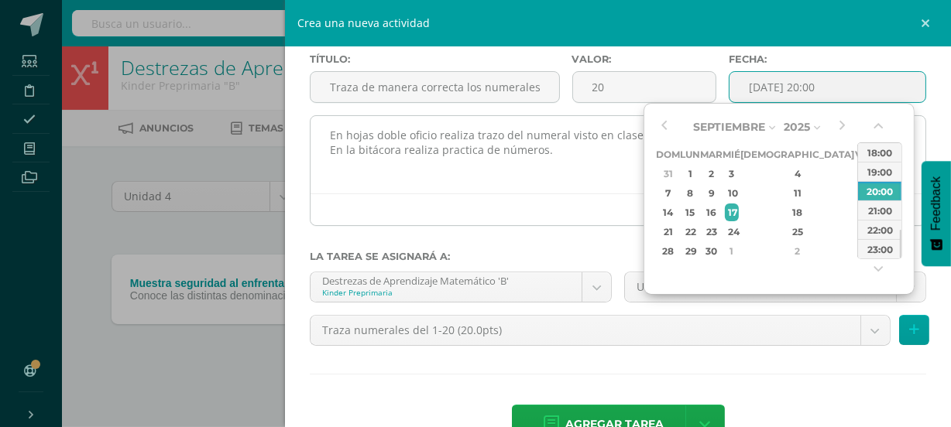
type input "2025-09-17 20:00"
click at [609, 199] on div at bounding box center [617, 210] width 615 height 32
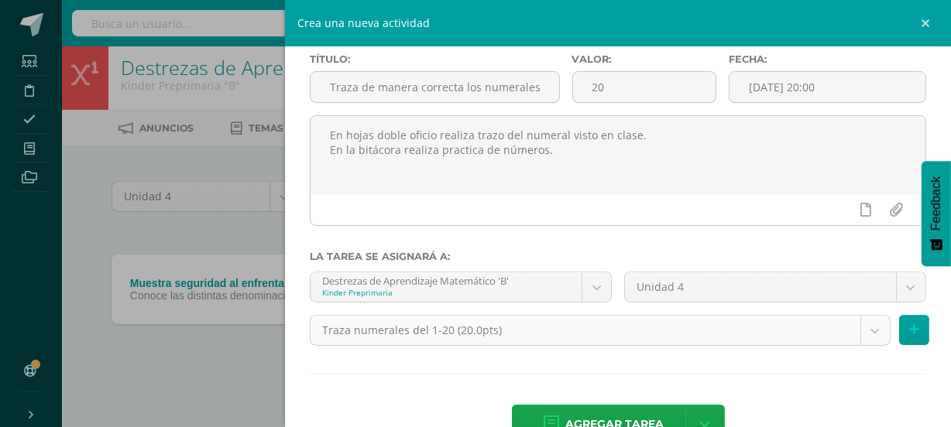
scroll to position [124, 0]
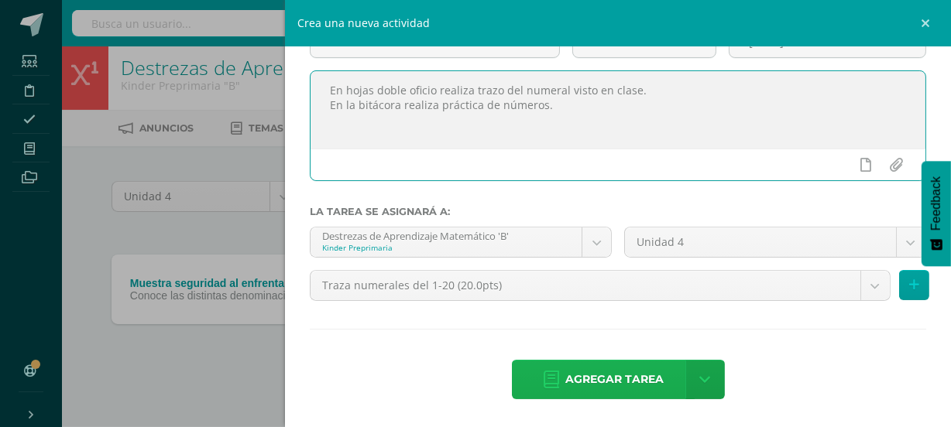
type textarea "En hojas doble oficio realiza trazo del numeral visto en clase. En la bitácora …"
click at [629, 379] on span "Agregar tarea" at bounding box center [614, 380] width 98 height 38
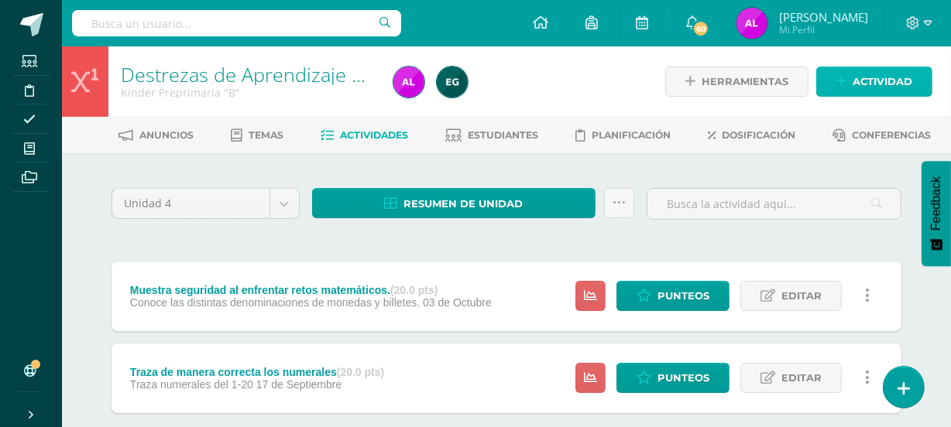
click at [889, 88] on span "Actividad" at bounding box center [882, 81] width 60 height 29
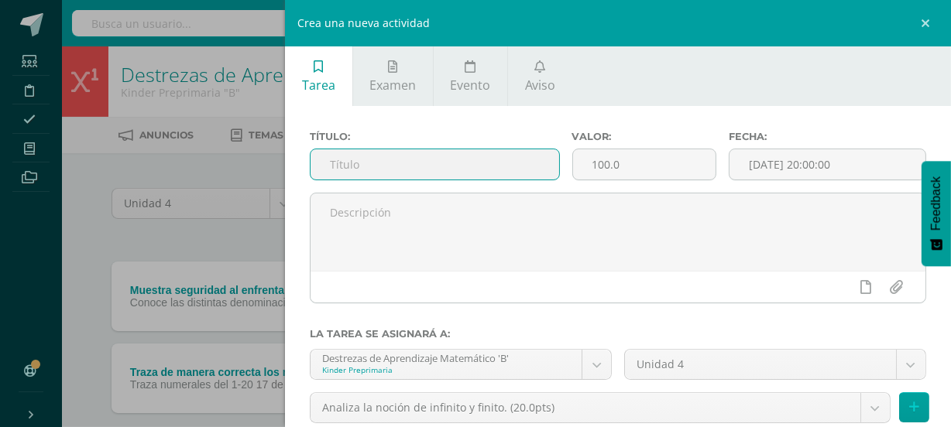
click at [386, 174] on input "text" at bounding box center [434, 164] width 248 height 30
click at [361, 165] on input "text" at bounding box center [434, 164] width 248 height 30
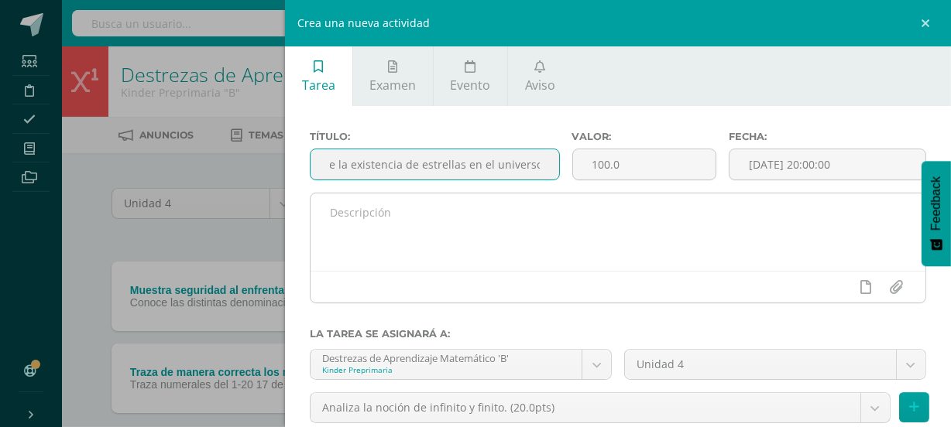
type input "Comprende la existencia de estrellas en el universo."
click at [377, 217] on textarea at bounding box center [617, 232] width 615 height 77
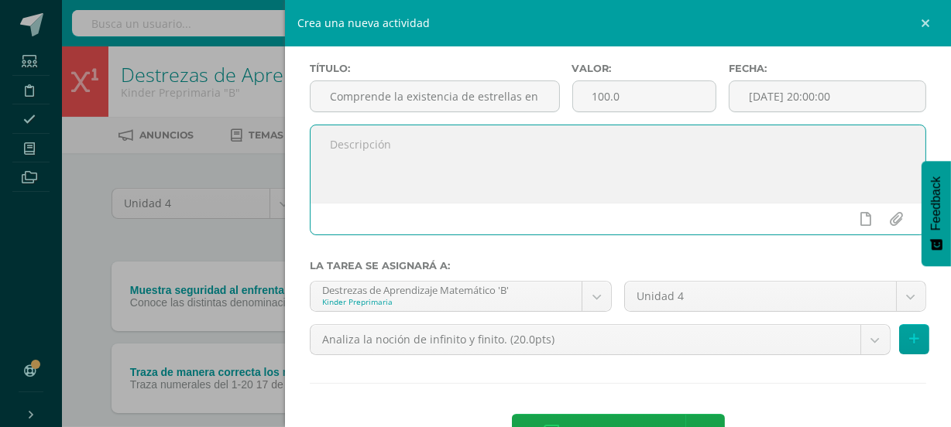
scroll to position [93, 0]
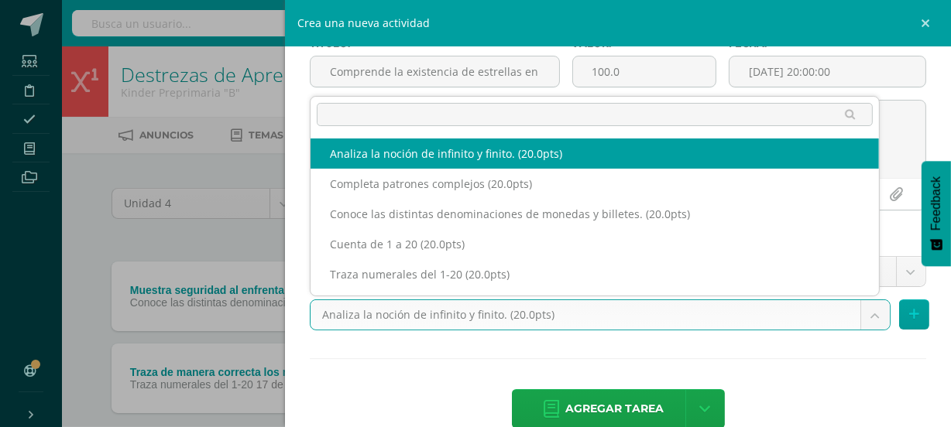
click at [870, 318] on body "Tarea asignada exitosamente Estudiantes Disciplina Asistencia Mis cursos Archiv…" at bounding box center [475, 258] width 951 height 516
select select "110993"
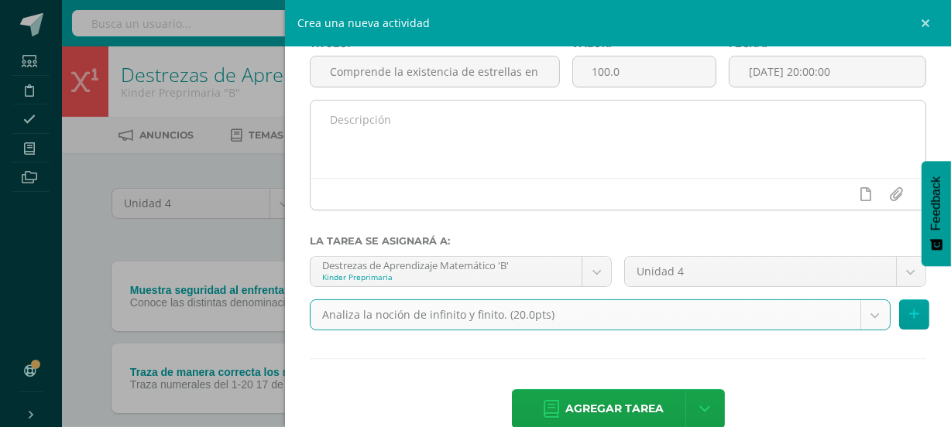
click at [386, 122] on textarea at bounding box center [617, 139] width 615 height 77
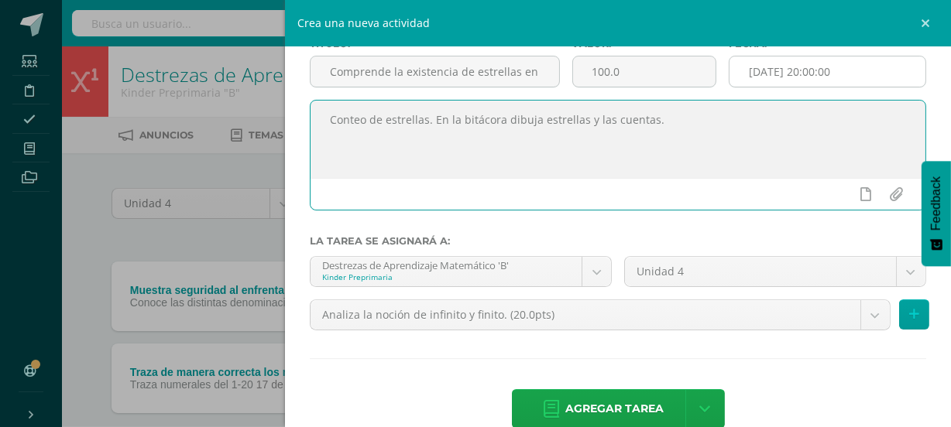
type textarea "Conteo de estrellas. En la bitácora dibuja estrellas y las cuentas."
click at [791, 72] on input "[DATE] 20:00:00" at bounding box center [827, 72] width 196 height 30
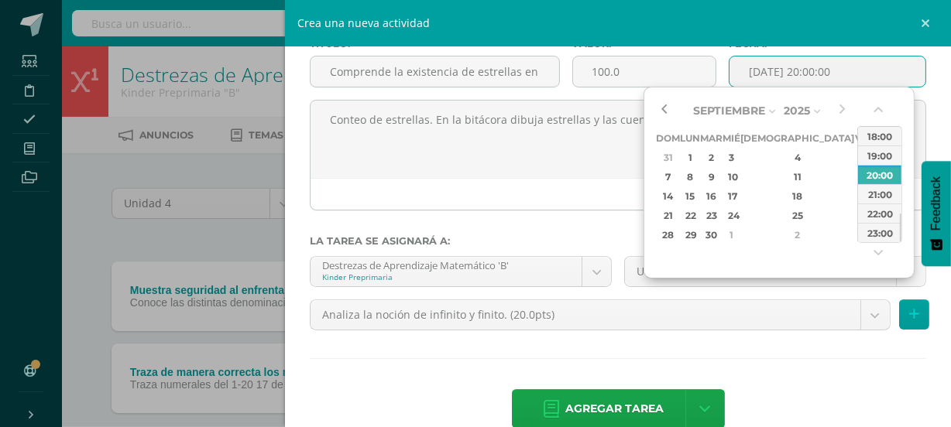
click at [663, 107] on button "button" at bounding box center [663, 110] width 15 height 23
click at [720, 149] on div "2" at bounding box center [711, 158] width 18 height 18
type input "2025-09-02 20:00"
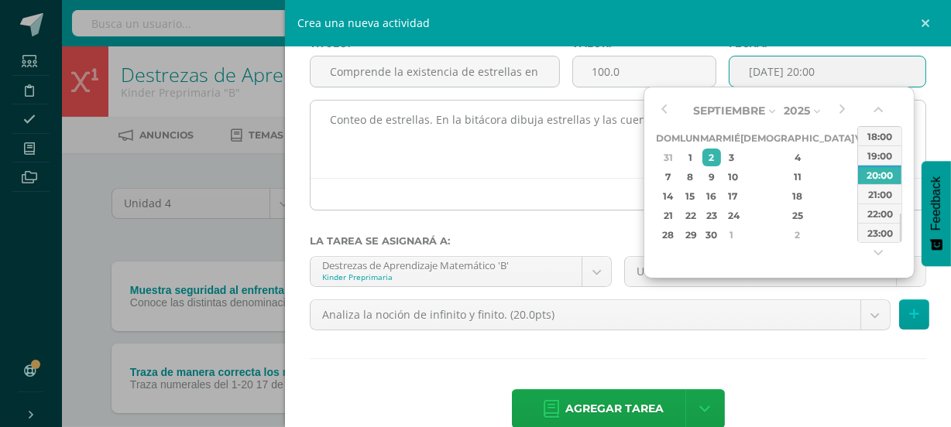
click at [576, 173] on textarea "Conteo de estrellas. En la bitácora dibuja estrellas y las cuentas." at bounding box center [617, 139] width 615 height 77
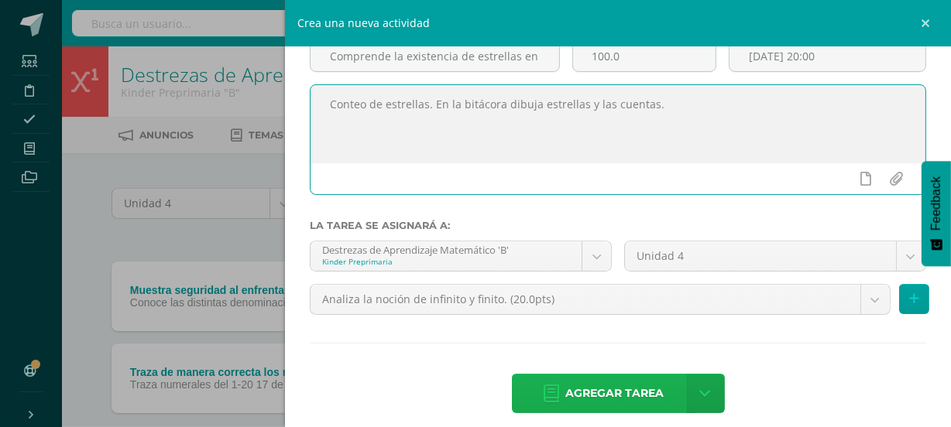
scroll to position [124, 0]
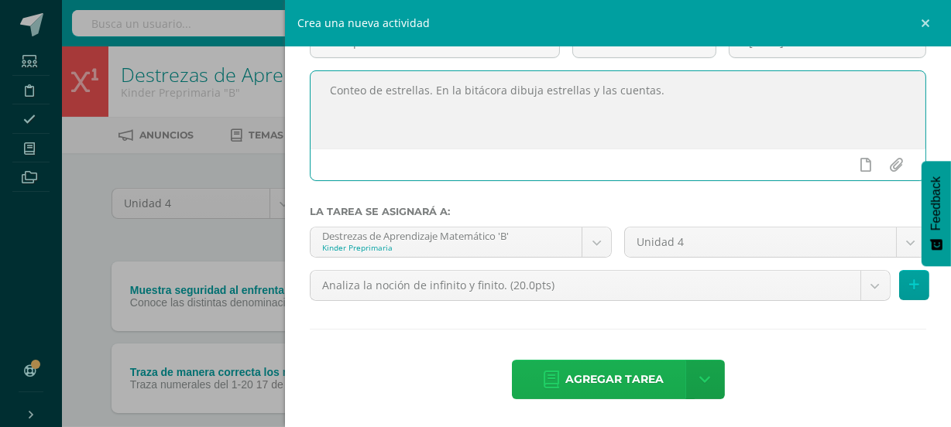
click at [641, 374] on span "Agregar tarea" at bounding box center [614, 380] width 98 height 38
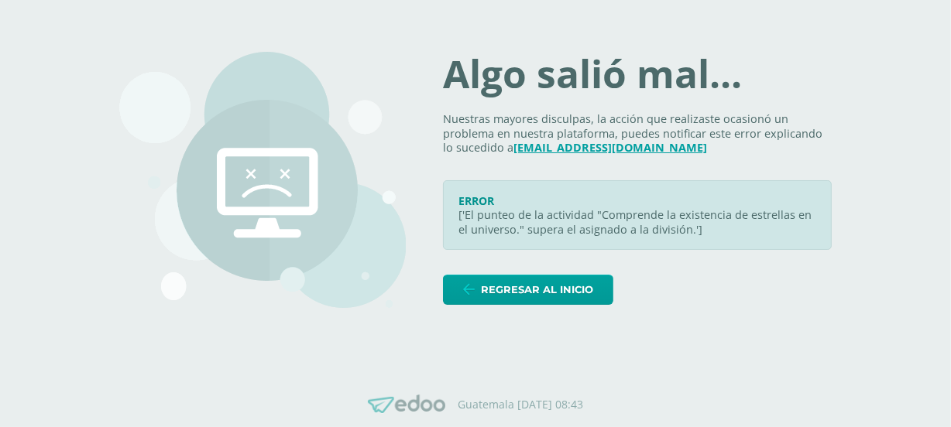
click at [539, 306] on div "Algo salió mal... Nuestras mayores disculpas, la acción que realizaste ocasionó…" at bounding box center [475, 180] width 712 height 331
click at [541, 296] on span "Regresar al inicio" at bounding box center [537, 290] width 112 height 29
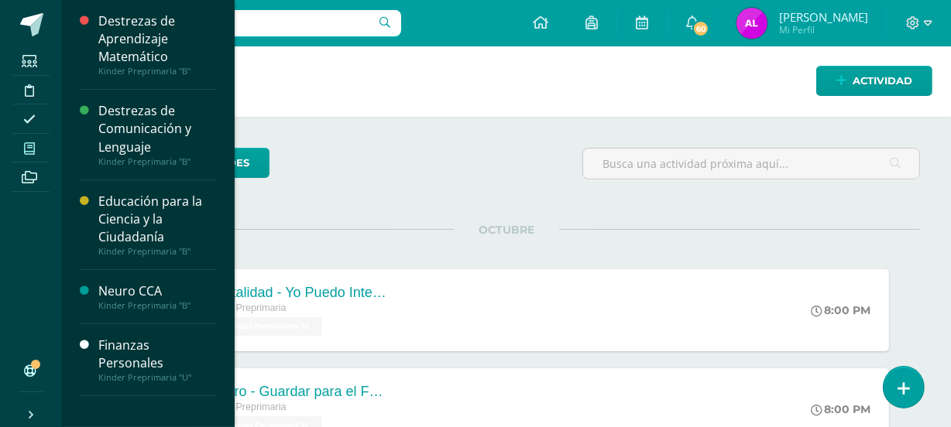
click at [37, 146] on span at bounding box center [29, 148] width 35 height 21
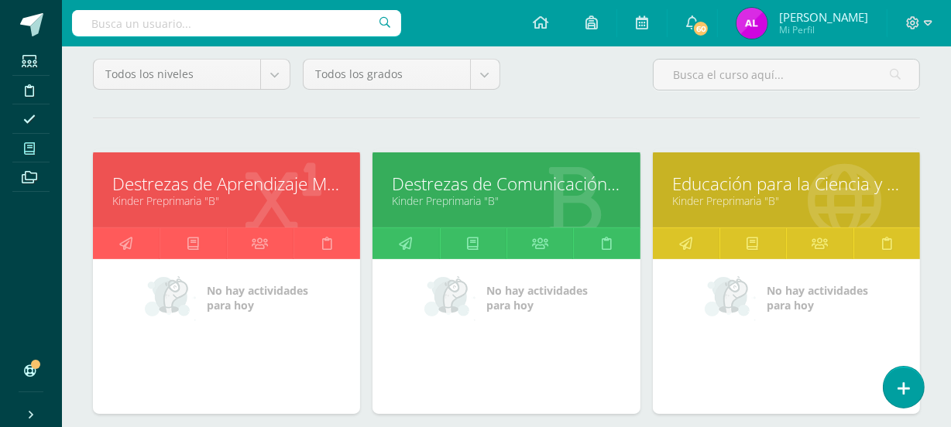
scroll to position [163, 0]
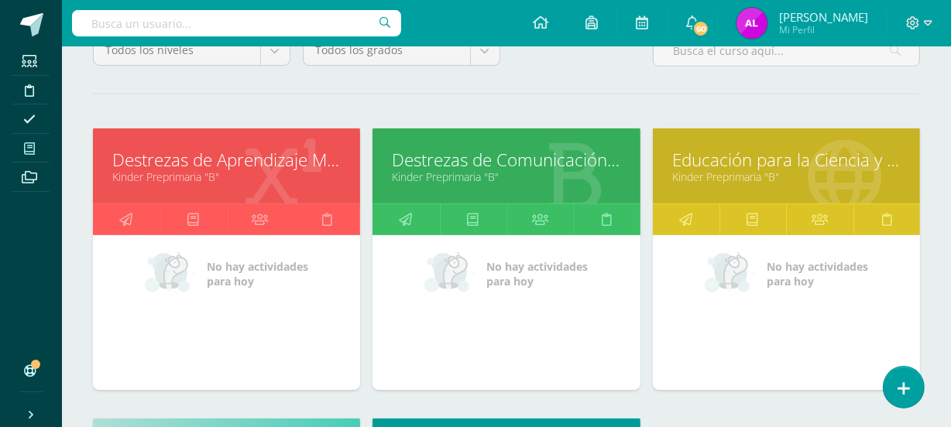
click at [186, 178] on link "Kinder Preprimaria "B"" at bounding box center [226, 177] width 228 height 15
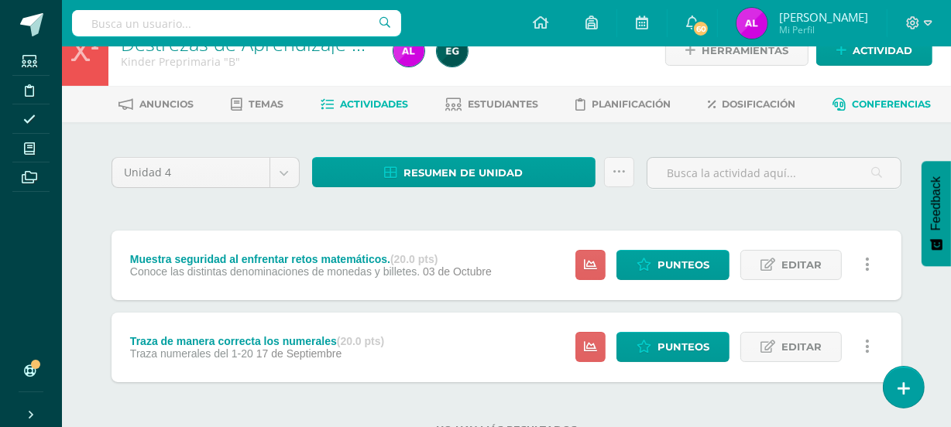
scroll to position [23, 0]
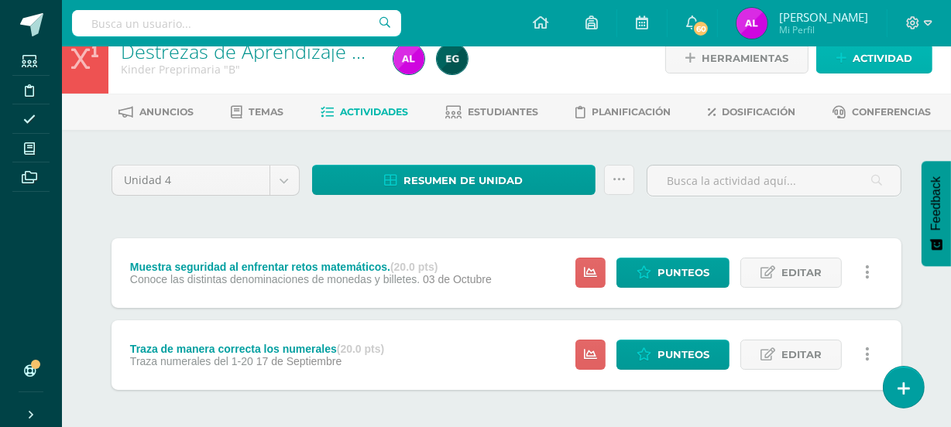
click at [868, 63] on span "Actividad" at bounding box center [882, 58] width 60 height 29
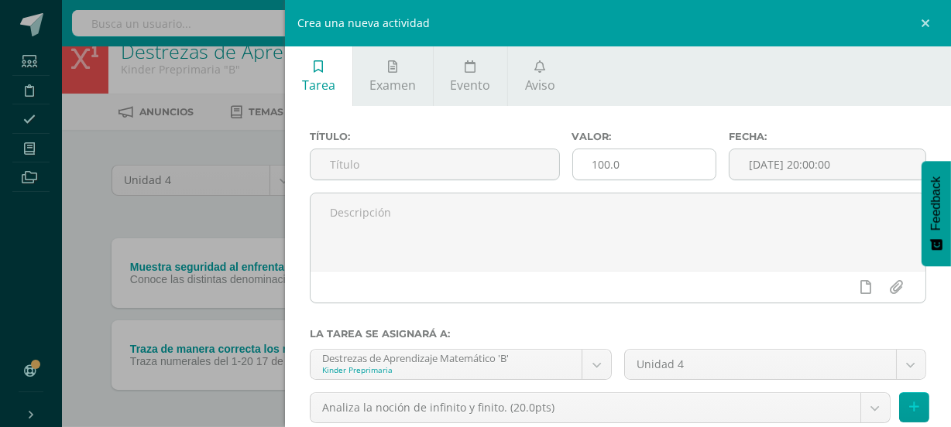
click at [657, 163] on input "100.0" at bounding box center [644, 164] width 143 height 30
type input "1"
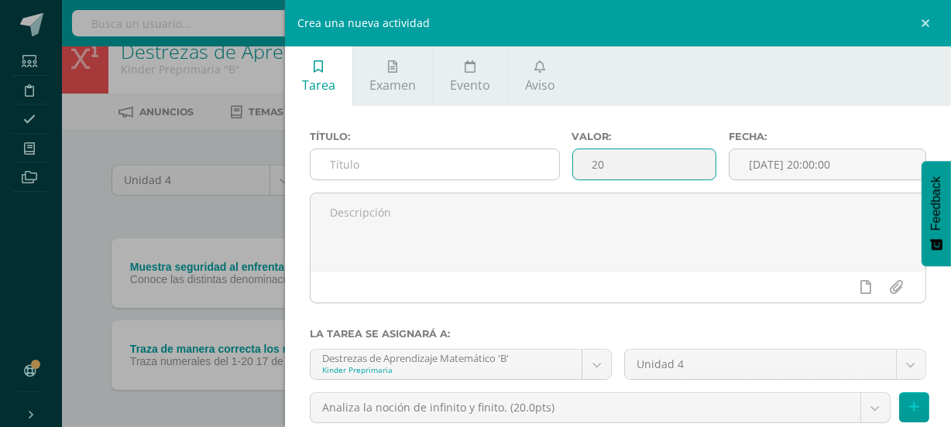
type input "20"
click at [354, 163] on input "text" at bounding box center [434, 164] width 248 height 30
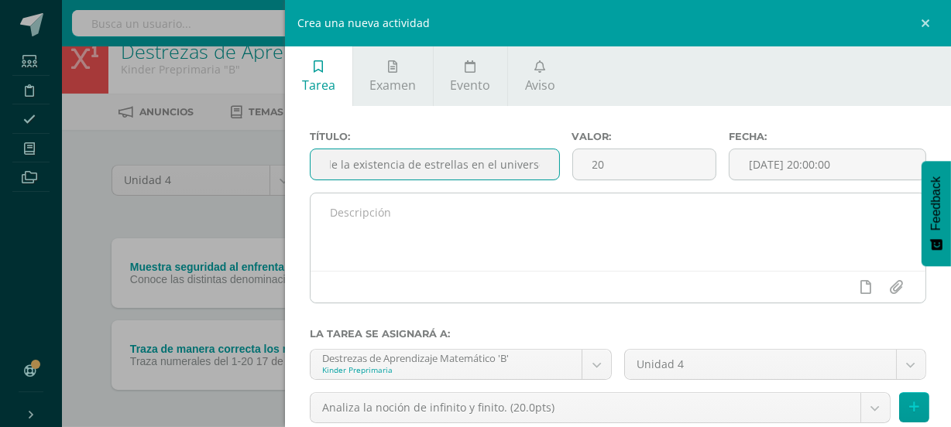
scroll to position [0, 56]
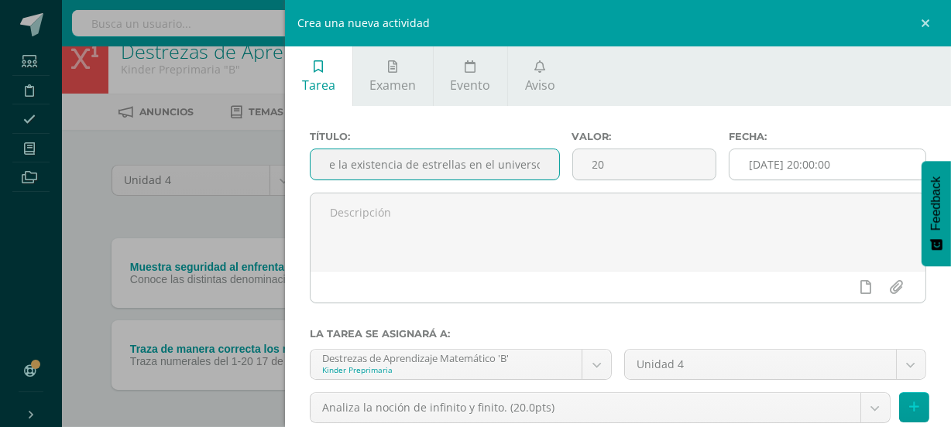
type input "Comprende la existencia de estrellas en el universo."
click at [846, 166] on input "[DATE] 20:00:00" at bounding box center [827, 164] width 196 height 30
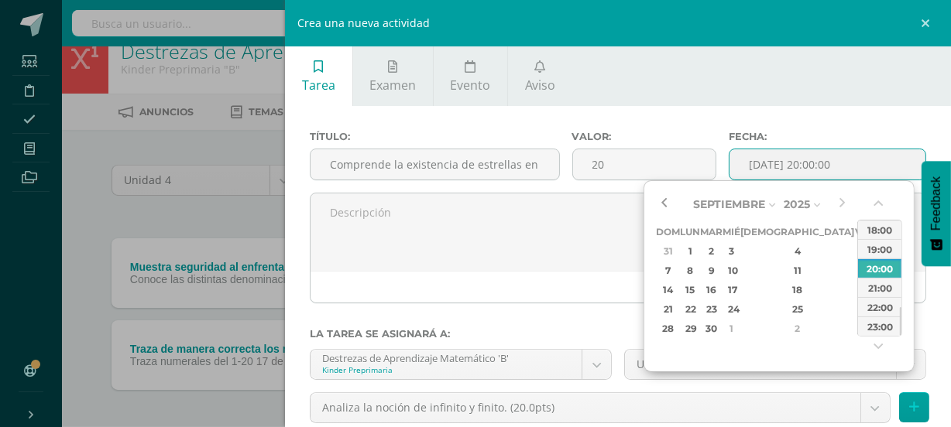
click at [660, 198] on button "button" at bounding box center [663, 204] width 15 height 23
click at [720, 245] on div "2" at bounding box center [711, 251] width 18 height 18
type input "2025-09-02 20:00"
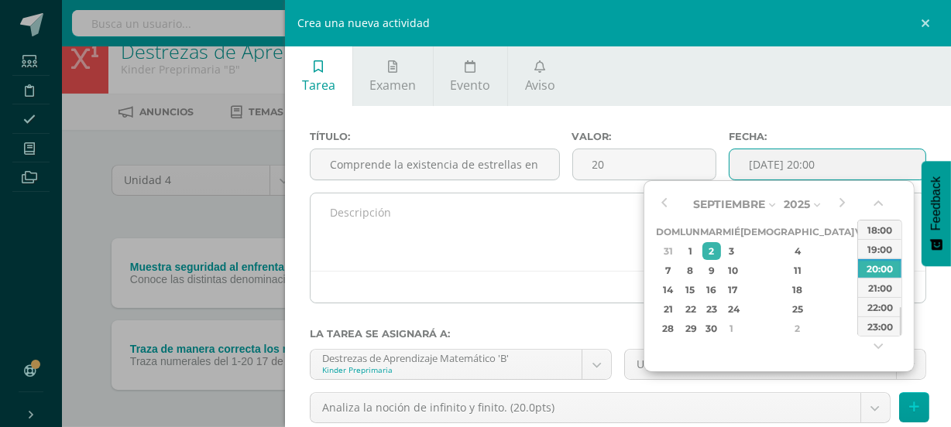
click at [454, 243] on textarea at bounding box center [617, 232] width 615 height 77
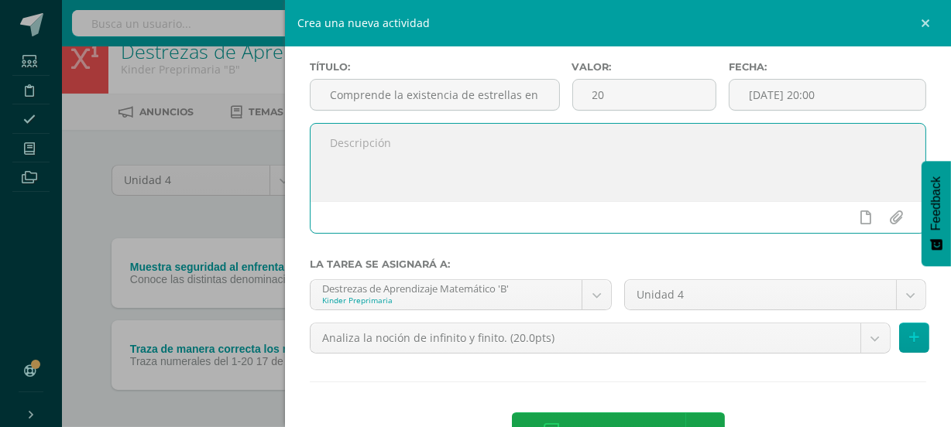
scroll to position [54, 0]
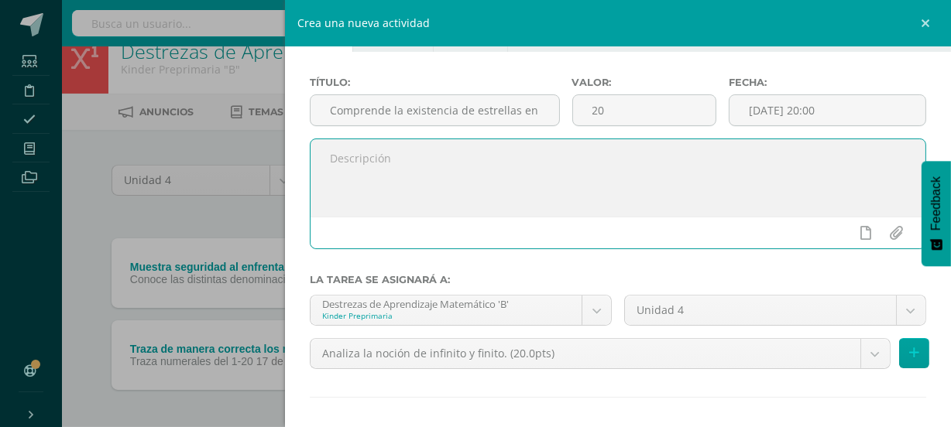
click at [484, 184] on textarea at bounding box center [617, 177] width 615 height 77
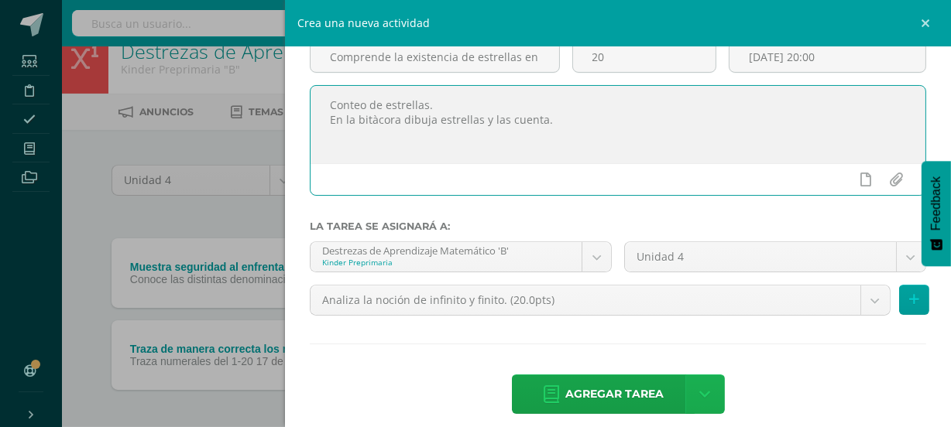
scroll to position [124, 0]
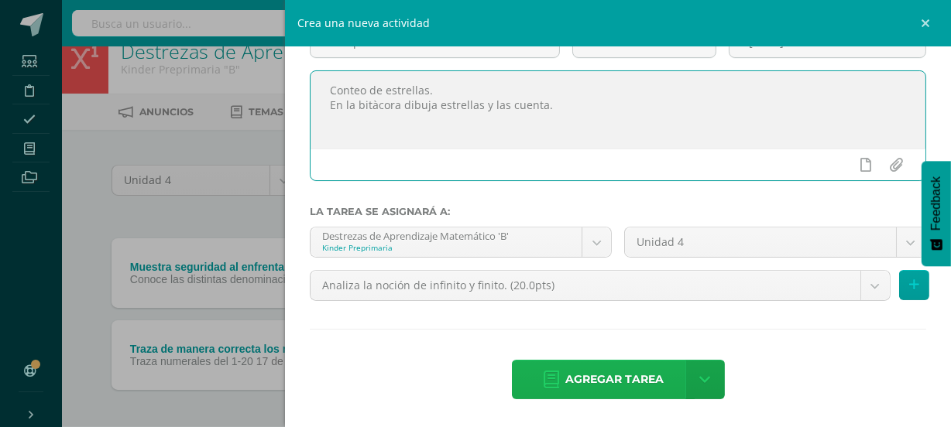
type textarea "Conteo de estrellas. En la bitàcora dibuja estrellas y las cuenta."
click at [631, 377] on span "Agregar tarea" at bounding box center [614, 380] width 98 height 38
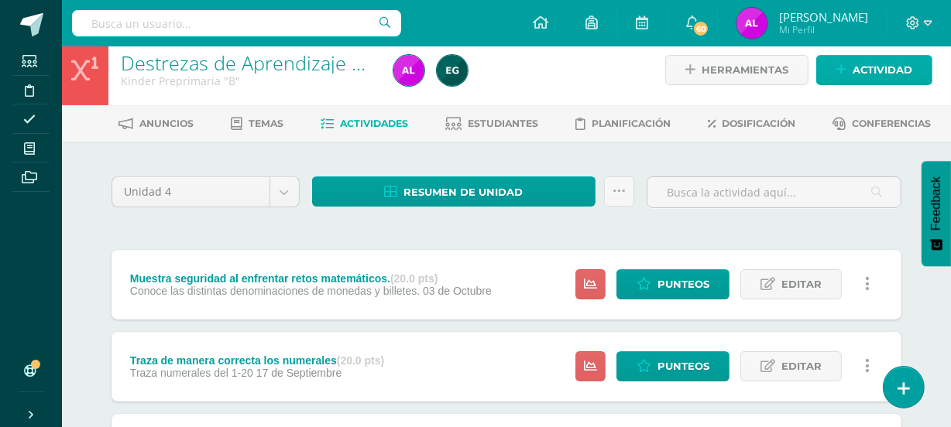
scroll to position [7, 0]
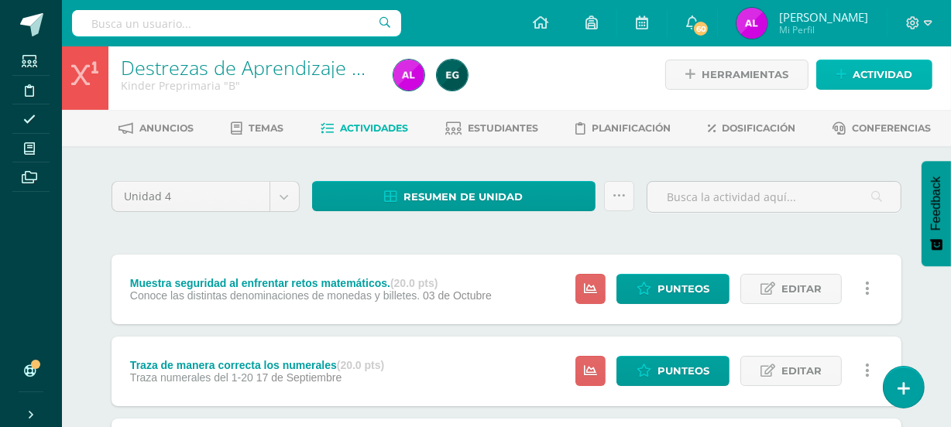
click at [866, 74] on span "Actividad" at bounding box center [882, 74] width 60 height 29
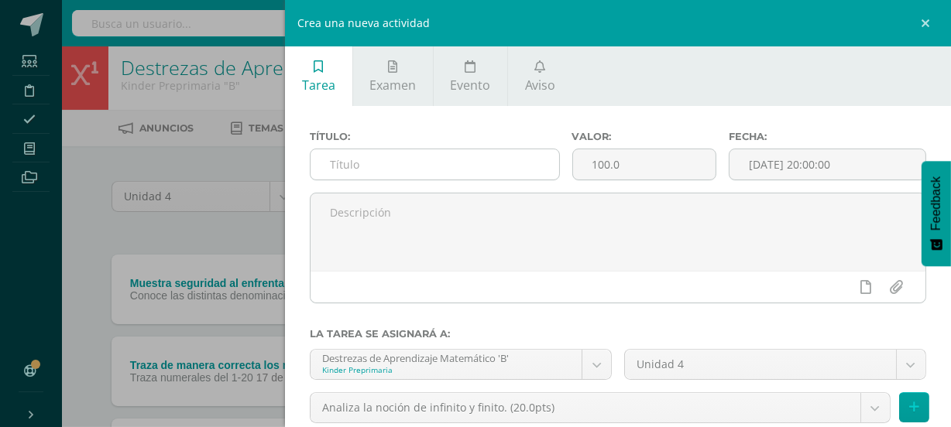
click at [364, 166] on input "text" at bounding box center [434, 164] width 248 height 30
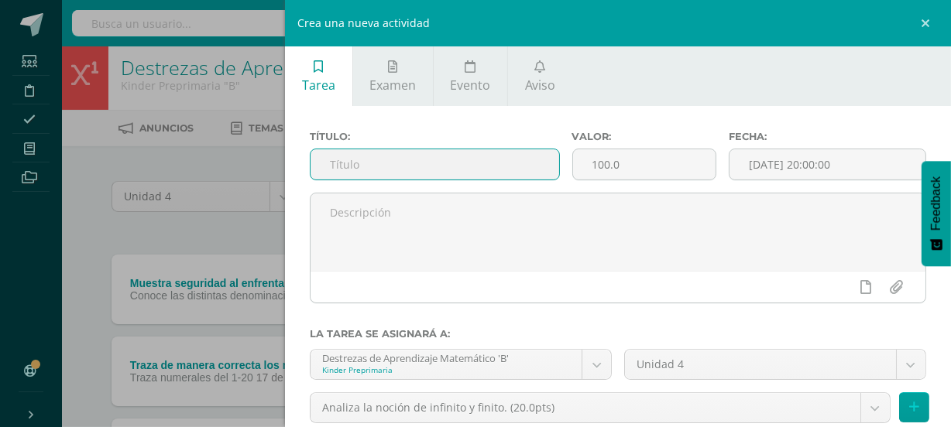
click at [369, 175] on input "text" at bounding box center [434, 164] width 248 height 30
click at [408, 170] on input "Realiza de manera correcta elpatron que se le muestra" at bounding box center [434, 164] width 248 height 30
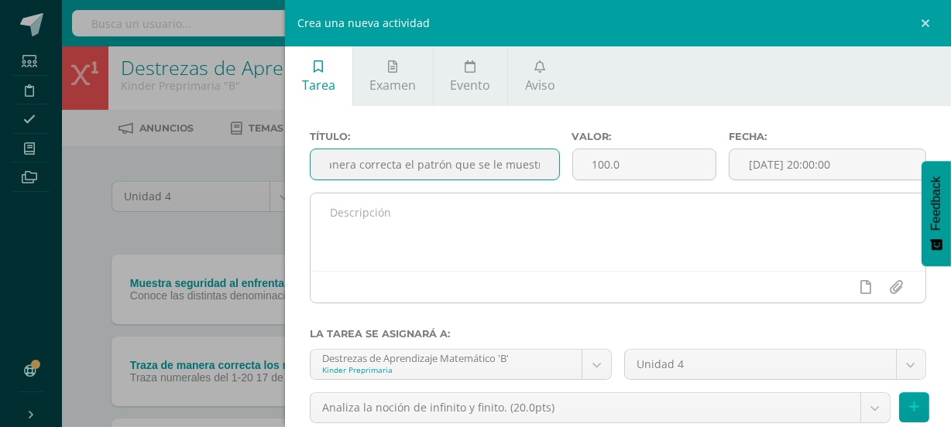
type input "Realiza de manera correcta el patrón que se le muestra"
click at [430, 228] on textarea at bounding box center [617, 232] width 615 height 77
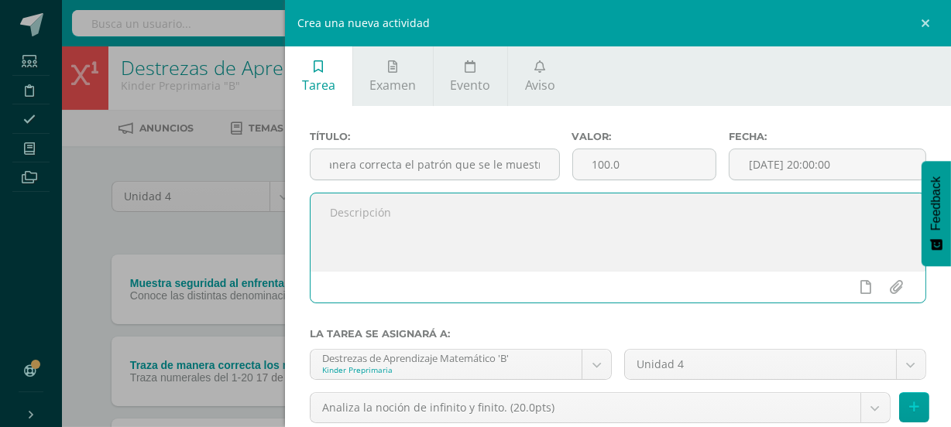
scroll to position [0, 0]
click at [613, 160] on input "100.0" at bounding box center [644, 164] width 143 height 30
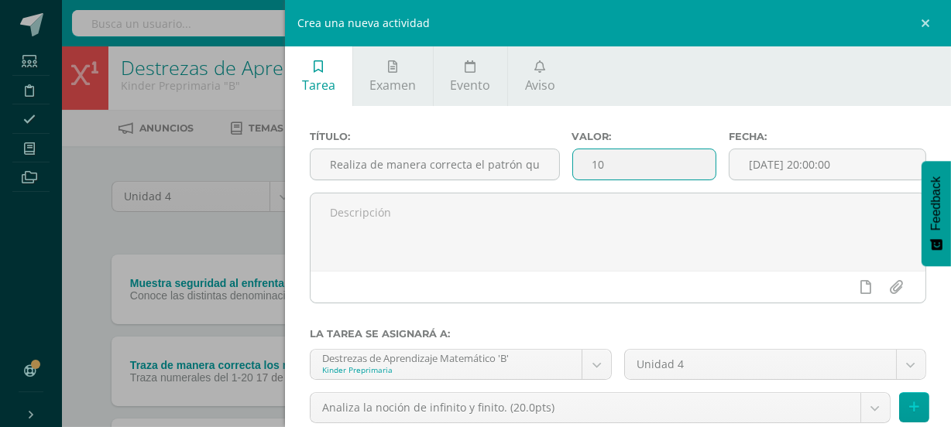
type input "1"
type input "20"
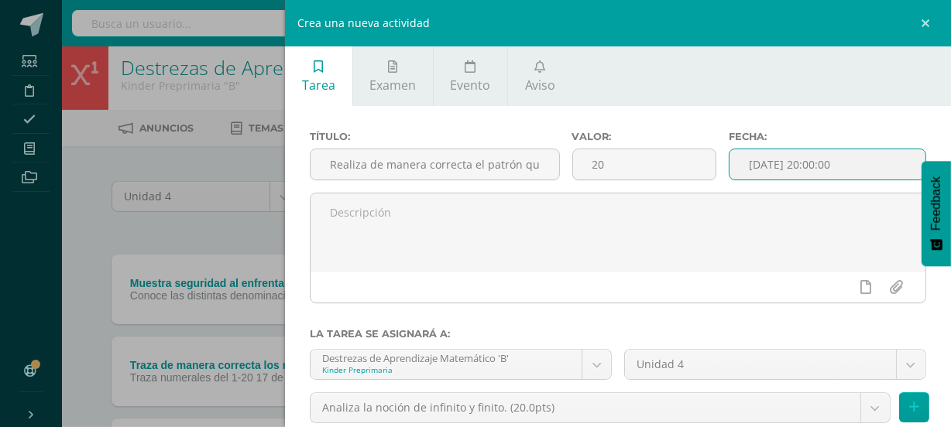
click at [815, 168] on input "[DATE] 20:00:00" at bounding box center [827, 164] width 196 height 30
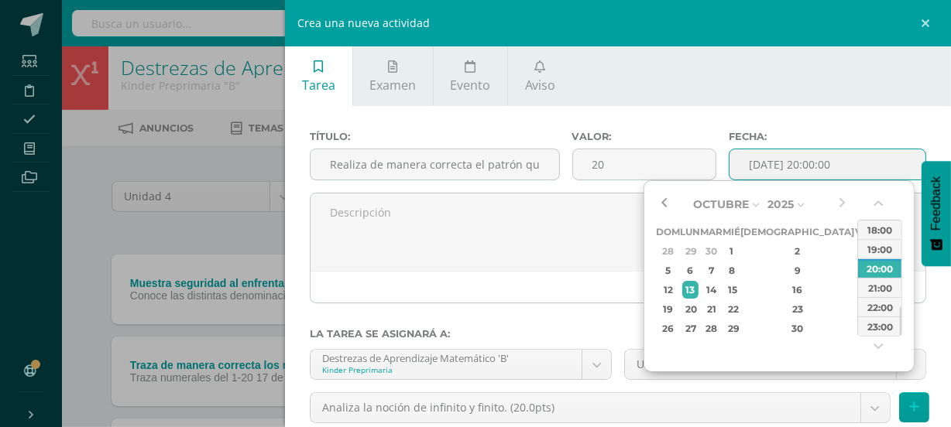
click at [666, 203] on button "button" at bounding box center [663, 204] width 15 height 23
click at [720, 326] on div "26" at bounding box center [711, 329] width 18 height 18
type input "[DATE] 20:00"
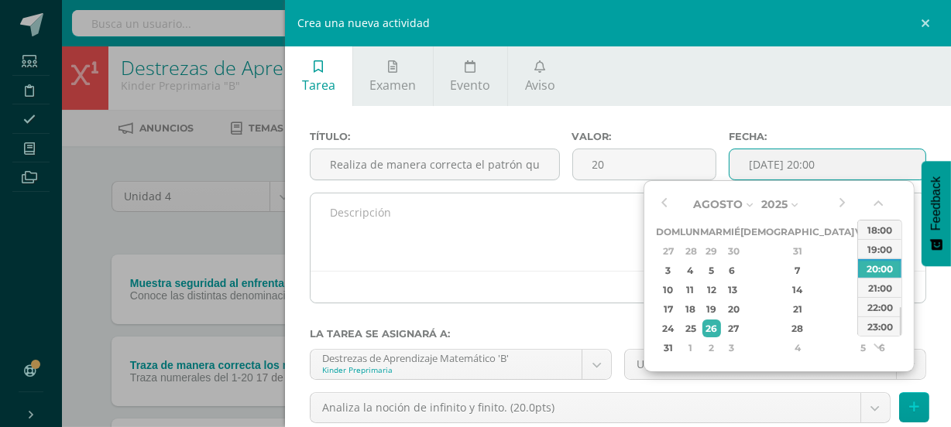
click at [426, 238] on textarea at bounding box center [617, 232] width 615 height 77
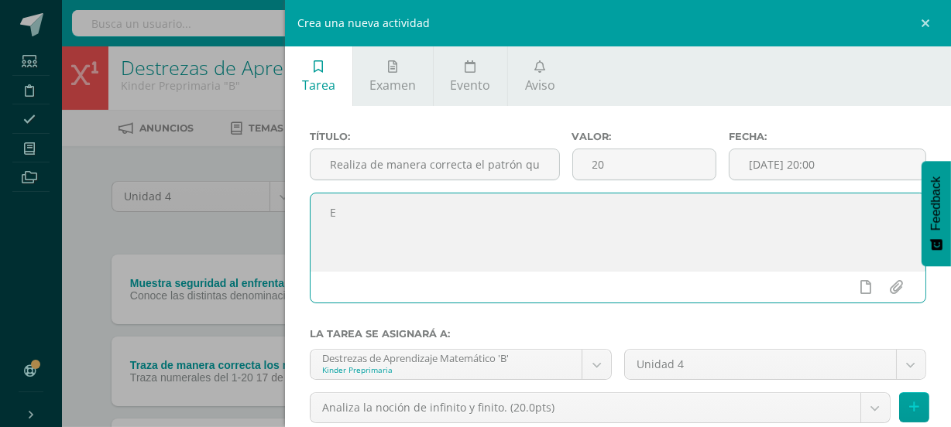
click at [441, 252] on textarea "E" at bounding box center [617, 232] width 615 height 77
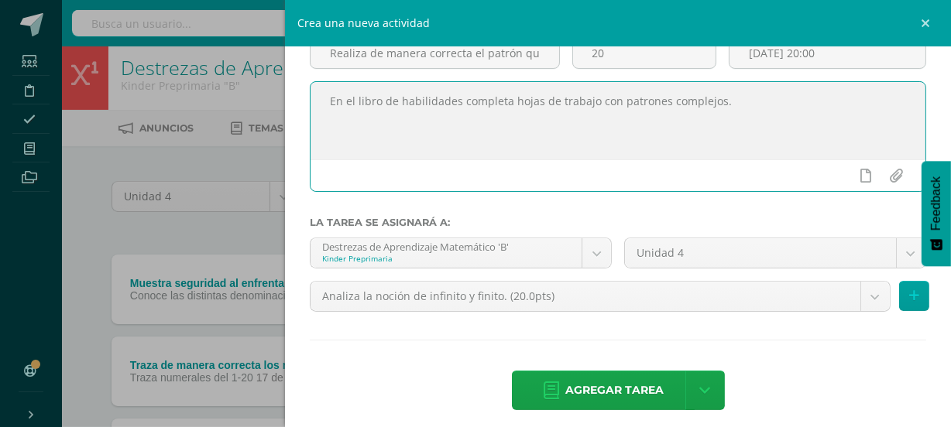
scroll to position [117, 0]
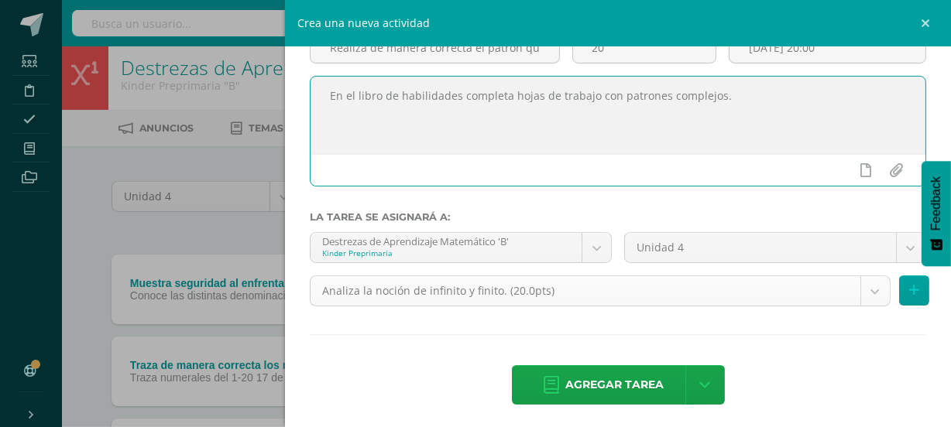
type textarea "En el libro de habilidades completa hojas de trabajo con patrones complejos."
click at [867, 286] on body "Tarea asignada exitosamente Estudiantes Disciplina Asistencia Mis cursos Archiv…" at bounding box center [475, 292] width 951 height 598
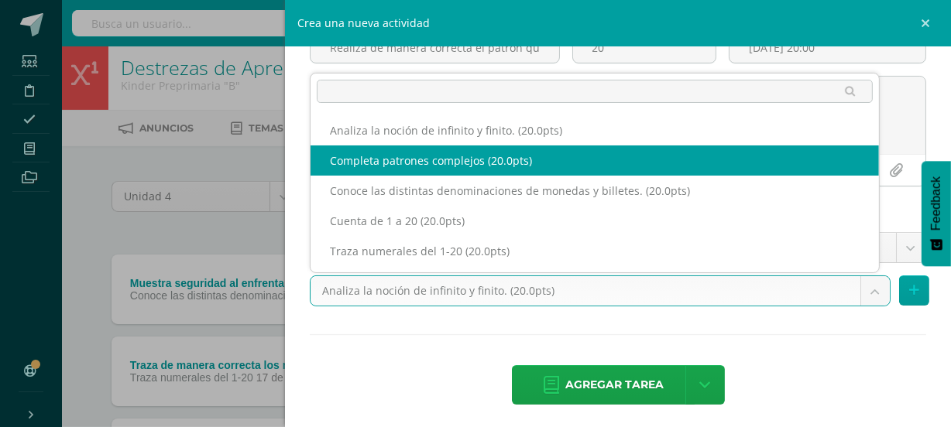
select select "110989"
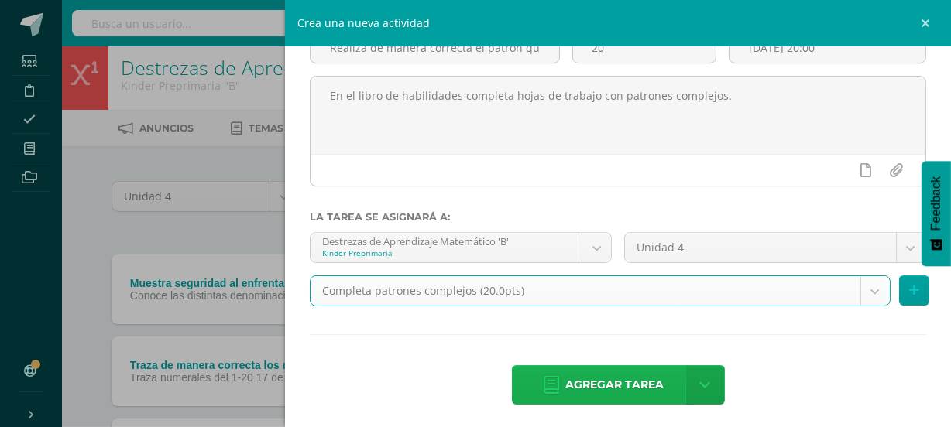
click at [575, 382] on span "Agregar tarea" at bounding box center [614, 385] width 98 height 38
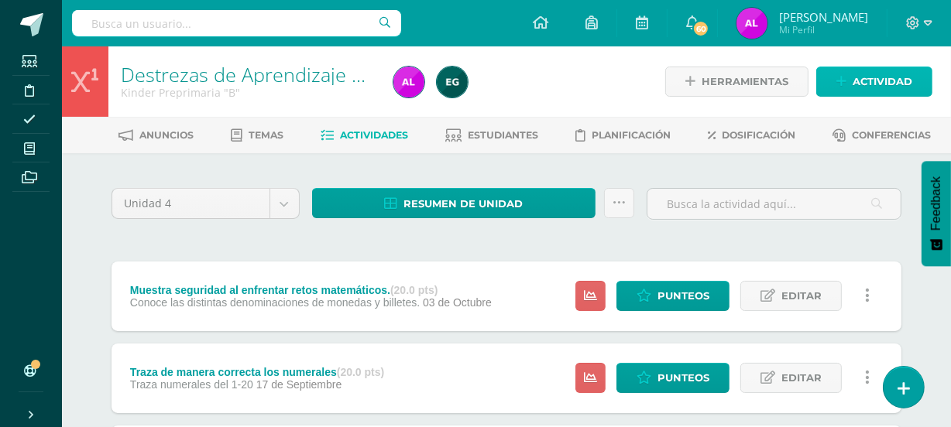
click at [857, 78] on span "Actividad" at bounding box center [882, 81] width 60 height 29
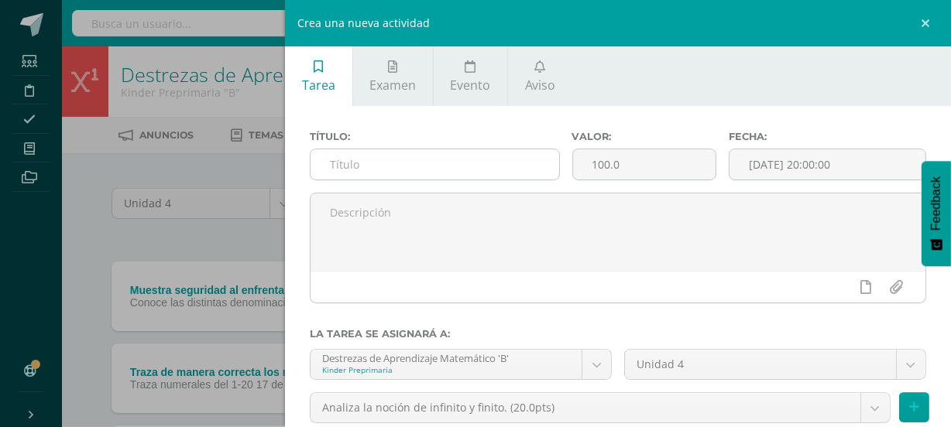
click at [360, 170] on input "text" at bounding box center [434, 164] width 248 height 30
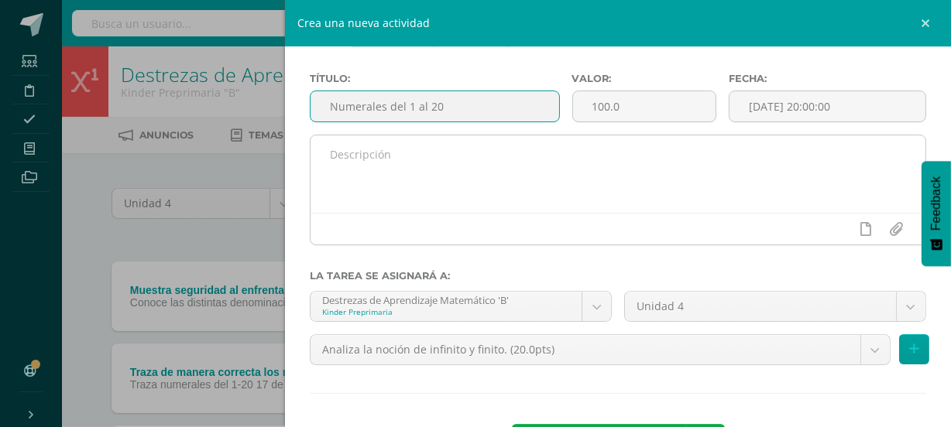
scroll to position [70, 0]
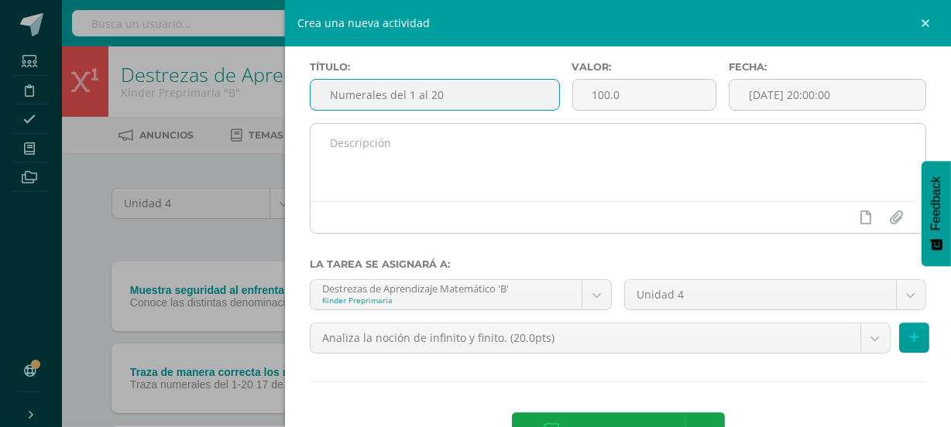
type input "Numerales del 1 al 20"
click at [427, 201] on textarea at bounding box center [617, 162] width 615 height 77
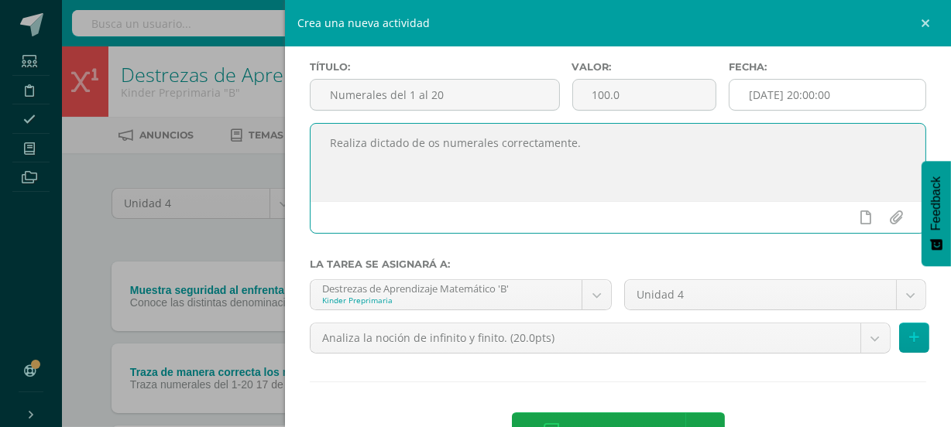
type textarea "Realiza dictado de os numerales correctamente."
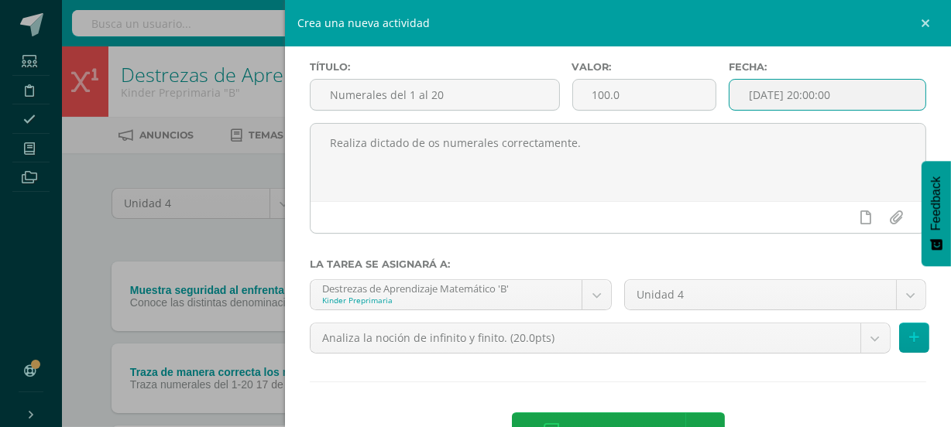
click at [805, 101] on input "[DATE] 20:00:00" at bounding box center [827, 95] width 196 height 30
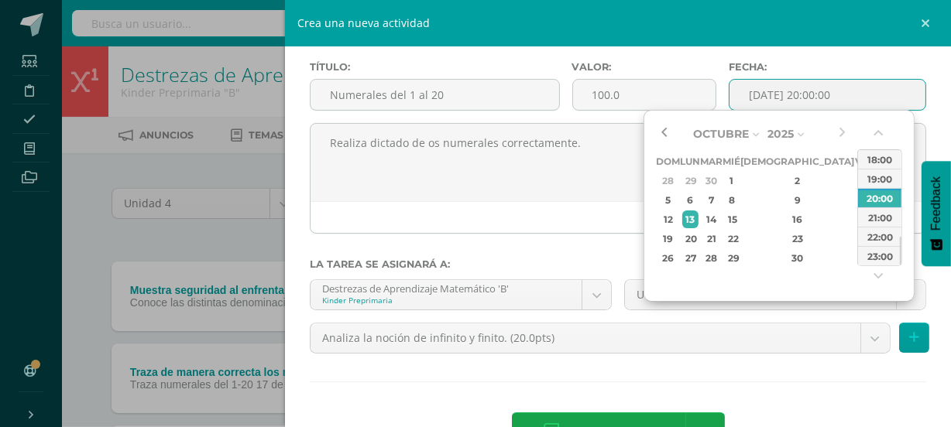
click at [667, 131] on button "button" at bounding box center [663, 133] width 15 height 23
click at [720, 255] on div "26" at bounding box center [711, 258] width 18 height 18
type input "[DATE] 20:00"
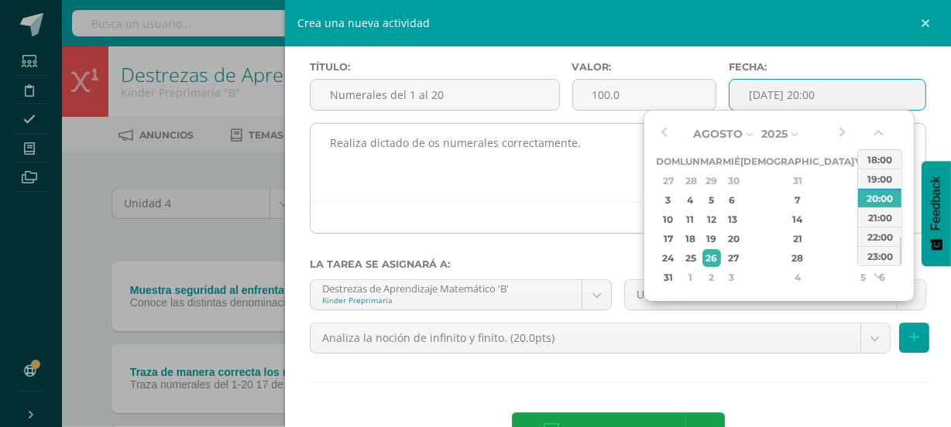
click at [505, 210] on div at bounding box center [617, 217] width 615 height 32
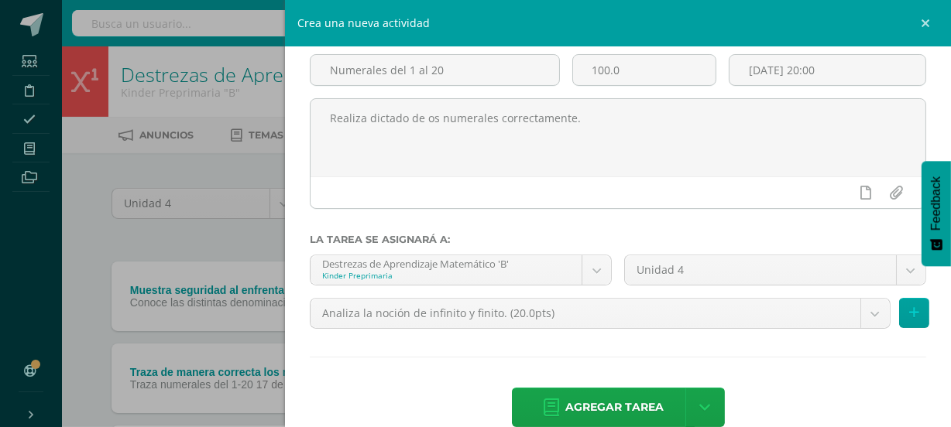
scroll to position [124, 0]
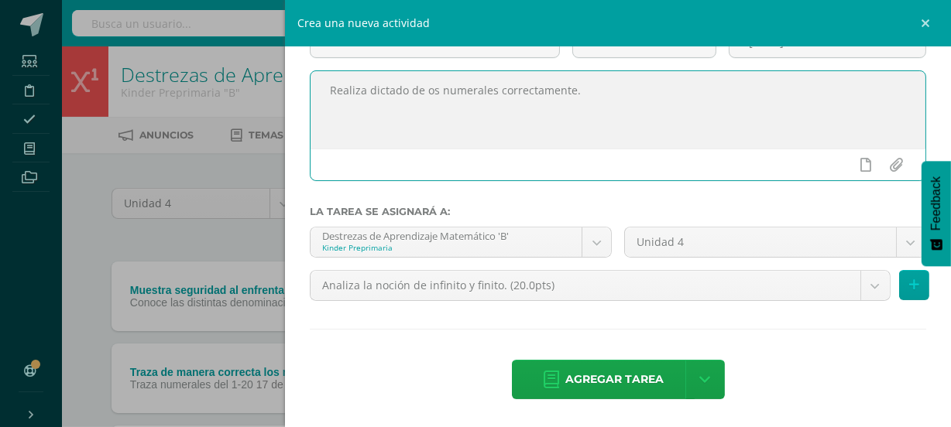
click at [425, 89] on textarea "Realiza dictado de os numerales correctamente." at bounding box center [617, 109] width 615 height 77
type textarea "Realiza dictado de los numerales correctamente."
click at [862, 281] on body "Tarea asignada exitosamente Estudiantes Disciplina Asistencia Mis cursos Archiv…" at bounding box center [475, 340] width 951 height 681
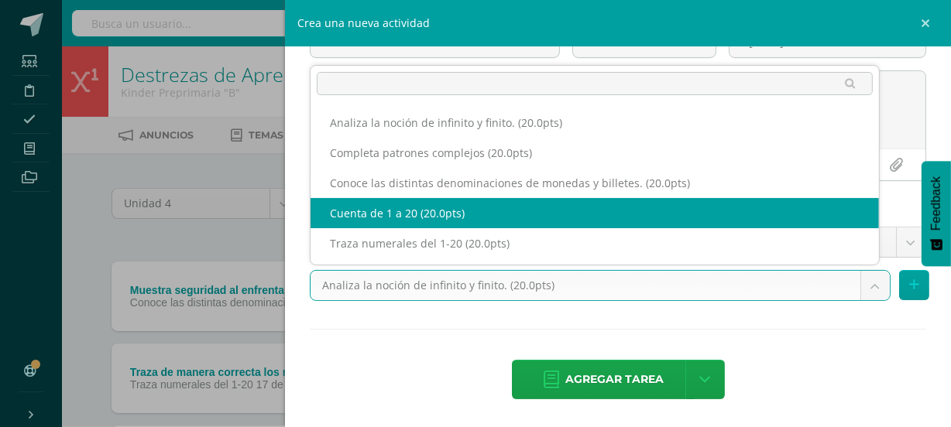
select select "110991"
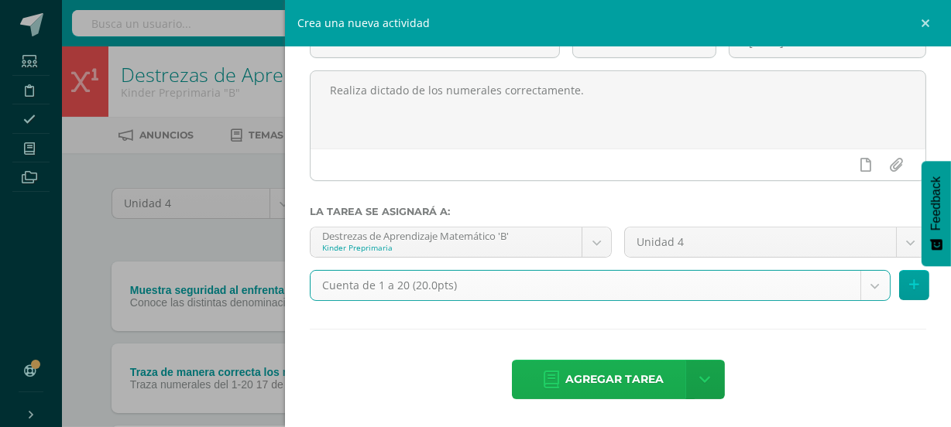
click at [609, 379] on span "Agregar tarea" at bounding box center [614, 380] width 98 height 38
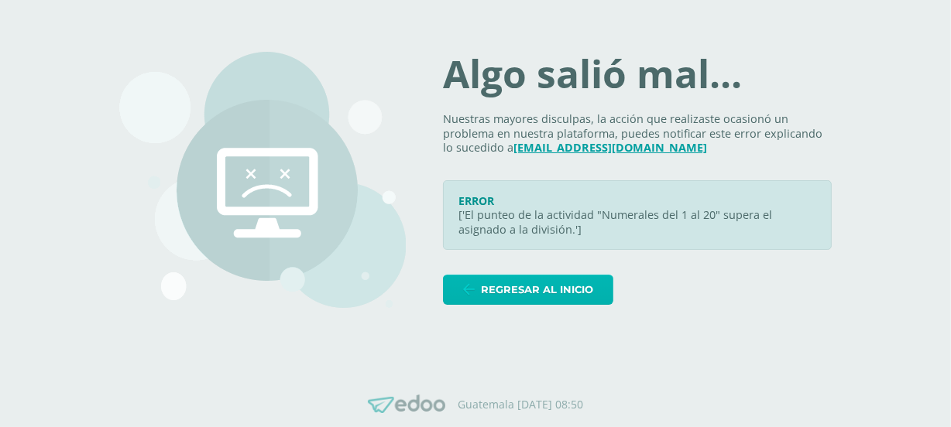
click at [565, 298] on span "Regresar al inicio" at bounding box center [537, 290] width 112 height 29
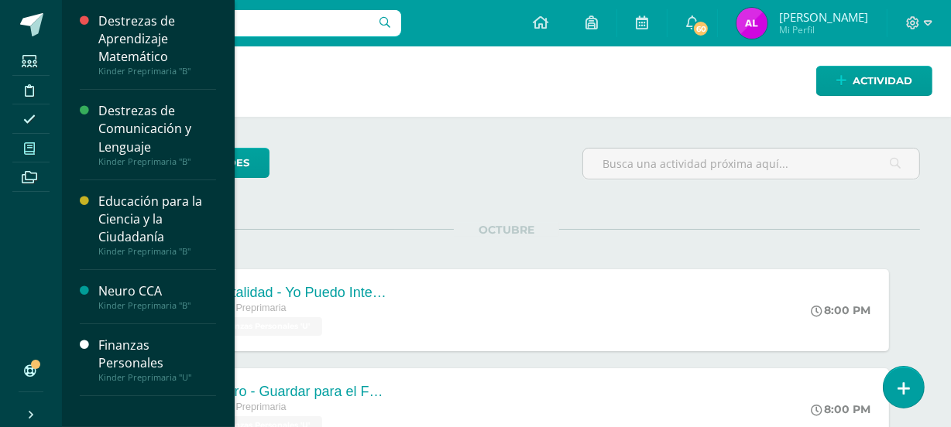
click at [39, 143] on span at bounding box center [29, 148] width 35 height 21
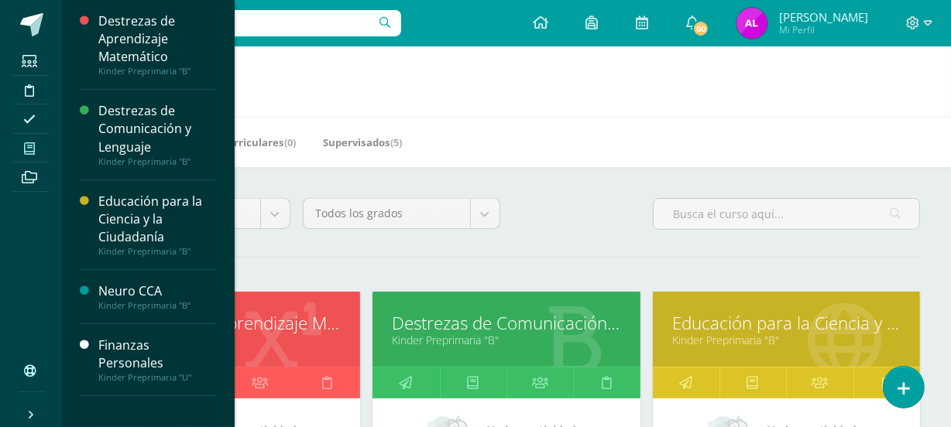
click at [43, 142] on span at bounding box center [29, 148] width 35 height 21
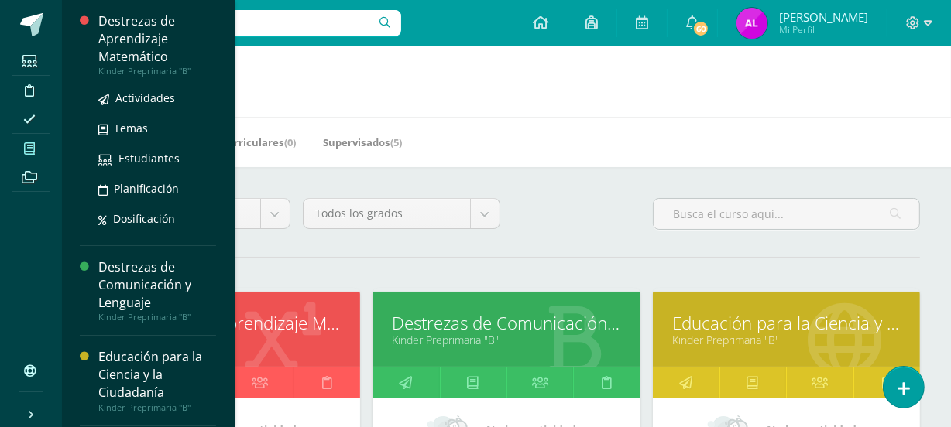
click at [134, 39] on div "Destrezas de Aprendizaje Matemático" at bounding box center [157, 38] width 118 height 53
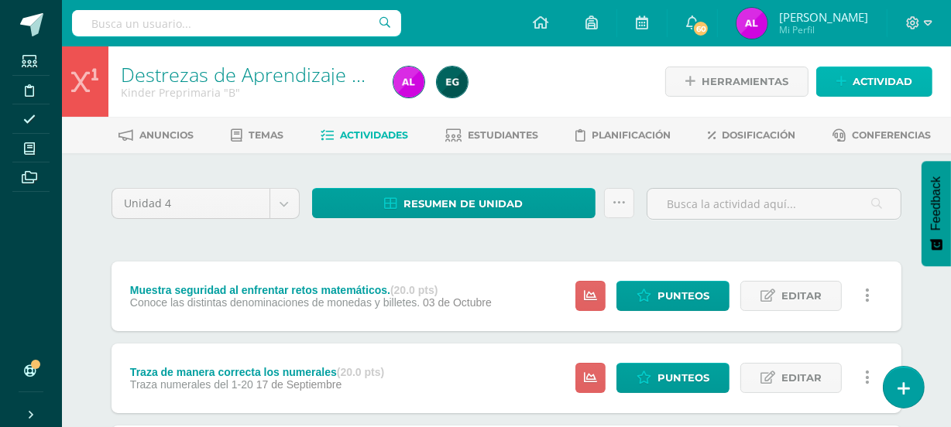
click at [881, 87] on span "Actividad" at bounding box center [882, 81] width 60 height 29
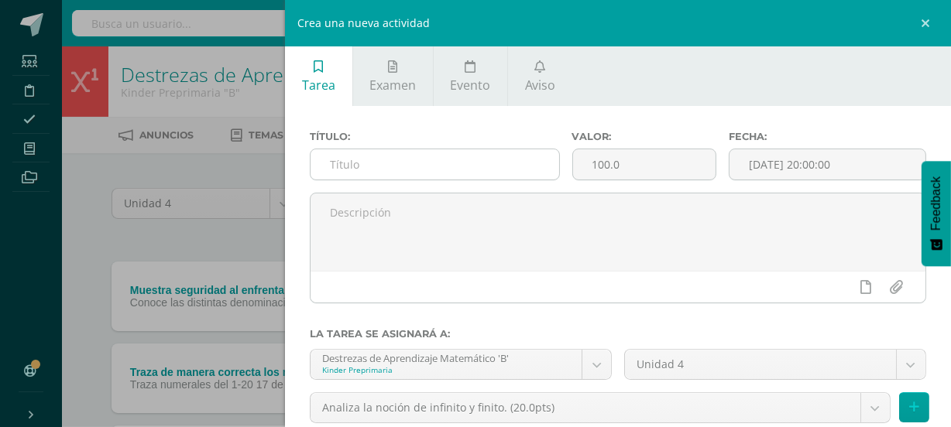
click at [386, 170] on input "text" at bounding box center [434, 164] width 248 height 30
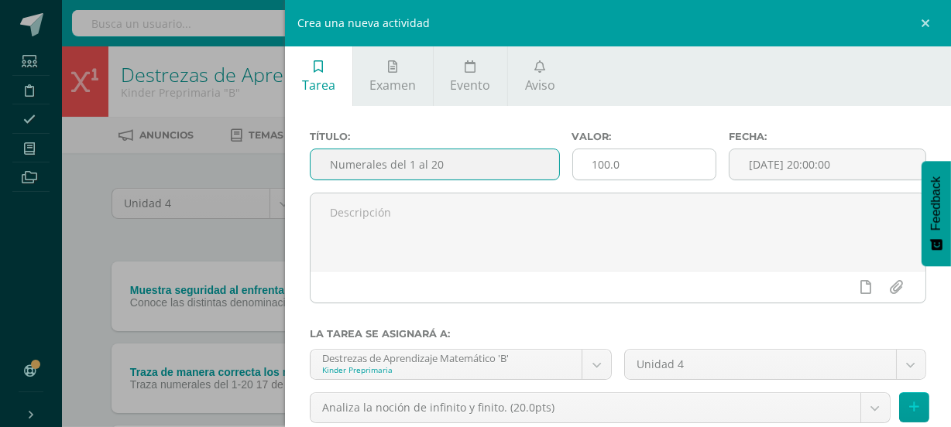
type input "Numerales del 1 al 20"
click at [661, 170] on input "100.0" at bounding box center [644, 164] width 143 height 30
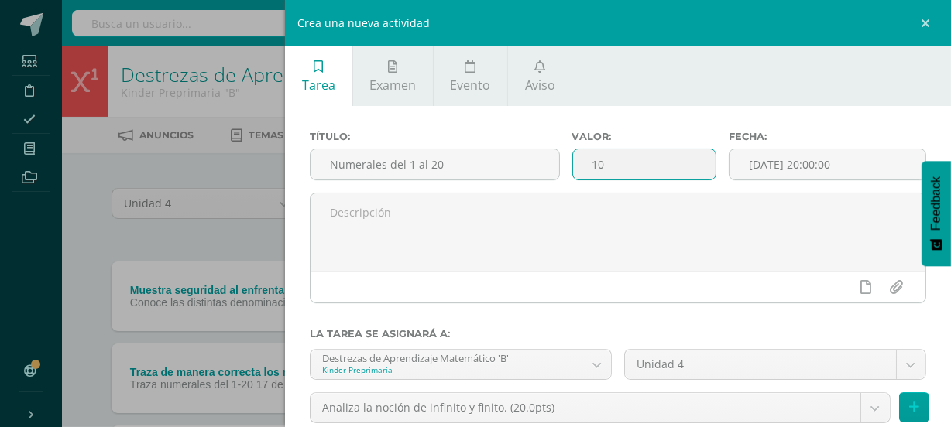
type input "1"
type input "20"
click at [797, 165] on input "[DATE] 20:00:00" at bounding box center [827, 164] width 196 height 30
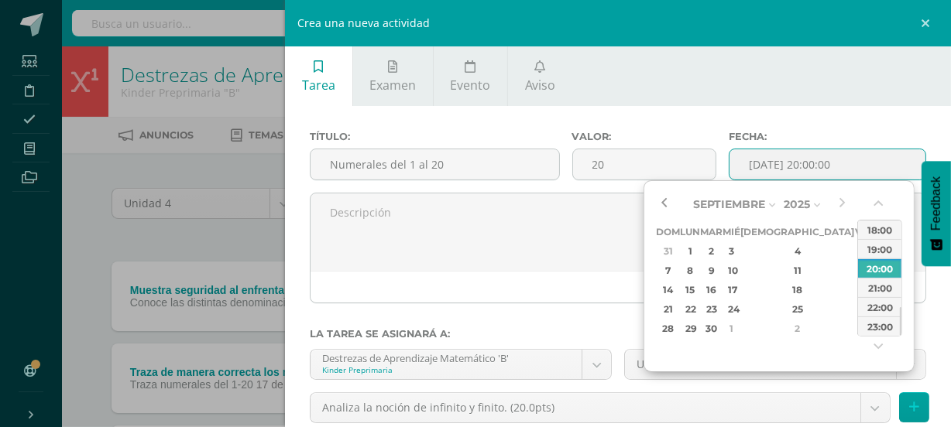
click at [665, 203] on button "button" at bounding box center [663, 204] width 15 height 23
click at [718, 325] on div "26" at bounding box center [711, 329] width 18 height 18
type input "2025-08-26 20:00"
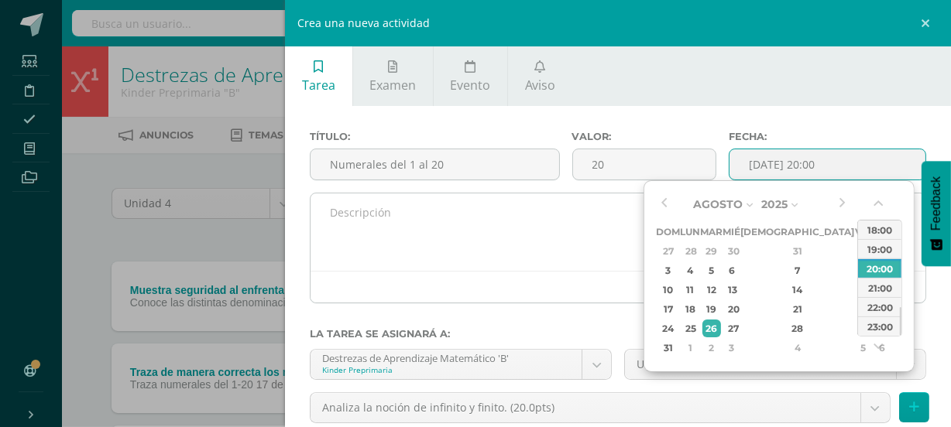
click at [514, 226] on textarea at bounding box center [617, 232] width 615 height 77
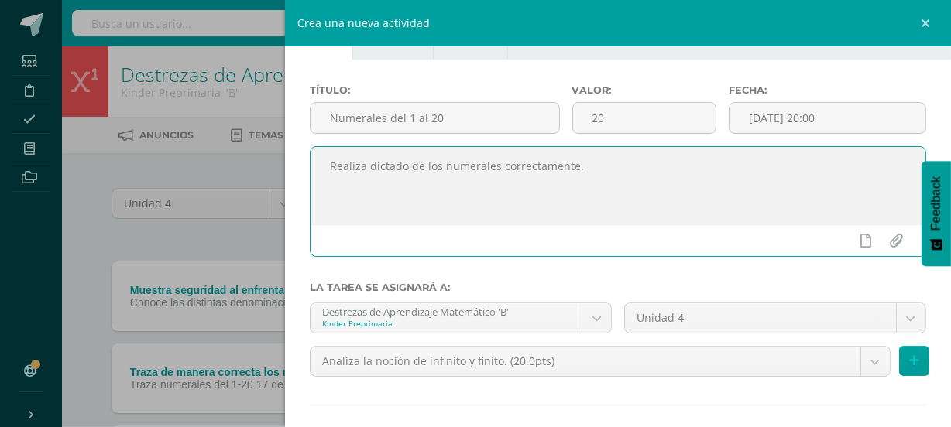
scroll to position [70, 0]
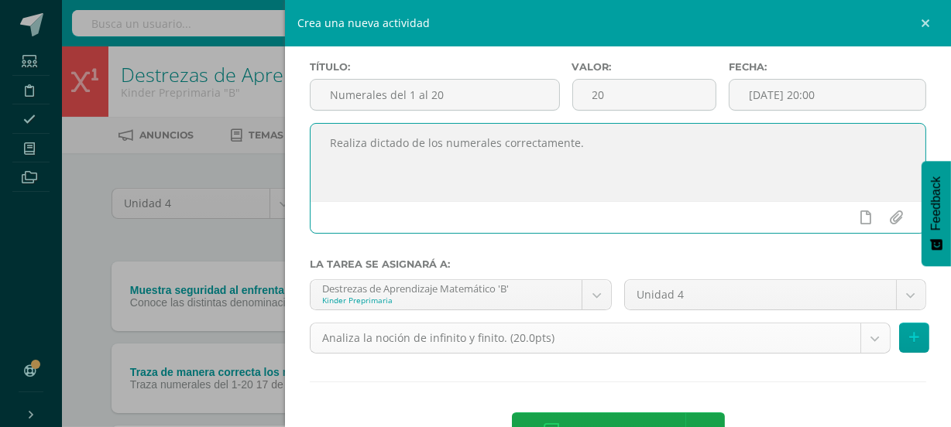
type textarea "Realiza dictado de los numerales correctamente."
click at [868, 345] on body "Estudiantes Disciplina Asistencia Mis cursos Archivos Soporte Ayuda Reportar un…" at bounding box center [475, 340] width 951 height 681
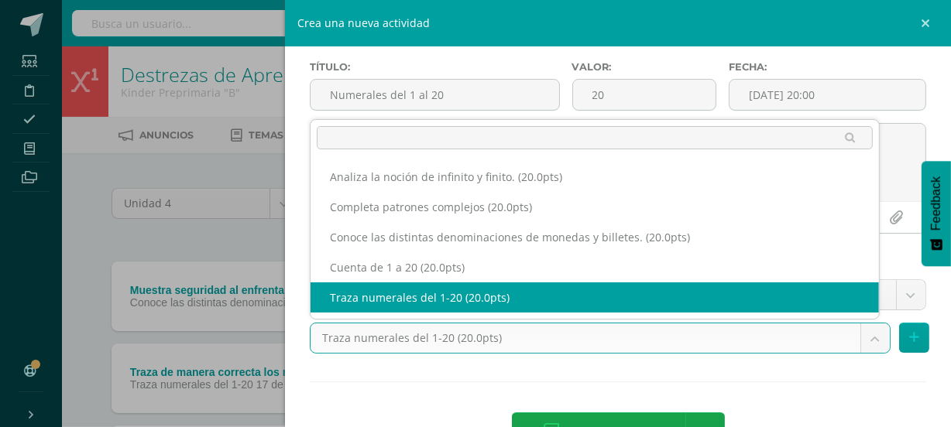
click at [865, 340] on body "Estudiantes Disciplina Asistencia Mis cursos Archivos Soporte Ayuda Reportar un…" at bounding box center [475, 340] width 951 height 681
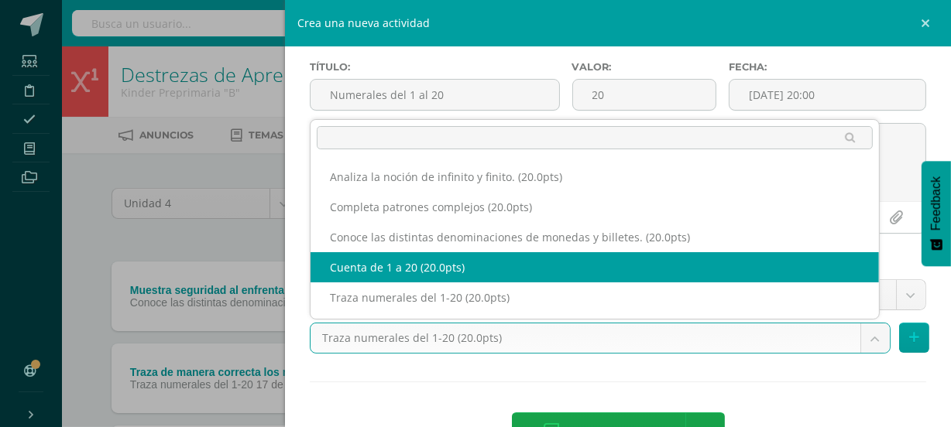
select select "110991"
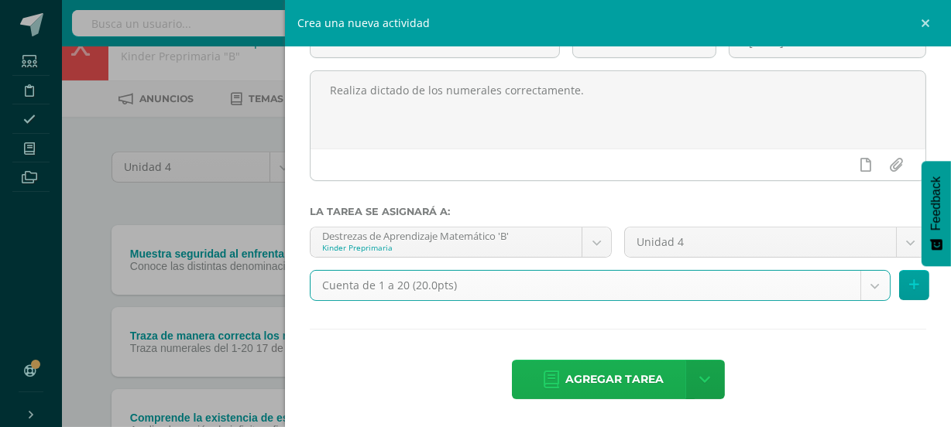
scroll to position [46, 0]
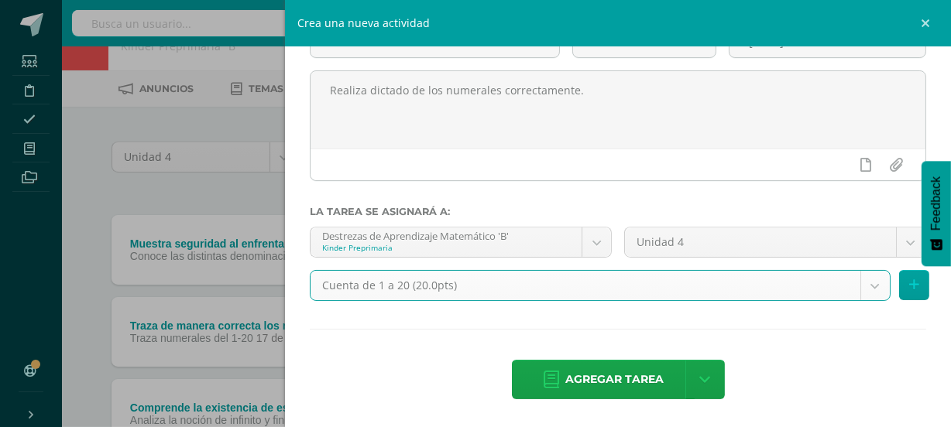
click at [579, 366] on span "Agregar tarea" at bounding box center [614, 380] width 98 height 38
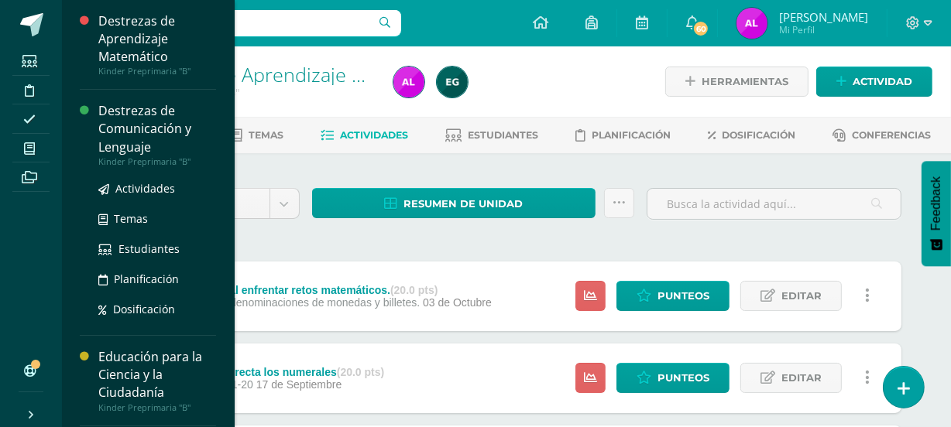
click at [141, 132] on div "Destrezas de Comunicación y Lenguaje" at bounding box center [157, 128] width 118 height 53
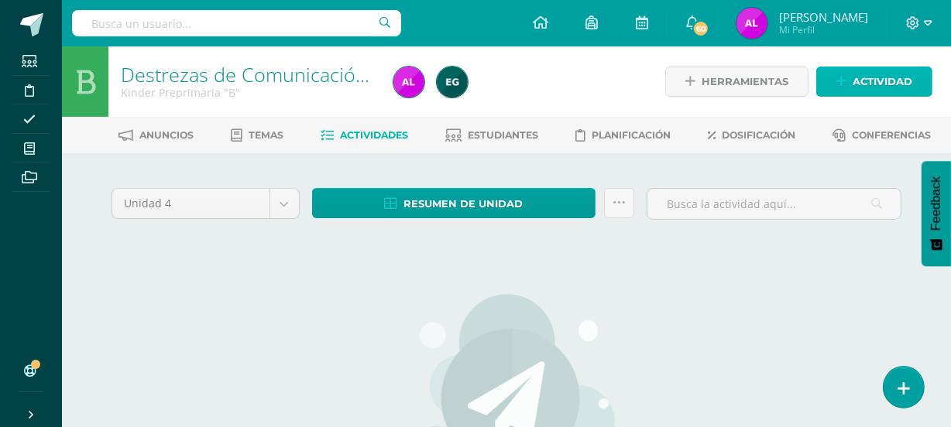
click at [914, 78] on link "Actividad" at bounding box center [874, 82] width 116 height 30
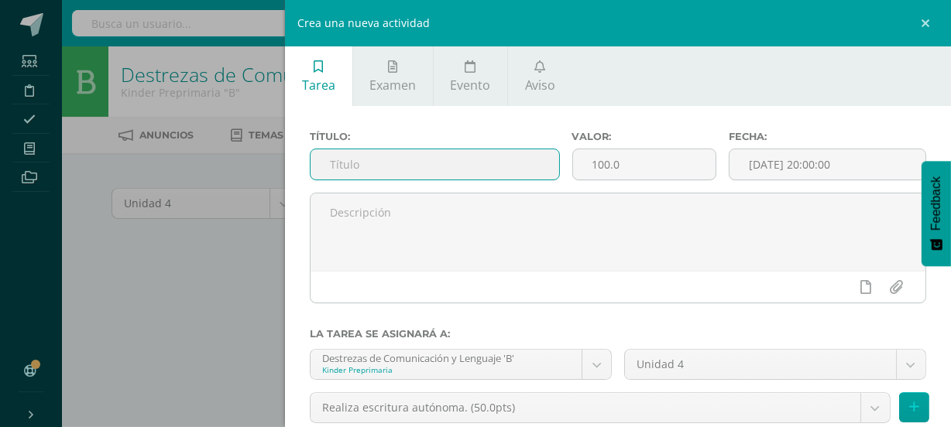
click at [355, 170] on input "text" at bounding box center [434, 164] width 248 height 30
click at [392, 166] on input "Escribe de mnera espontanea palabras" at bounding box center [434, 164] width 248 height 30
click at [465, 165] on input "Escribe de manera espontanea palabras" at bounding box center [434, 164] width 248 height 30
click at [533, 168] on input "Escribe de manera espontánea palabras" at bounding box center [434, 164] width 248 height 30
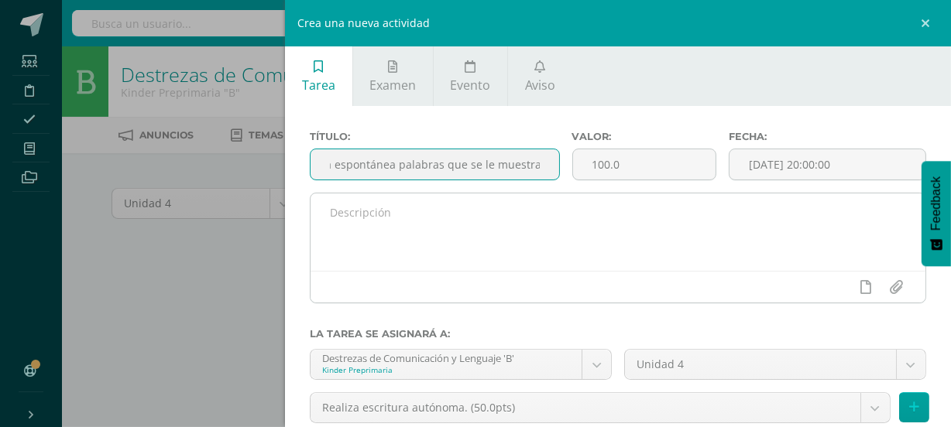
type input "Escribe de manera espontánea palabras que se le muestra"
click at [348, 210] on textarea at bounding box center [617, 232] width 615 height 77
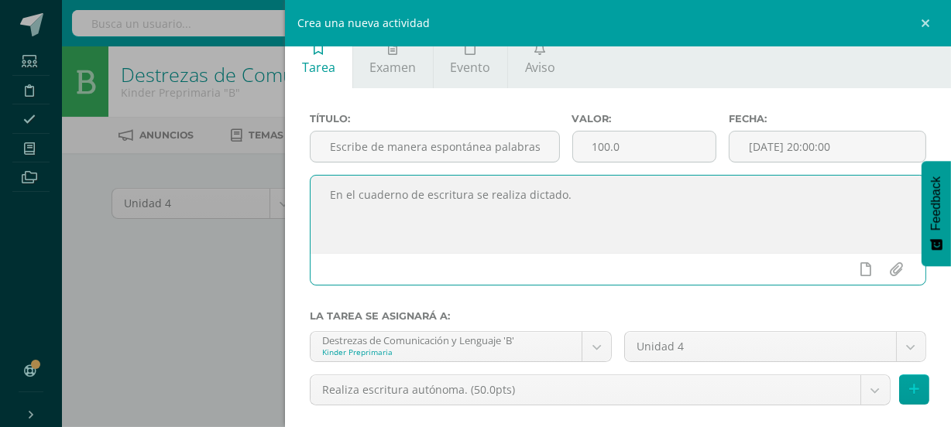
scroll to position [23, 0]
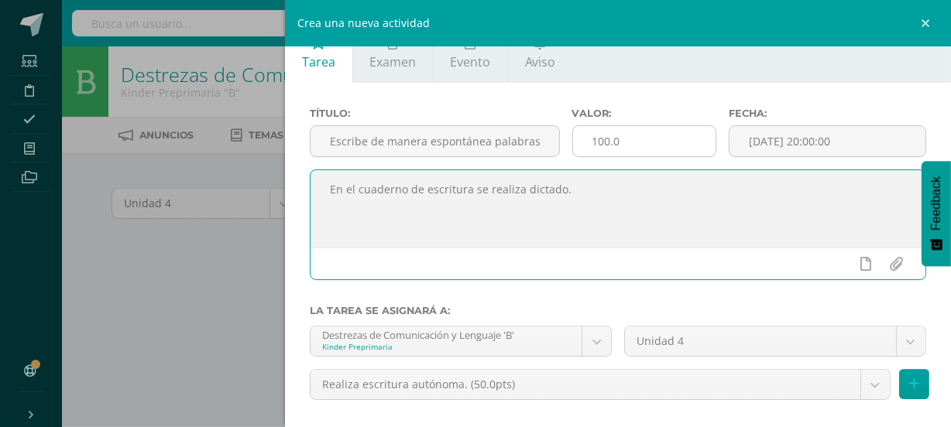
type textarea "En el cuaderno de escritura se realiza dictado."
click at [625, 136] on input "100.0" at bounding box center [644, 141] width 143 height 30
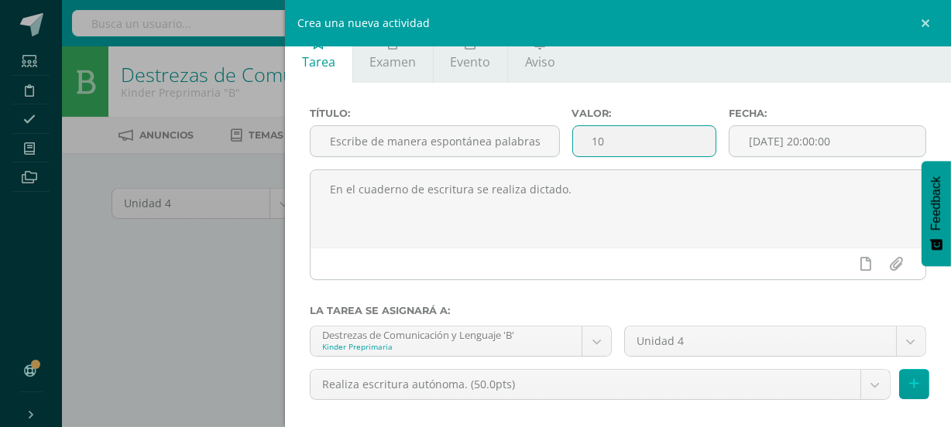
type input "1"
type input "25"
click at [785, 146] on input "[DATE] 20:00:00" at bounding box center [827, 141] width 196 height 30
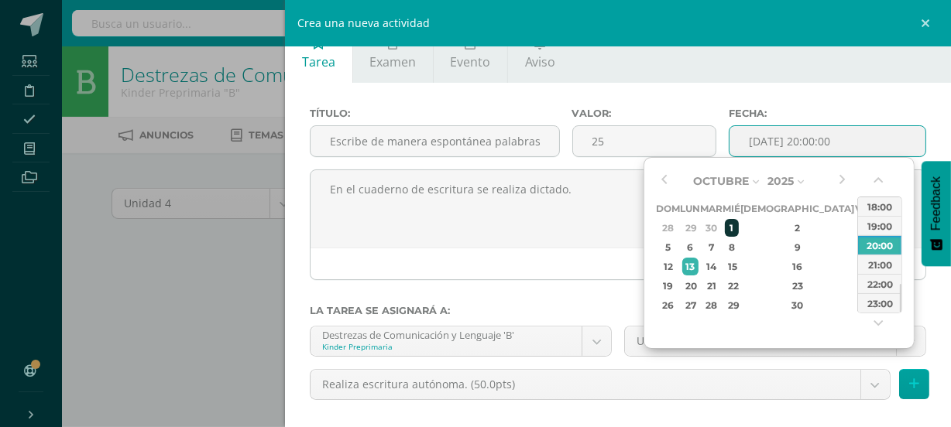
click at [739, 225] on div "1" at bounding box center [732, 228] width 14 height 18
type input "2025-10-01 20:00"
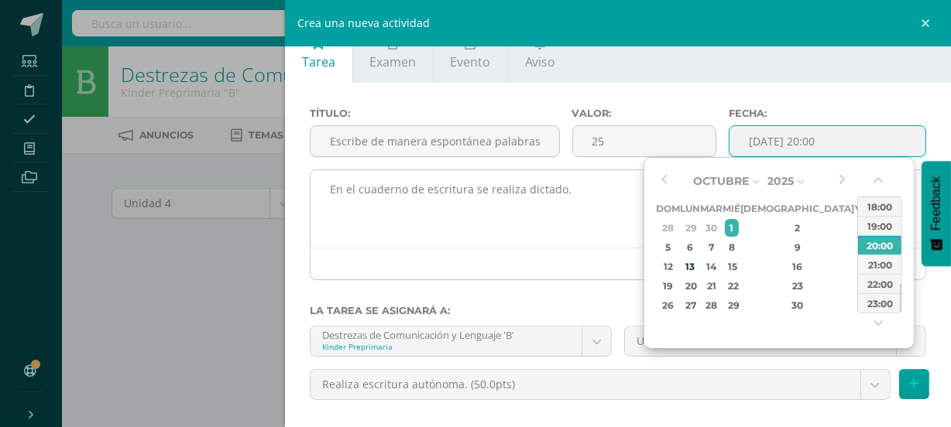
click at [457, 242] on textarea "En el cuaderno de escritura se realiza dictado." at bounding box center [617, 208] width 615 height 77
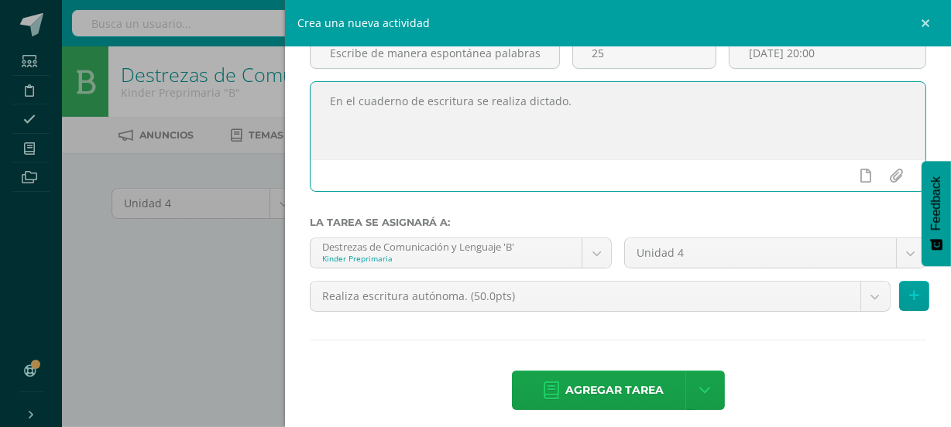
scroll to position [124, 0]
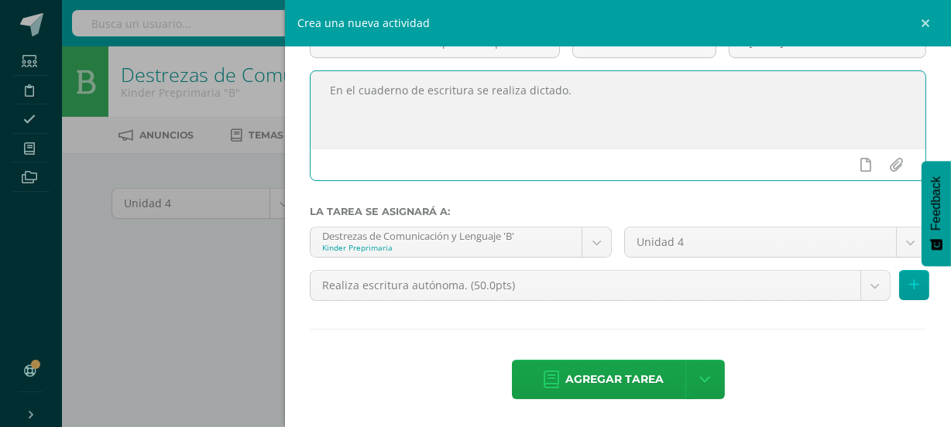
click at [626, 379] on span "Agregar tarea" at bounding box center [614, 380] width 98 height 38
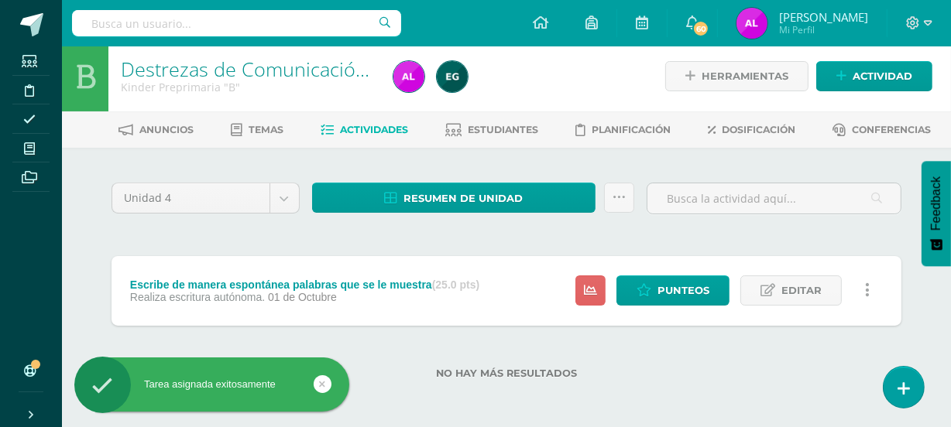
scroll to position [7, 0]
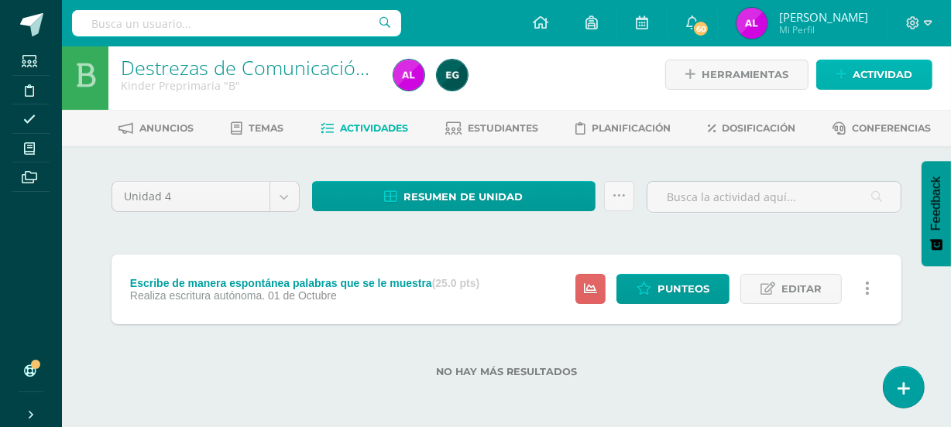
click at [896, 80] on span "Actividad" at bounding box center [882, 74] width 60 height 29
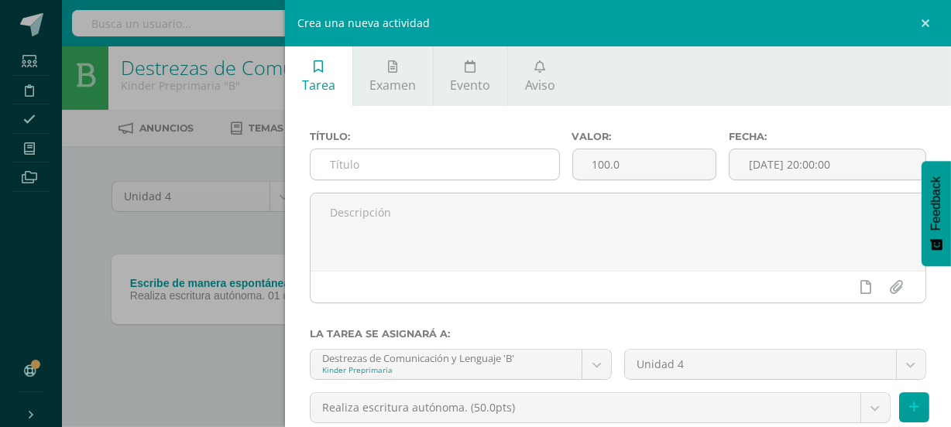
click at [443, 170] on input "text" at bounding box center [434, 164] width 248 height 30
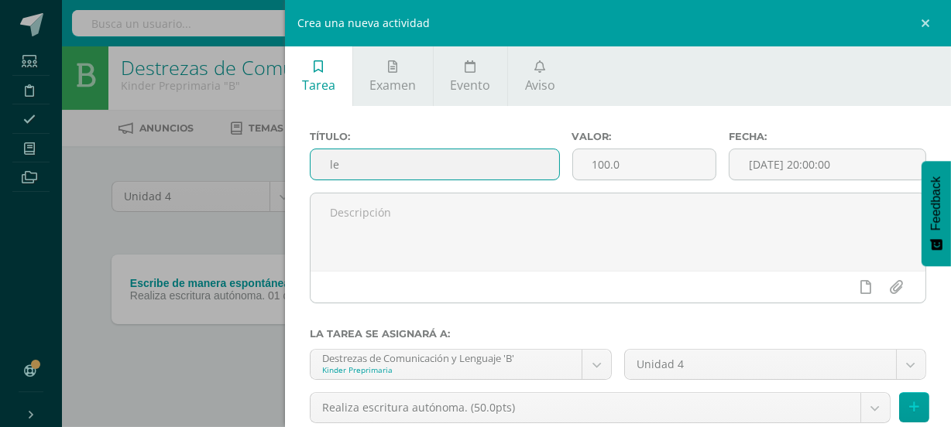
type input "l"
type input "Lectura emergente"
click at [627, 163] on input "100.0" at bounding box center [644, 164] width 143 height 30
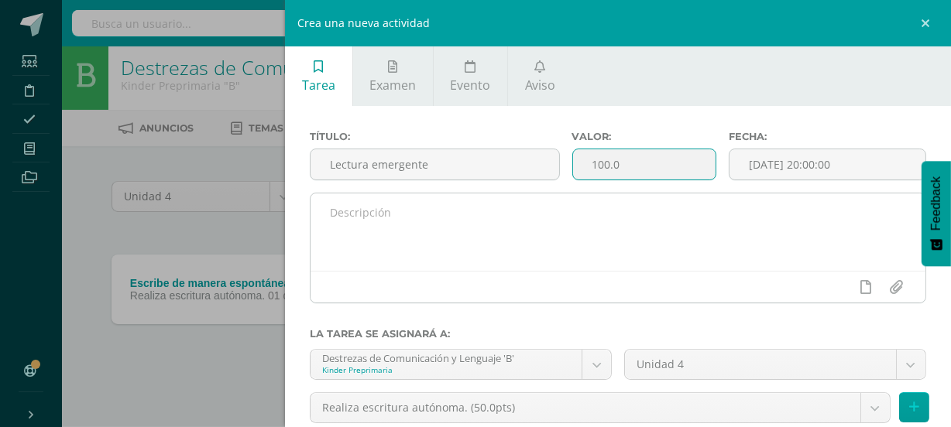
click at [379, 226] on textarea at bounding box center [617, 232] width 615 height 77
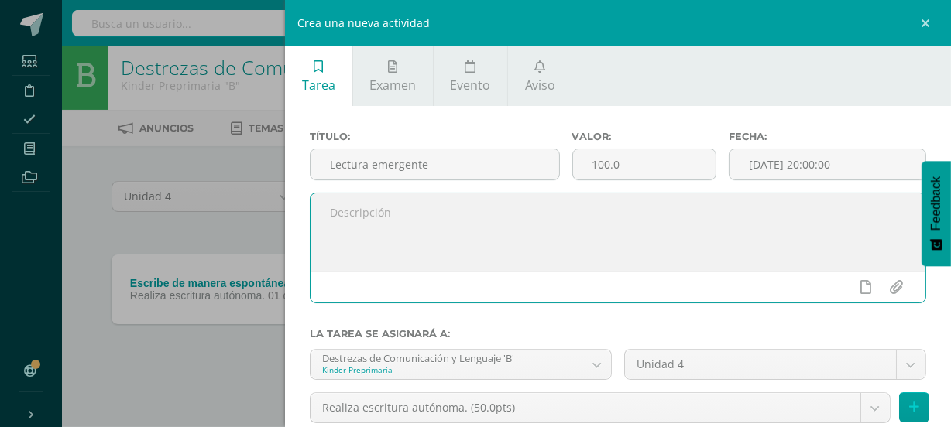
click at [408, 240] on textarea at bounding box center [617, 232] width 615 height 77
type textarea "R"
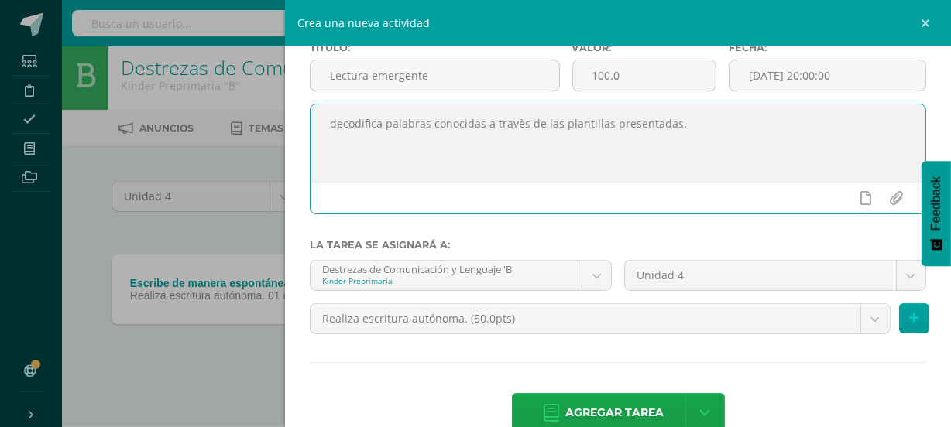
scroll to position [93, 0]
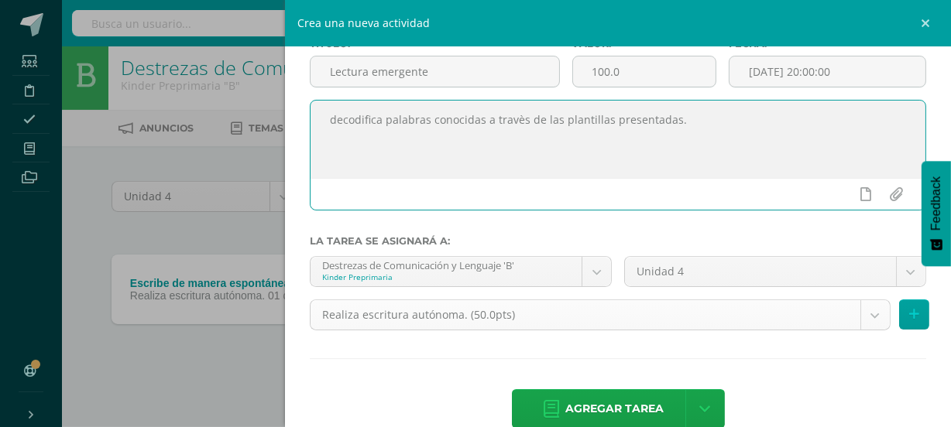
type textarea "decodifica palabras conocidas a travès de las plantillas presentadas."
click at [867, 317] on body "Tarea asignada exitosamente Estudiantes Disciplina Asistencia Mis cursos Archiv…" at bounding box center [475, 210] width 951 height 434
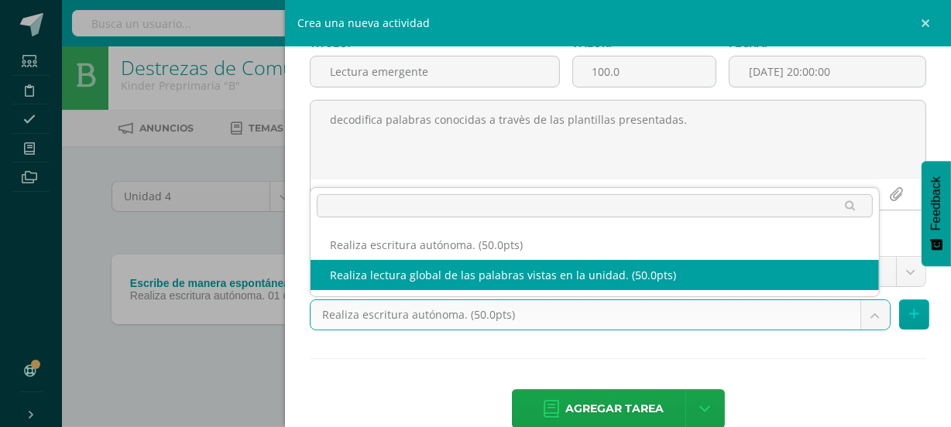
select select "111002"
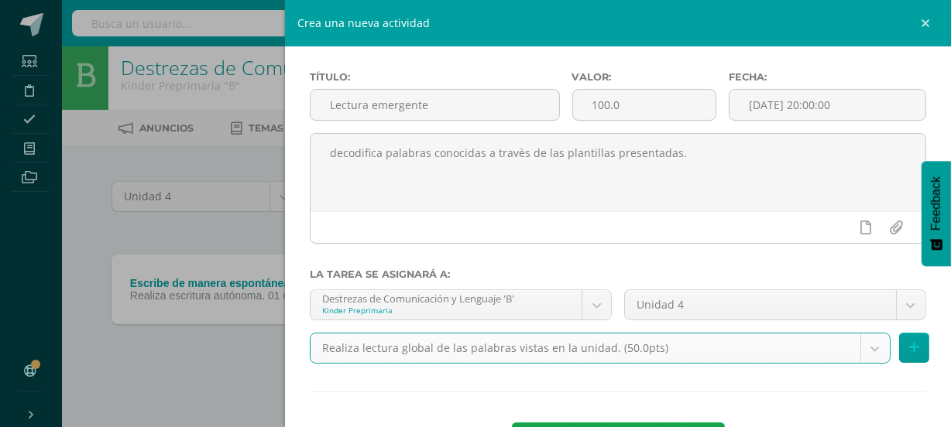
scroll to position [0, 0]
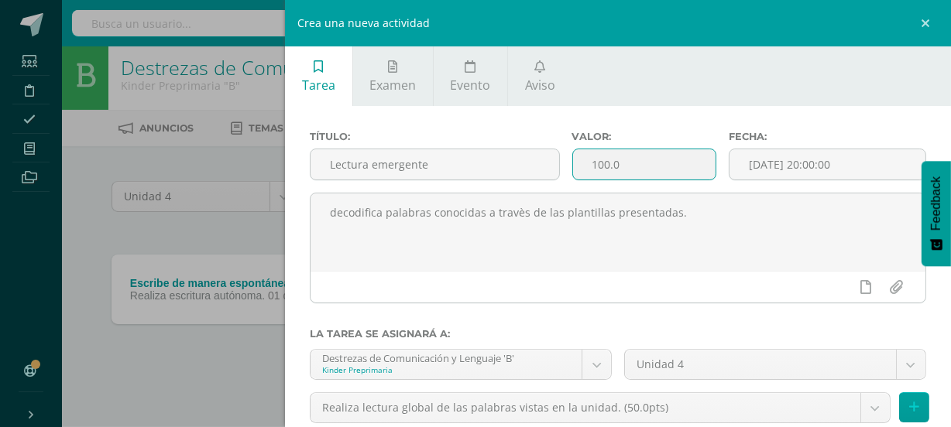
click at [619, 166] on input "100.0" at bounding box center [644, 164] width 143 height 30
type input "1"
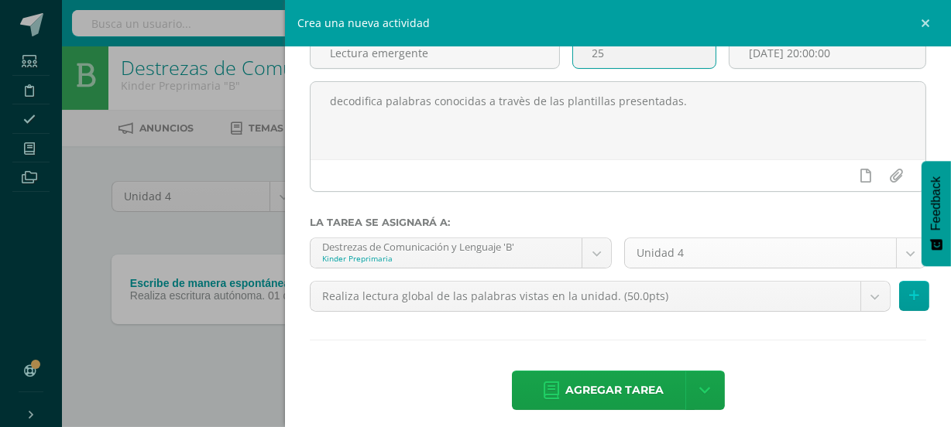
scroll to position [124, 0]
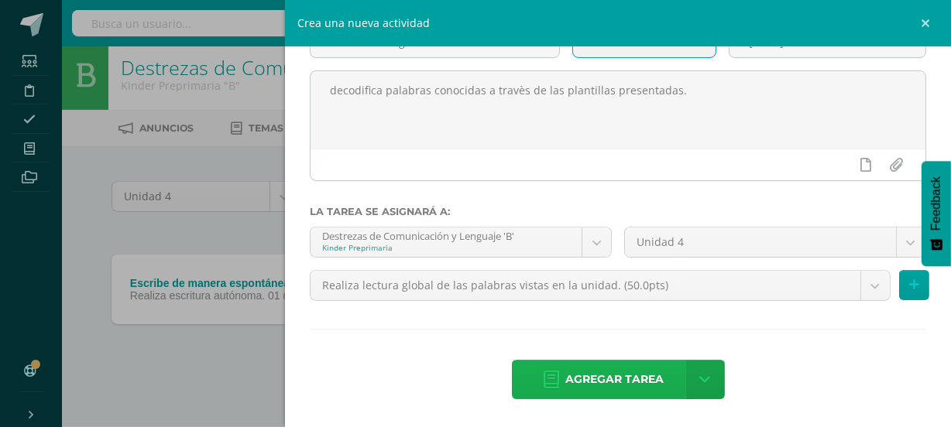
type input "25"
click at [633, 378] on span "Agregar tarea" at bounding box center [614, 380] width 98 height 38
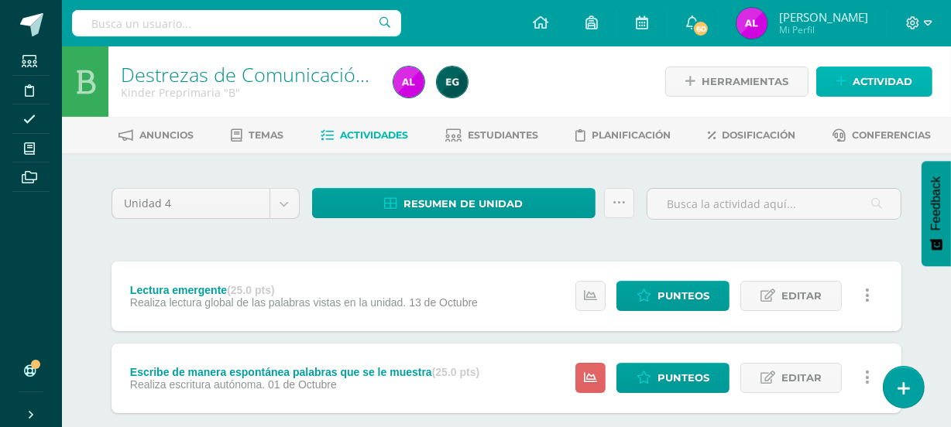
click at [890, 81] on span "Actividad" at bounding box center [882, 81] width 60 height 29
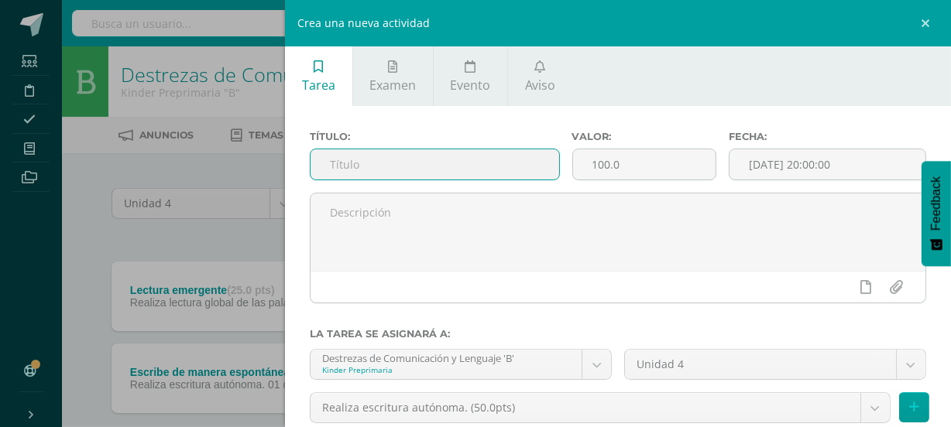
click at [367, 162] on input "text" at bounding box center [434, 164] width 248 height 30
type input "Lectura emergente"
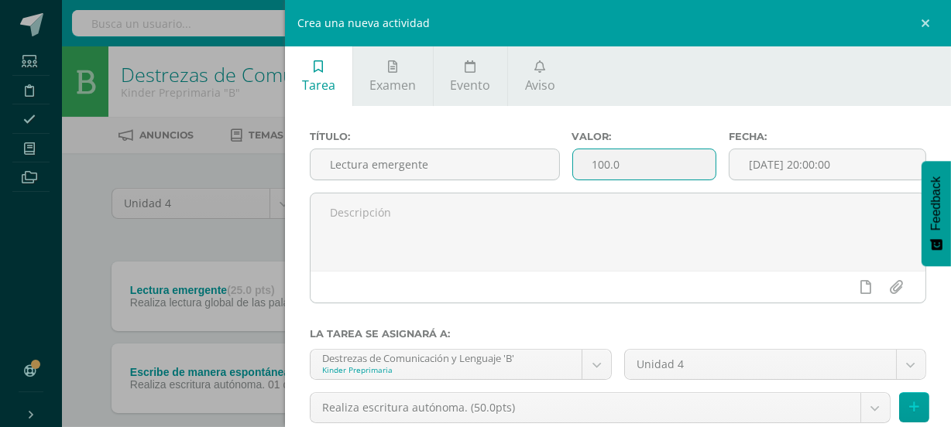
click at [621, 166] on input "100.0" at bounding box center [644, 164] width 143 height 30
type input "1"
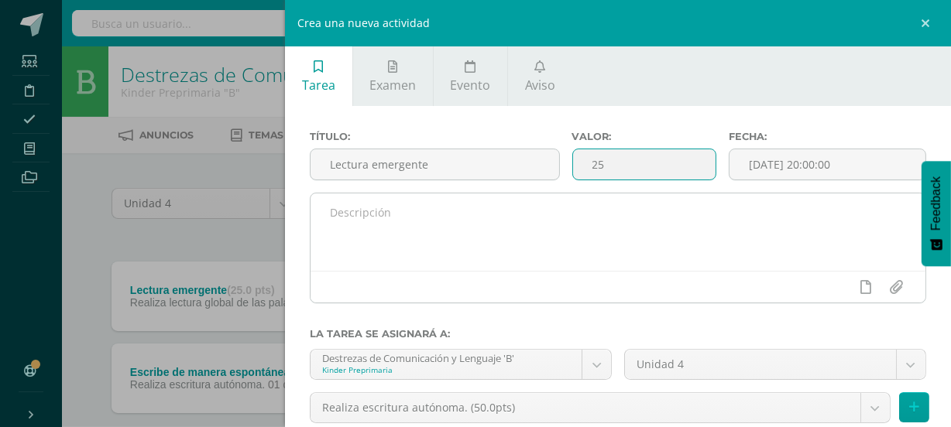
type input "25"
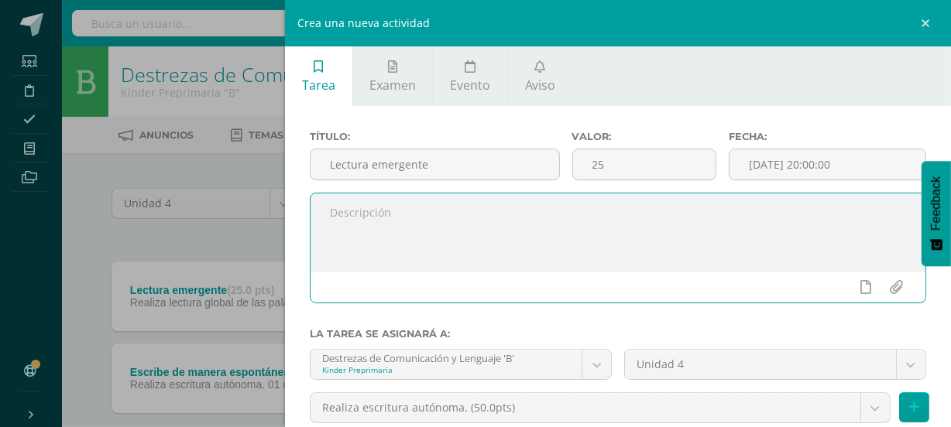
click at [437, 225] on textarea at bounding box center [617, 232] width 615 height 77
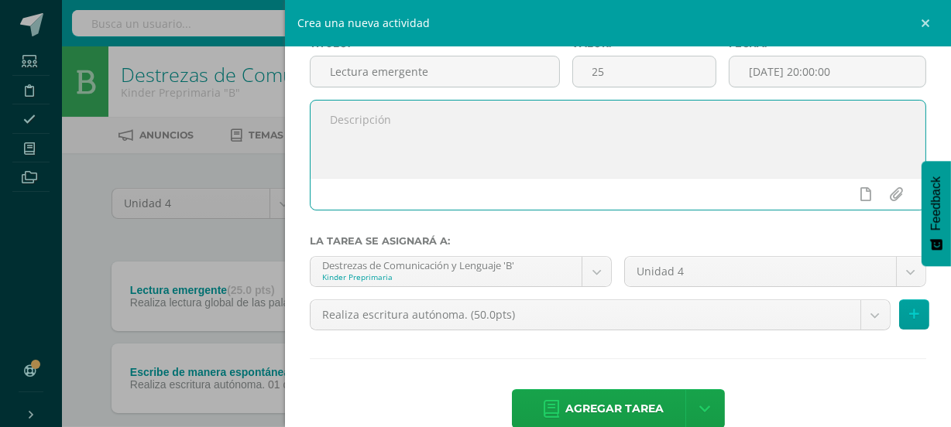
scroll to position [117, 0]
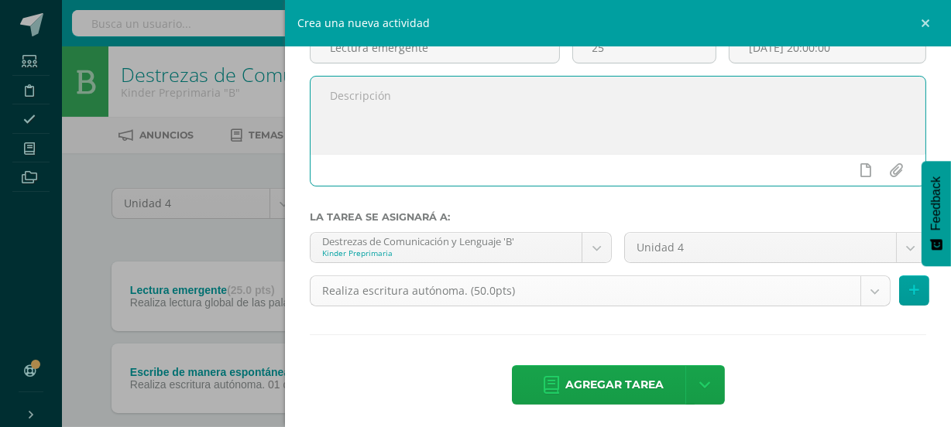
click at [864, 296] on body "Tarea asignada exitosamente Estudiantes Disciplina Asistencia Mis cursos Archiv…" at bounding box center [475, 258] width 951 height 516
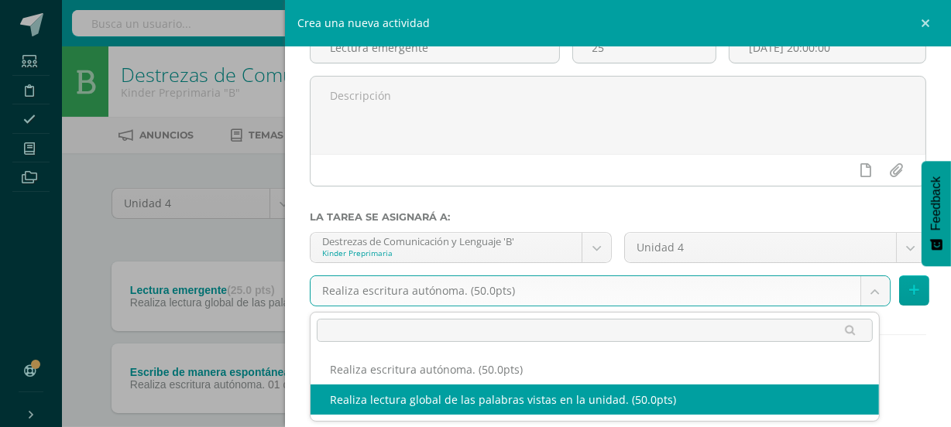
select select "111002"
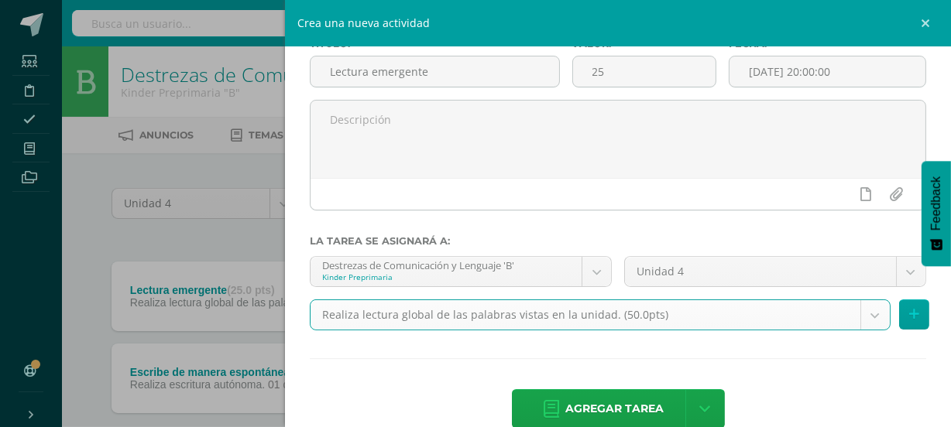
scroll to position [70, 0]
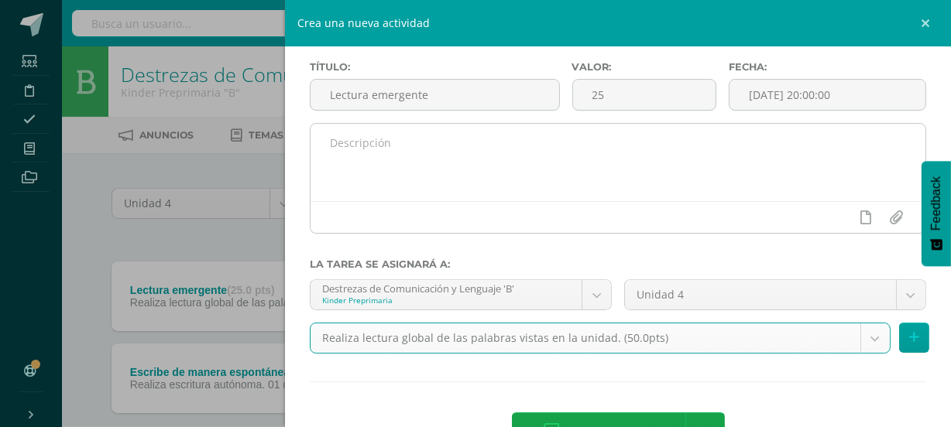
click at [368, 139] on textarea at bounding box center [617, 162] width 615 height 77
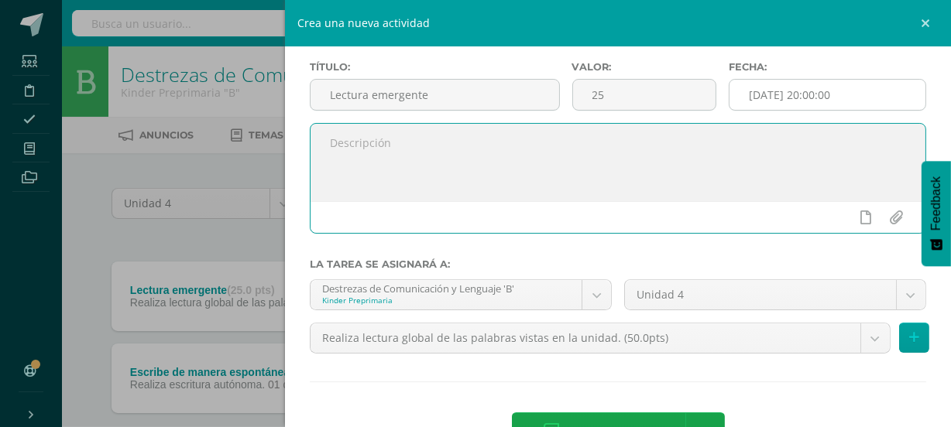
click at [788, 101] on input "[DATE] 20:00:00" at bounding box center [827, 95] width 196 height 30
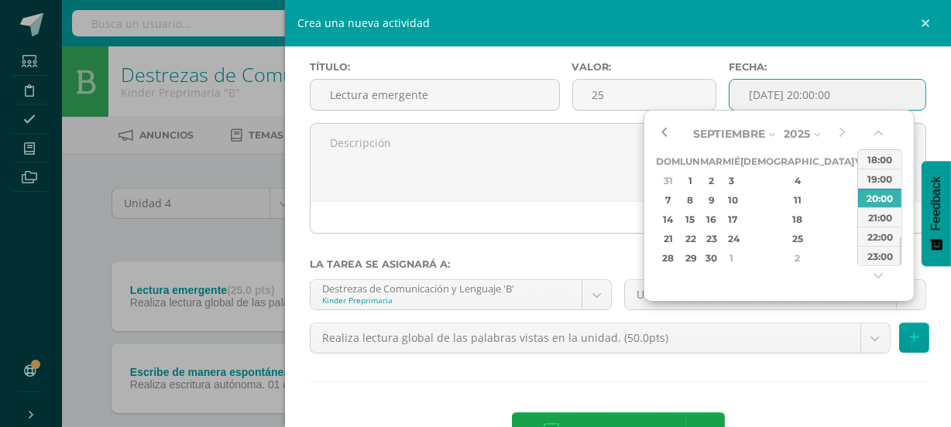
click at [665, 135] on button "button" at bounding box center [663, 133] width 15 height 23
click at [779, 255] on div "28" at bounding box center [797, 258] width 91 height 18
type input "2025-08-28 20:00"
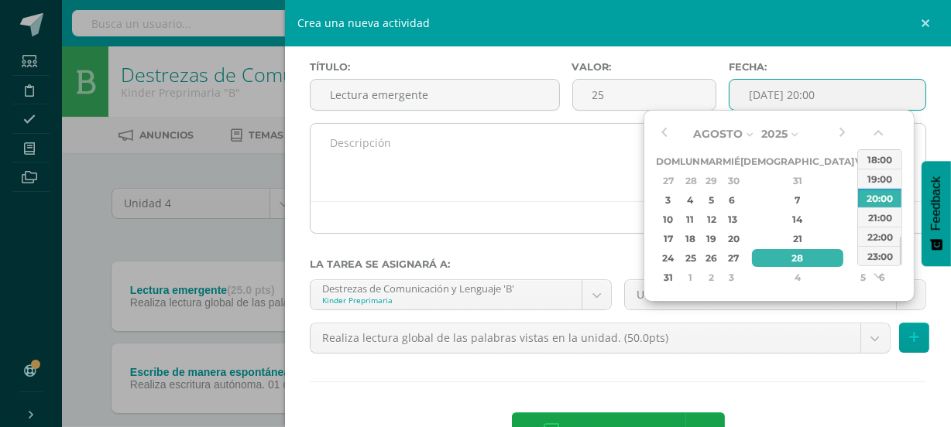
click at [456, 170] on textarea at bounding box center [617, 162] width 615 height 77
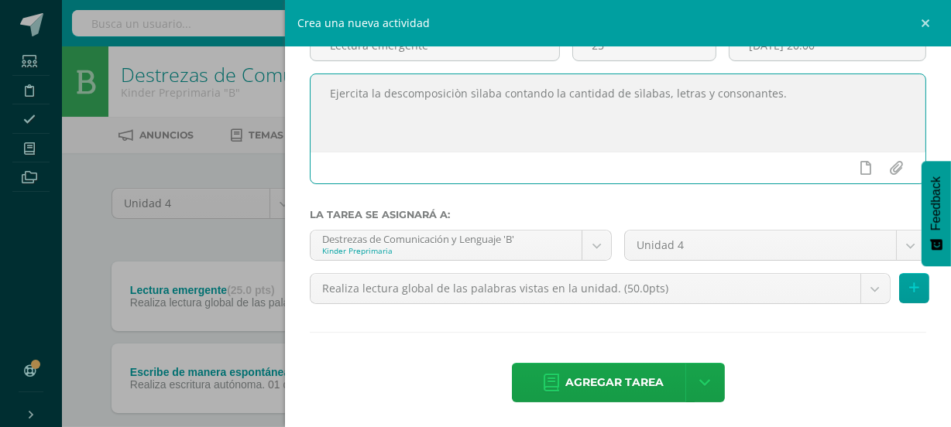
scroll to position [124, 0]
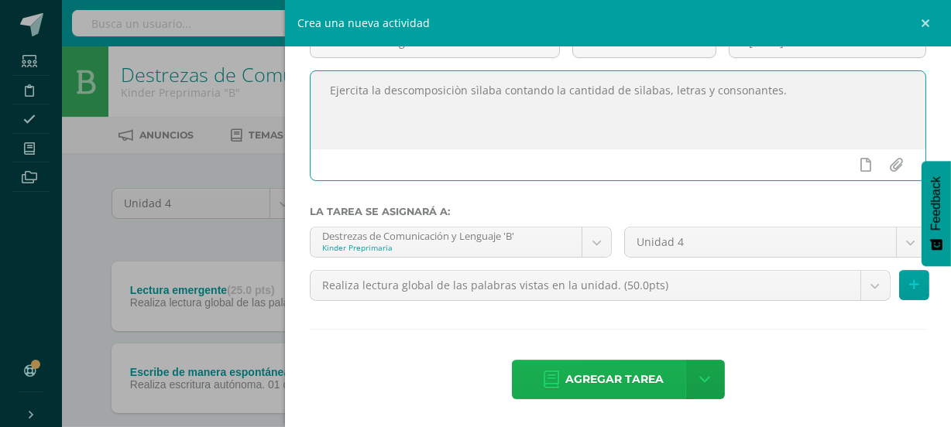
type textarea "Ejercita la descomposiciòn sìlaba contando la cantidad de sìlabas, letras y con…"
click at [608, 379] on span "Agregar tarea" at bounding box center [614, 380] width 98 height 38
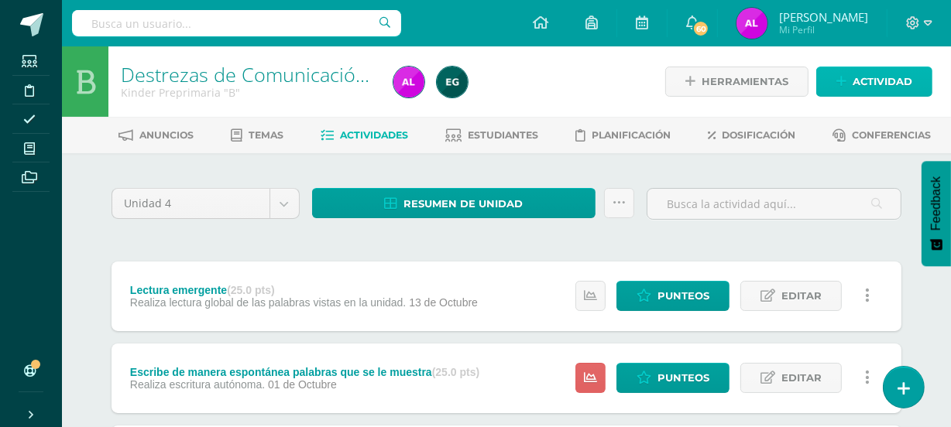
click at [883, 83] on span "Actividad" at bounding box center [882, 81] width 60 height 29
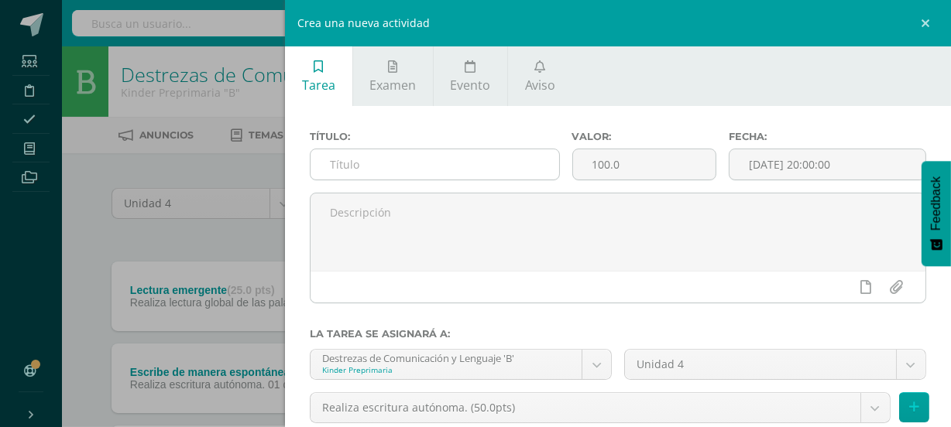
click at [400, 157] on input "text" at bounding box center [434, 164] width 248 height 30
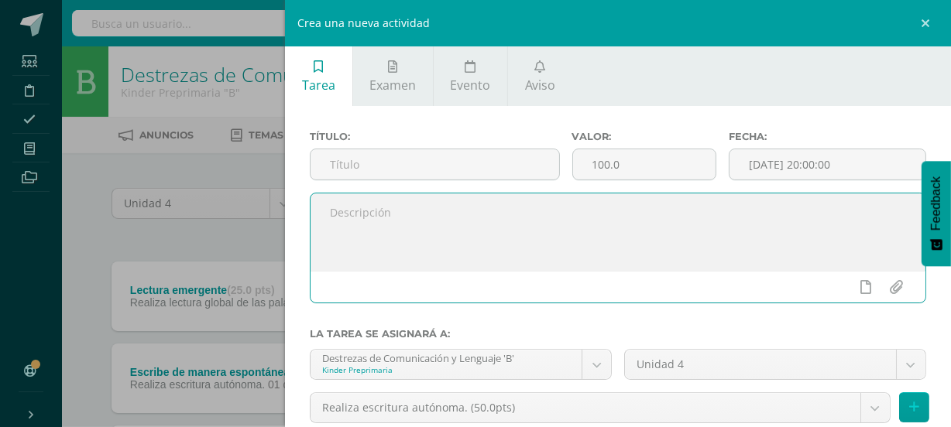
click at [493, 216] on textarea at bounding box center [617, 232] width 615 height 77
click at [464, 163] on input "text" at bounding box center [434, 164] width 248 height 30
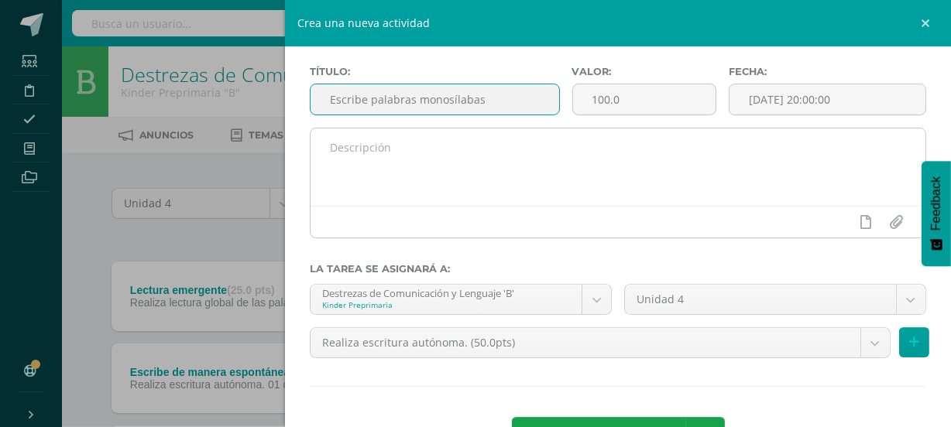
scroll to position [70, 0]
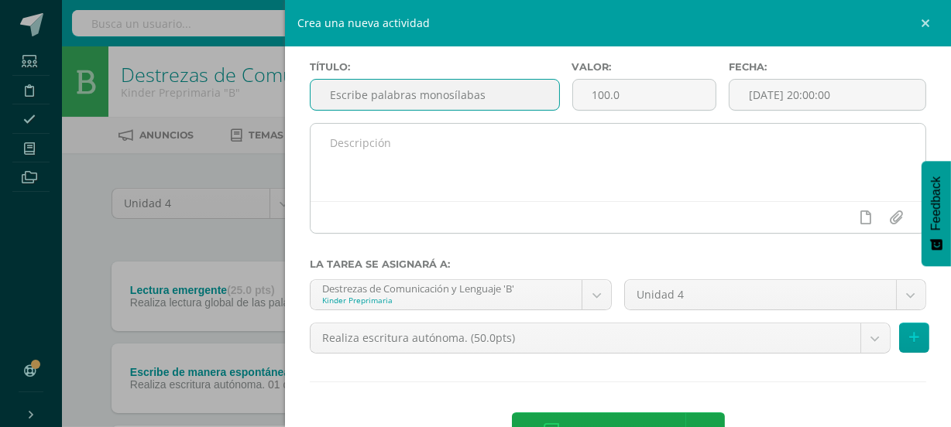
type input "Escribe palabras monosílabas"
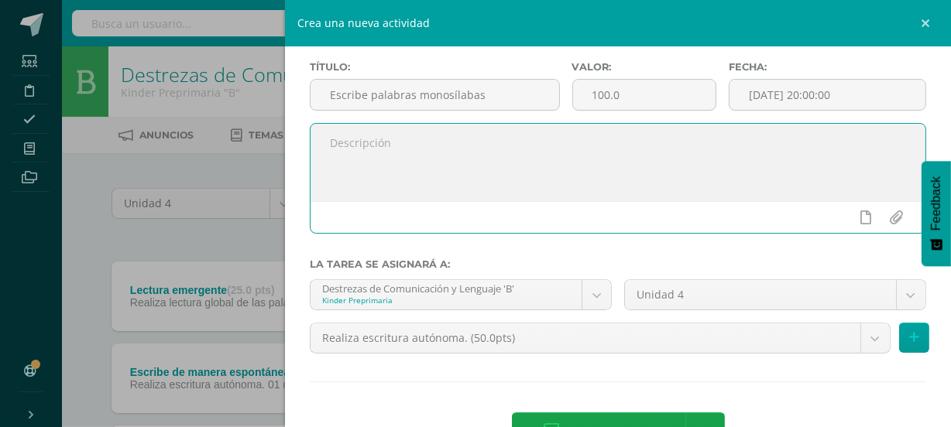
click at [389, 156] on textarea at bounding box center [617, 162] width 615 height 77
click at [421, 180] on textarea at bounding box center [617, 162] width 615 height 77
click at [536, 207] on div at bounding box center [617, 217] width 615 height 32
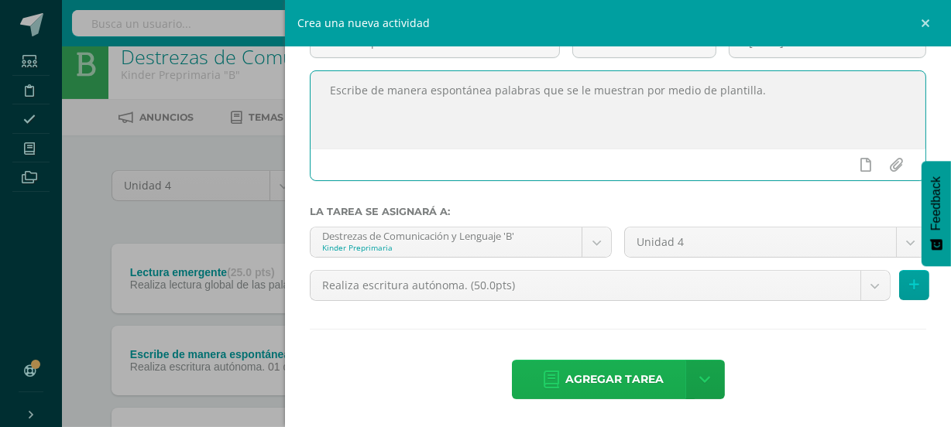
scroll to position [23, 0]
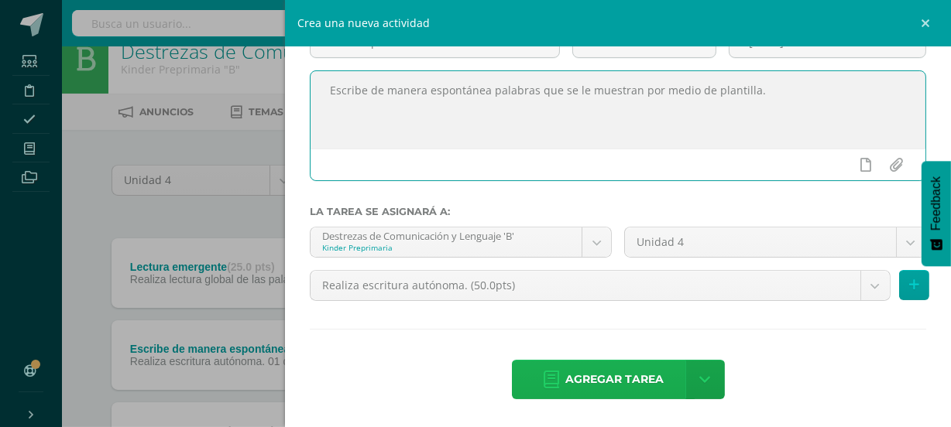
type textarea "Escribe de manera espontánea palabras que se le muestran por medio de plantilla."
click at [643, 375] on span "Agregar tarea" at bounding box center [614, 380] width 98 height 38
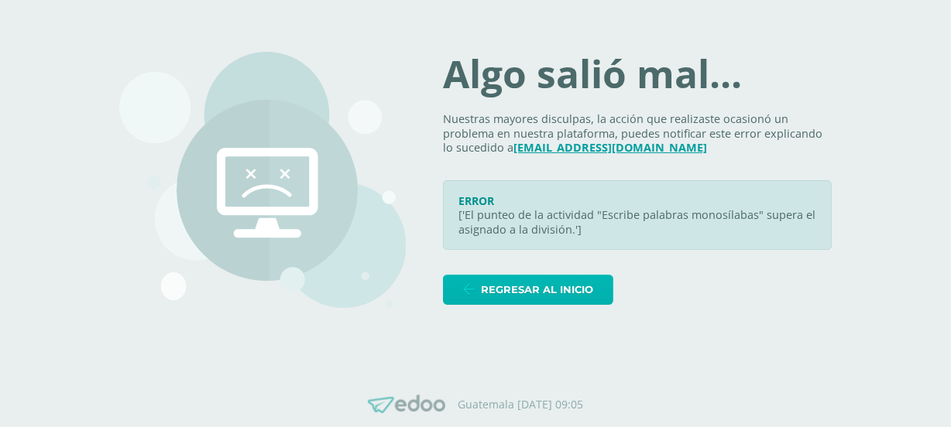
click at [522, 294] on span "Regresar al inicio" at bounding box center [537, 290] width 112 height 29
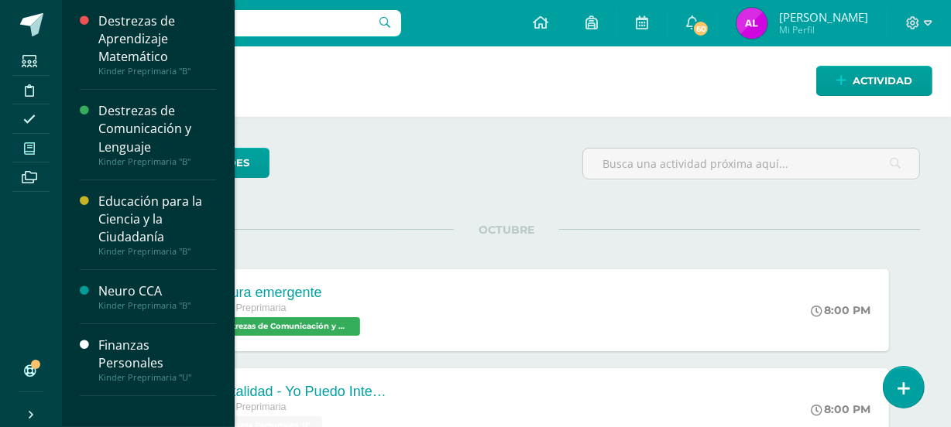
click at [24, 147] on icon at bounding box center [29, 148] width 11 height 12
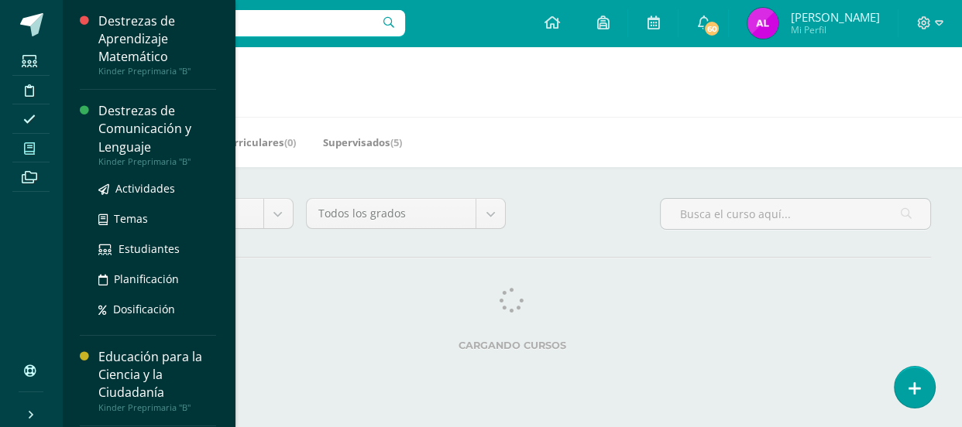
click at [129, 132] on div "Destrezas de Comunicación y Lenguaje" at bounding box center [157, 128] width 118 height 53
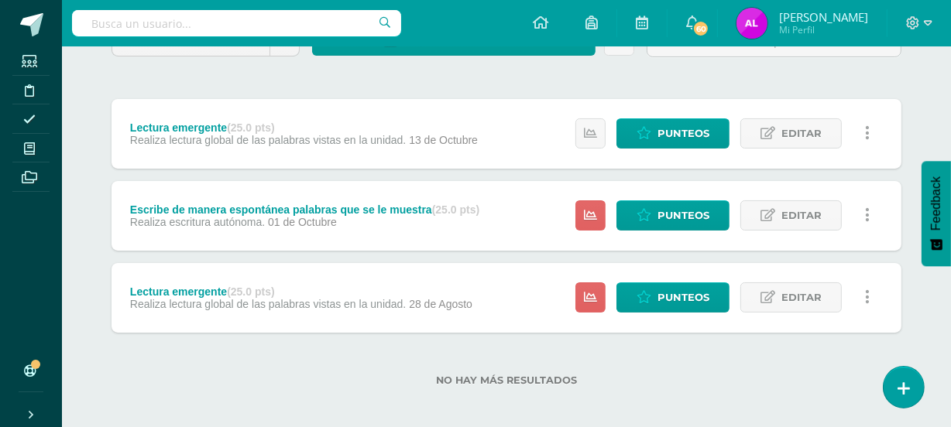
scroll to position [170, 0]
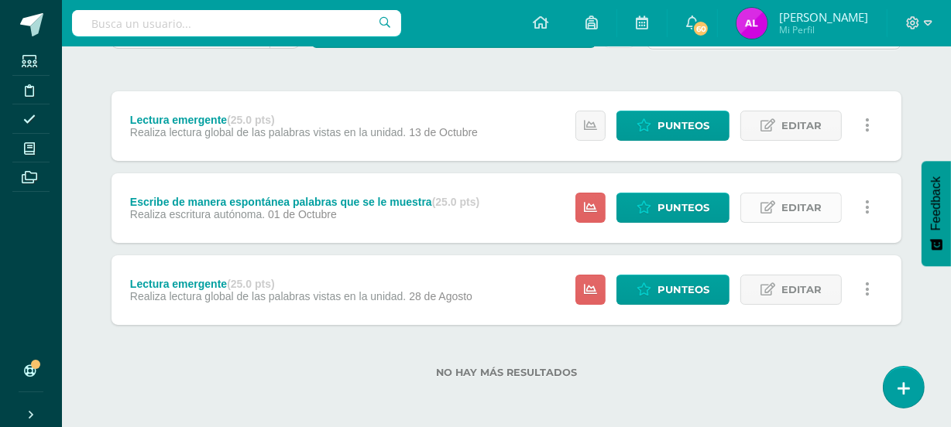
click at [805, 205] on span "Editar" at bounding box center [801, 208] width 40 height 29
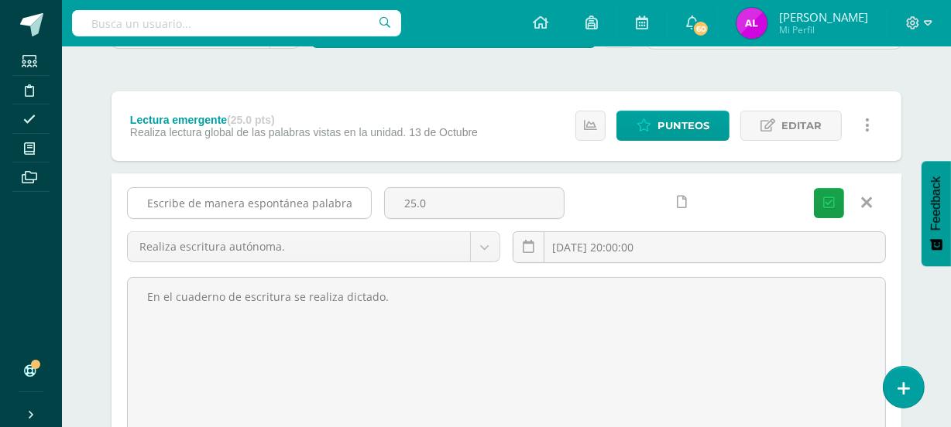
click at [355, 202] on input "Escribe de manera espontánea palabras que se le muestra" at bounding box center [249, 203] width 243 height 30
click at [828, 202] on icon "submit" at bounding box center [829, 203] width 12 height 13
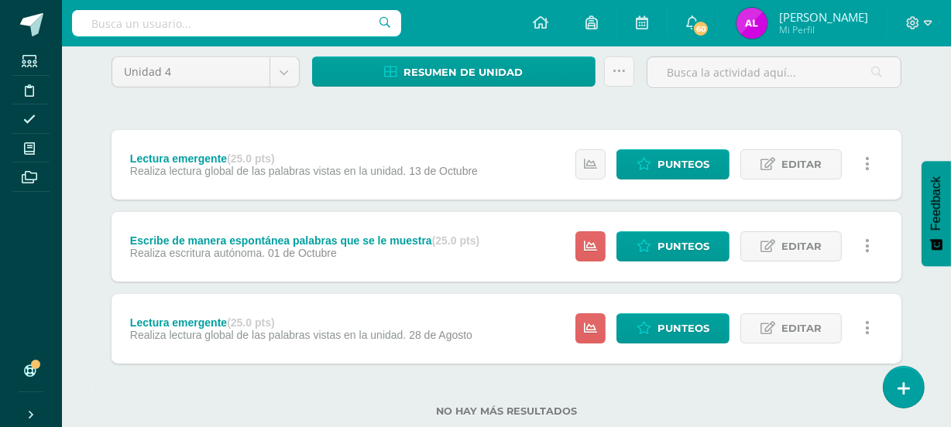
scroll to position [7, 0]
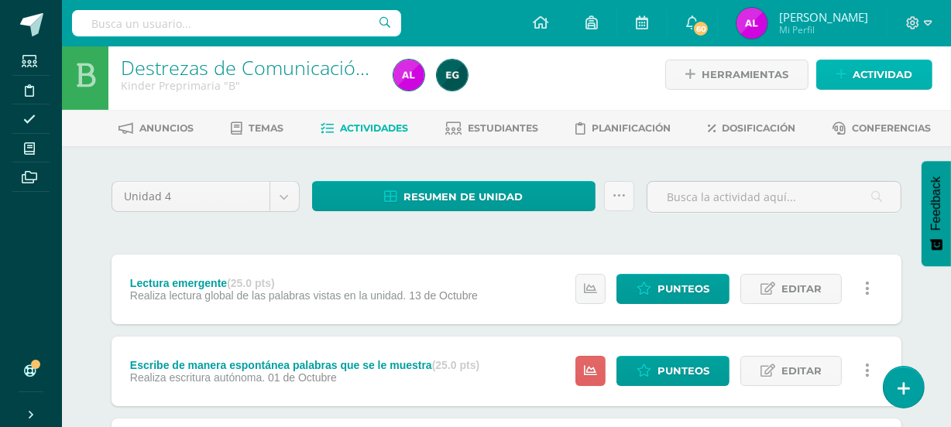
click at [893, 77] on span "Actividad" at bounding box center [882, 74] width 60 height 29
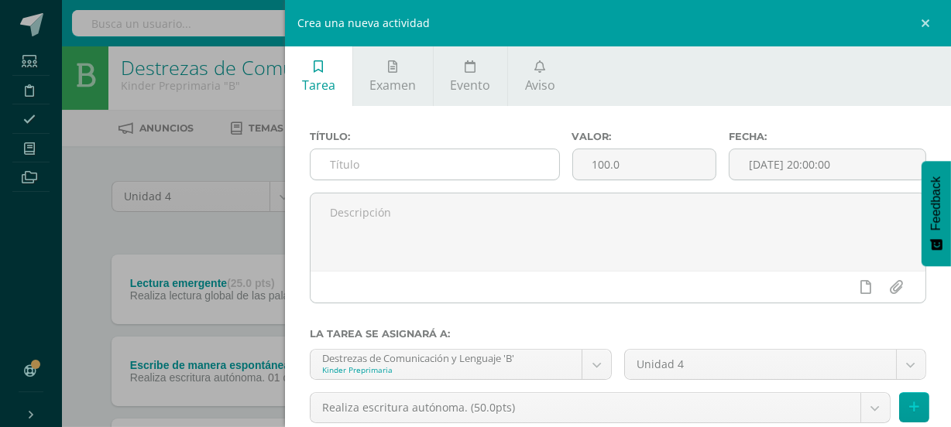
click at [363, 163] on input "text" at bounding box center [434, 164] width 248 height 30
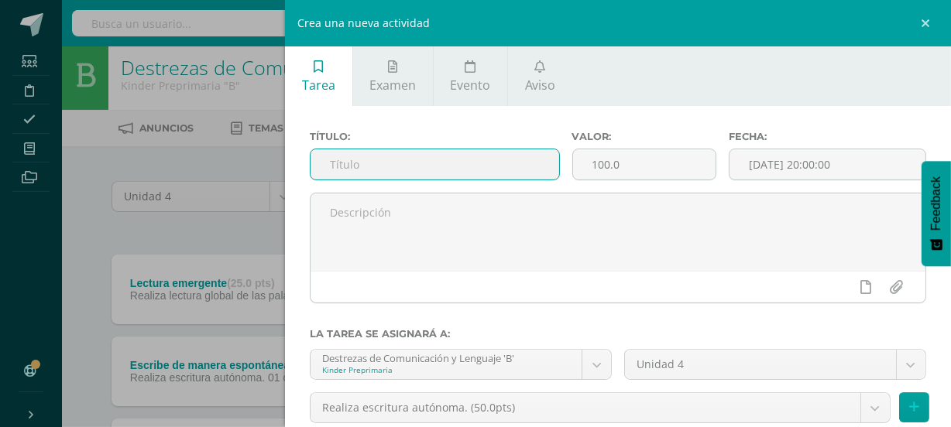
click at [391, 163] on input "text" at bounding box center [434, 164] width 248 height 30
type input "Escribe"
click at [633, 163] on input "100.0" at bounding box center [644, 164] width 143 height 30
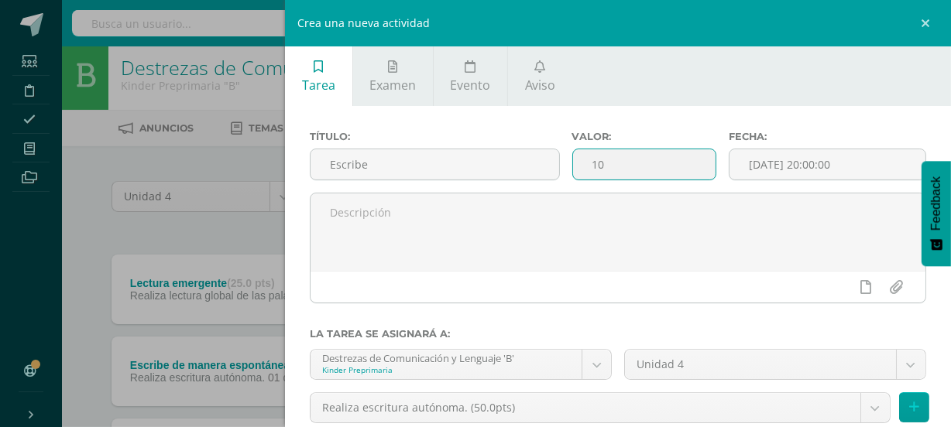
type input "1"
type input "25"
drag, startPoint x: 377, startPoint y: 163, endPoint x: 457, endPoint y: 163, distance: 79.7
click at [378, 163] on input "Escribe" at bounding box center [434, 164] width 248 height 30
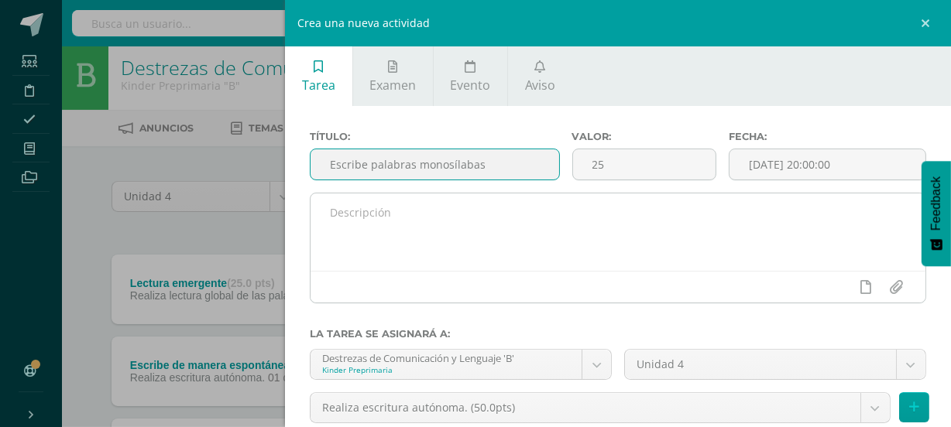
type input "Escribe palabras monosílabas"
click at [413, 247] on textarea at bounding box center [617, 232] width 615 height 77
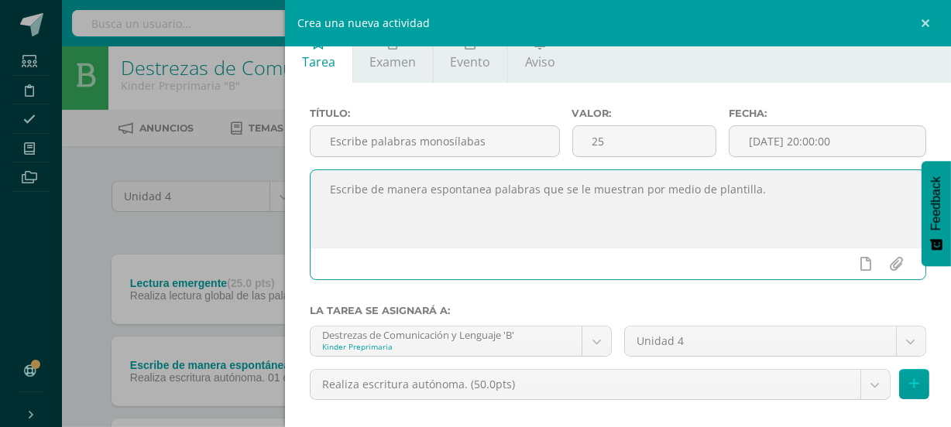
scroll to position [46, 0]
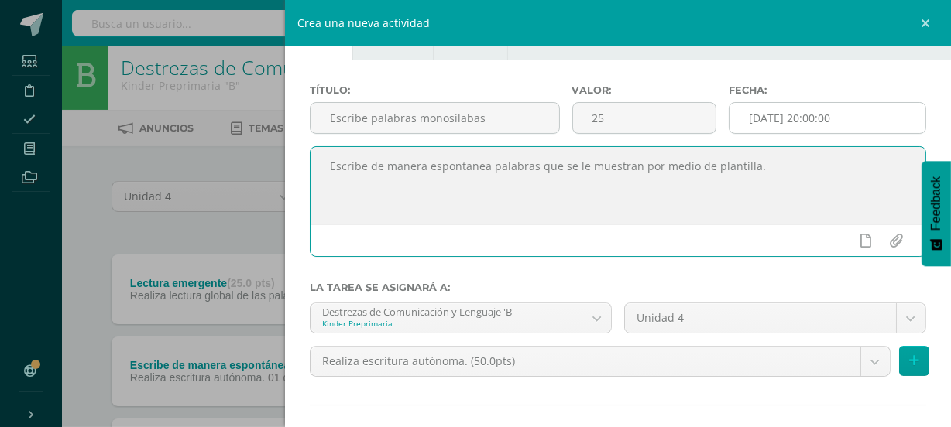
type textarea "Escribe de manera espontanea palabras que se le muestran por medio de plantilla."
click at [800, 119] on input "[DATE] 20:00:00" at bounding box center [827, 118] width 196 height 30
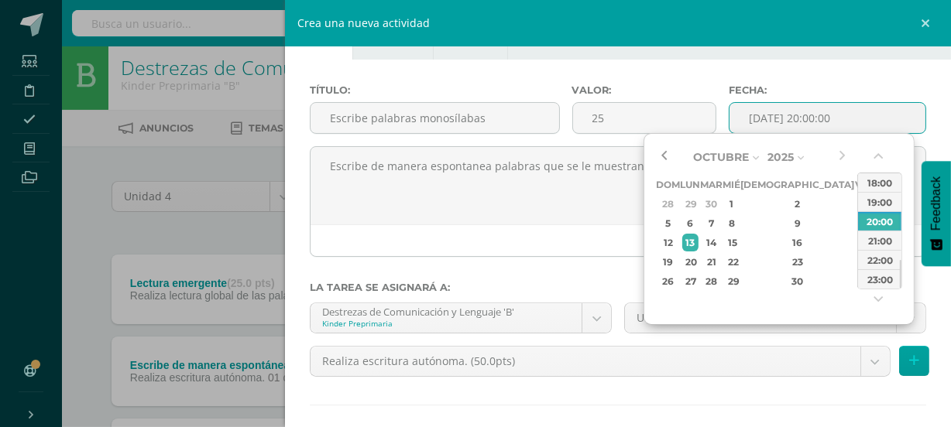
click at [658, 149] on button "button" at bounding box center [663, 157] width 15 height 23
click at [739, 262] on div "20" at bounding box center [732, 262] width 14 height 18
type input "2025-08-20 20:00"
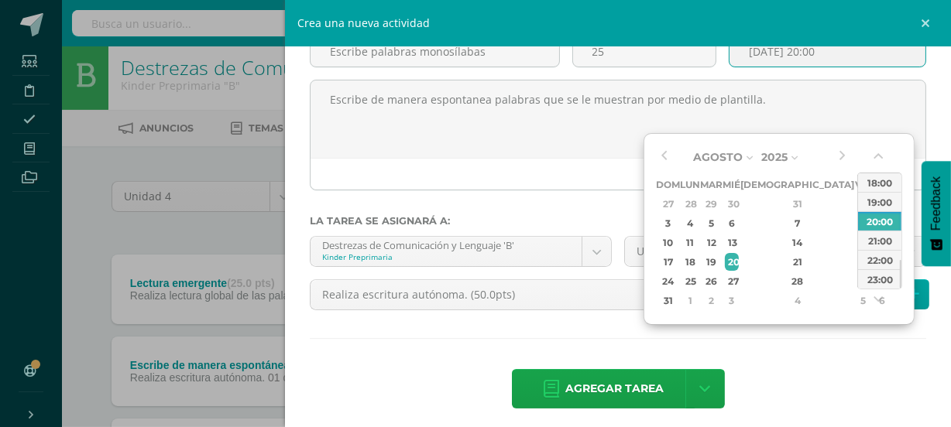
scroll to position [117, 0]
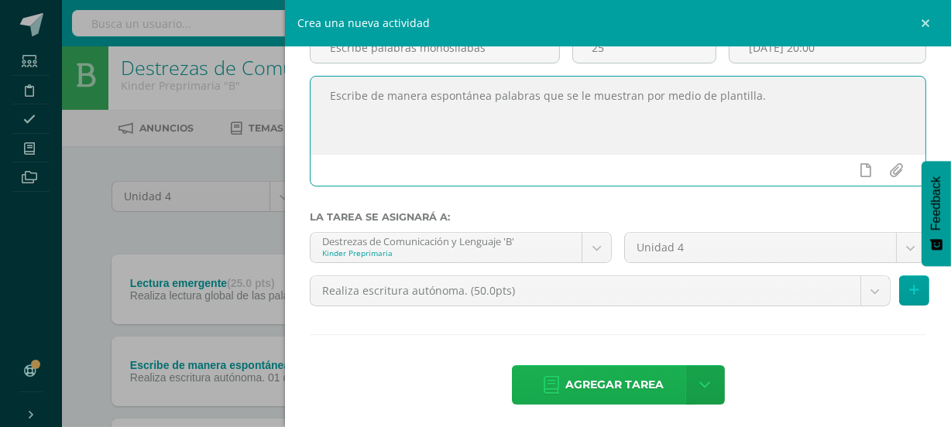
type textarea "Escribe de manera espontánea palabras que se le muestran por medio de plantilla."
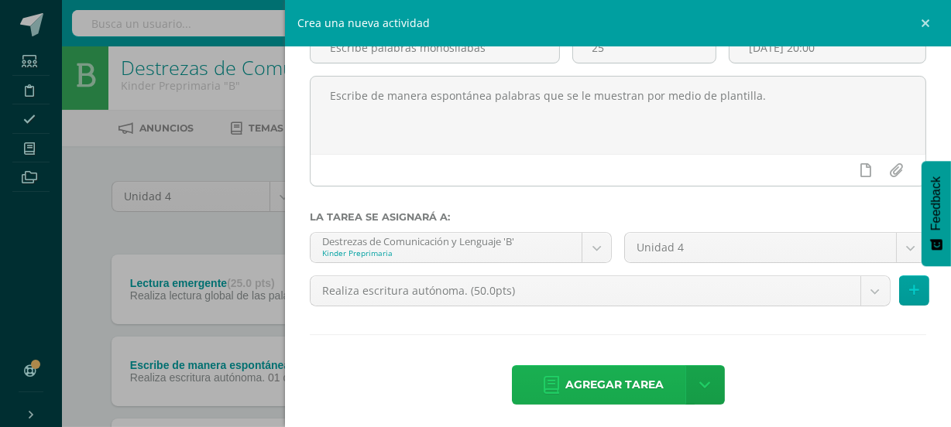
click at [604, 388] on span "Agregar tarea" at bounding box center [614, 385] width 98 height 38
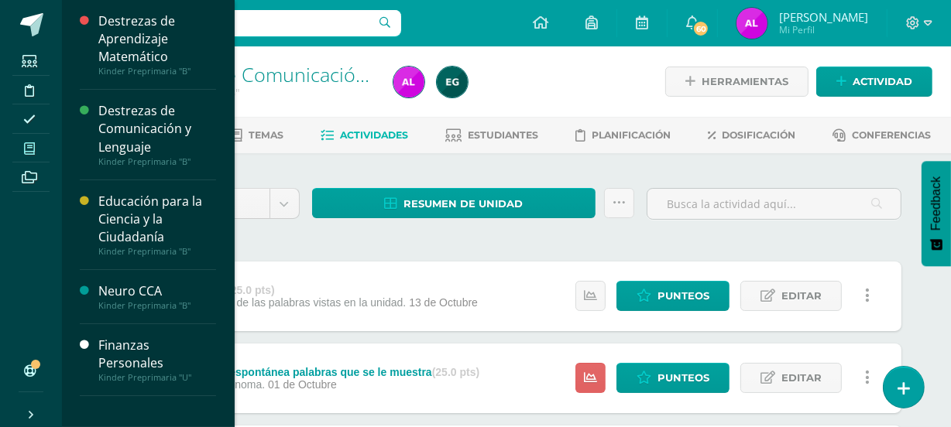
click at [35, 135] on link "Mis cursos" at bounding box center [30, 148] width 37 height 29
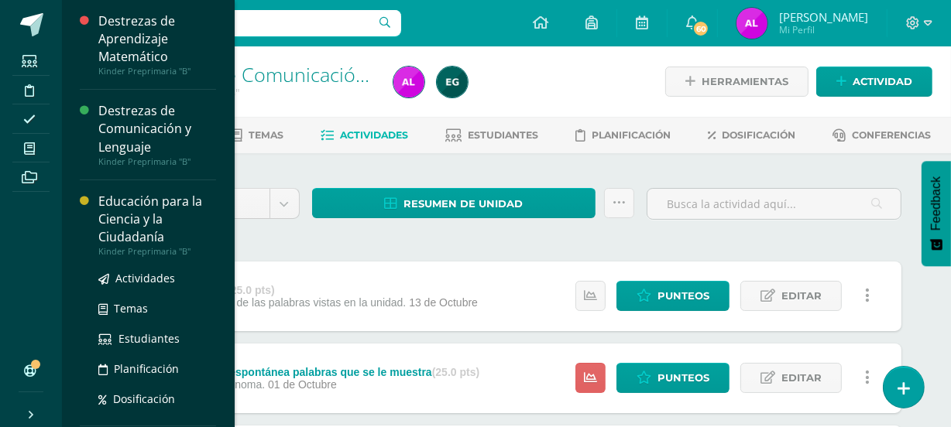
click at [136, 218] on div "Educación para la Ciencia y la Ciudadanía" at bounding box center [157, 219] width 118 height 53
